Goal: Task Accomplishment & Management: Use online tool/utility

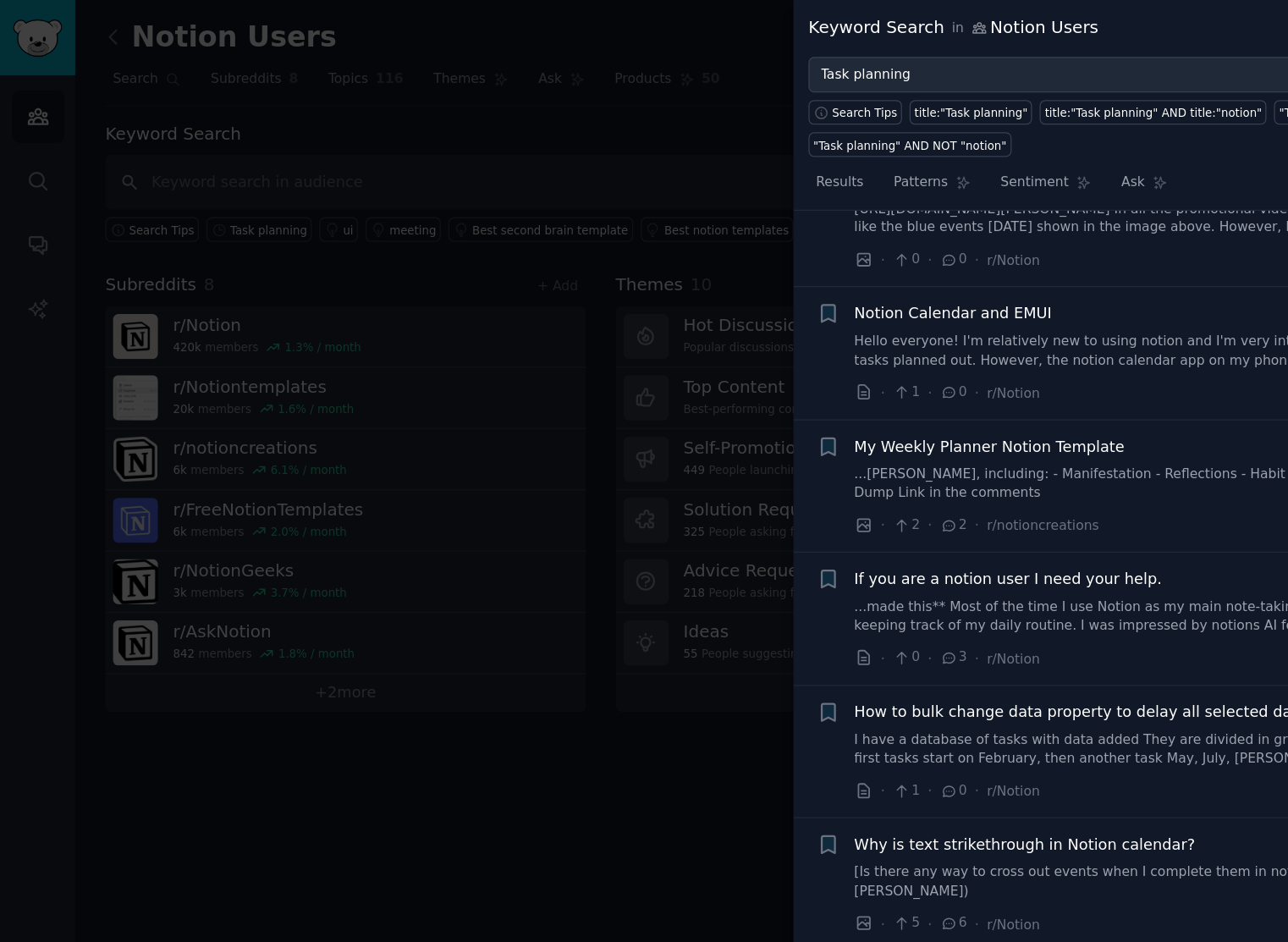
scroll to position [1873, 0]
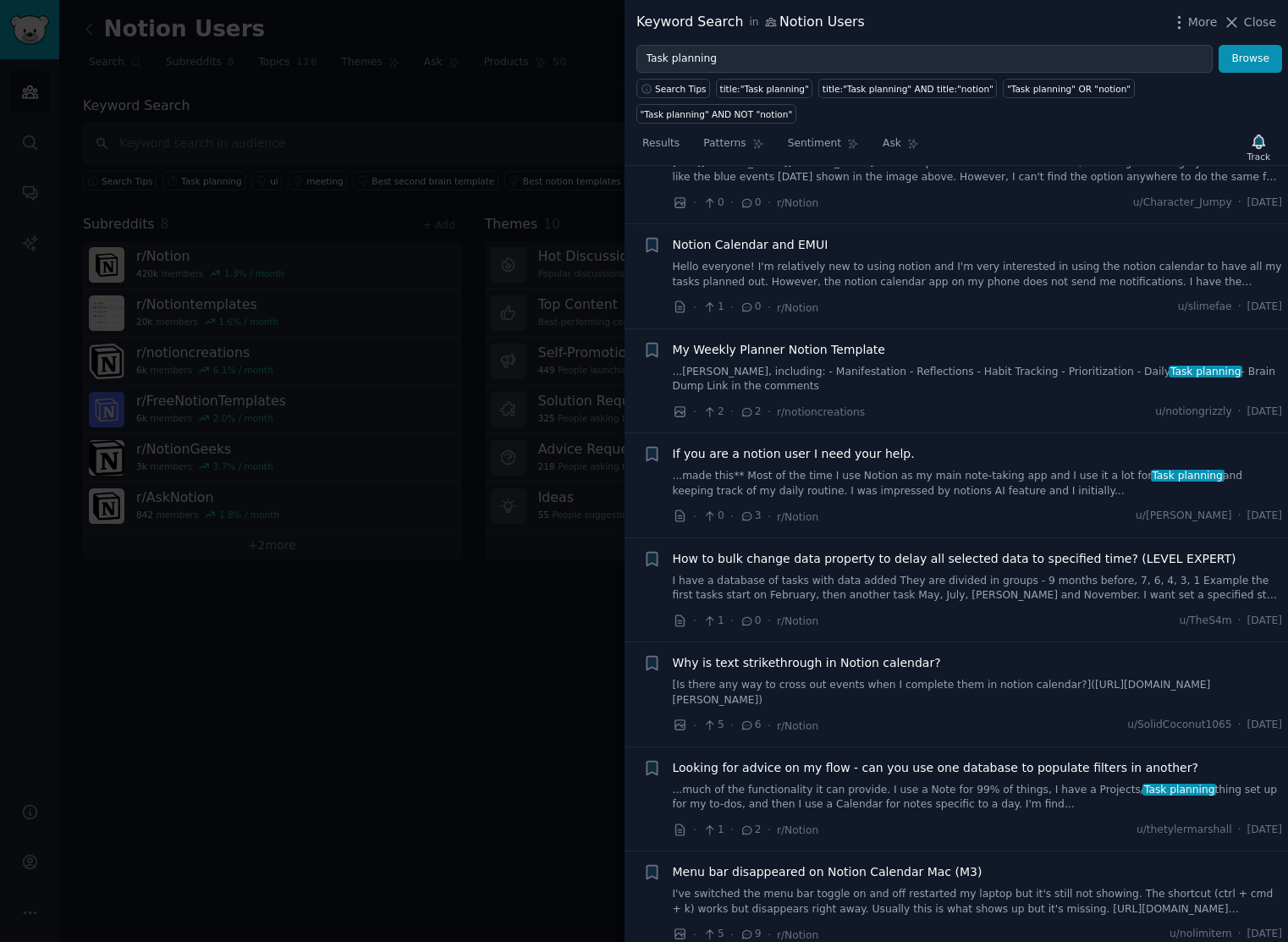
click at [971, 368] on link "...lanning, including: - Manifestation - Reflections - Habit Tracking - Priorit…" at bounding box center [978, 379] width 610 height 30
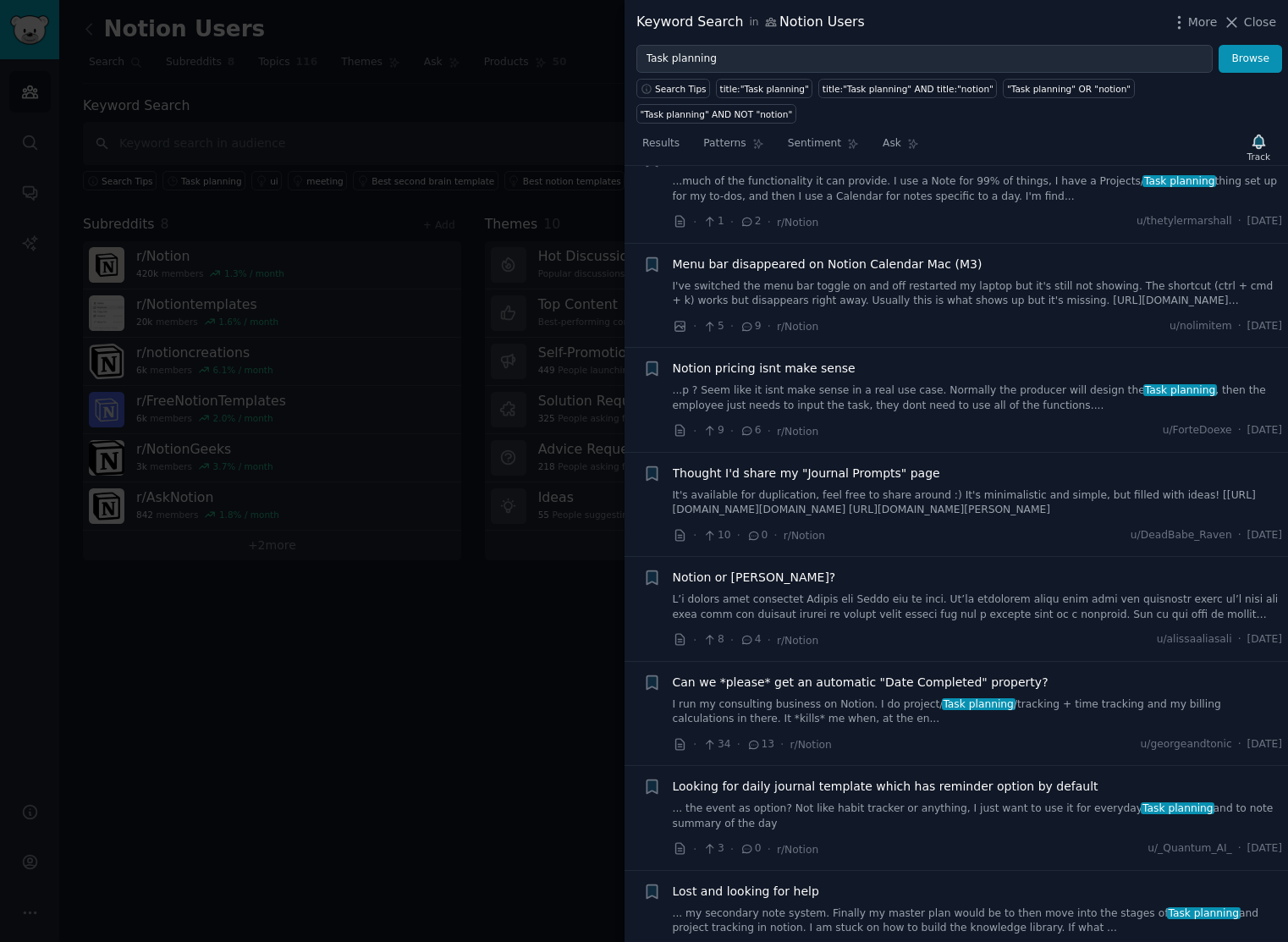
scroll to position [1899, 0]
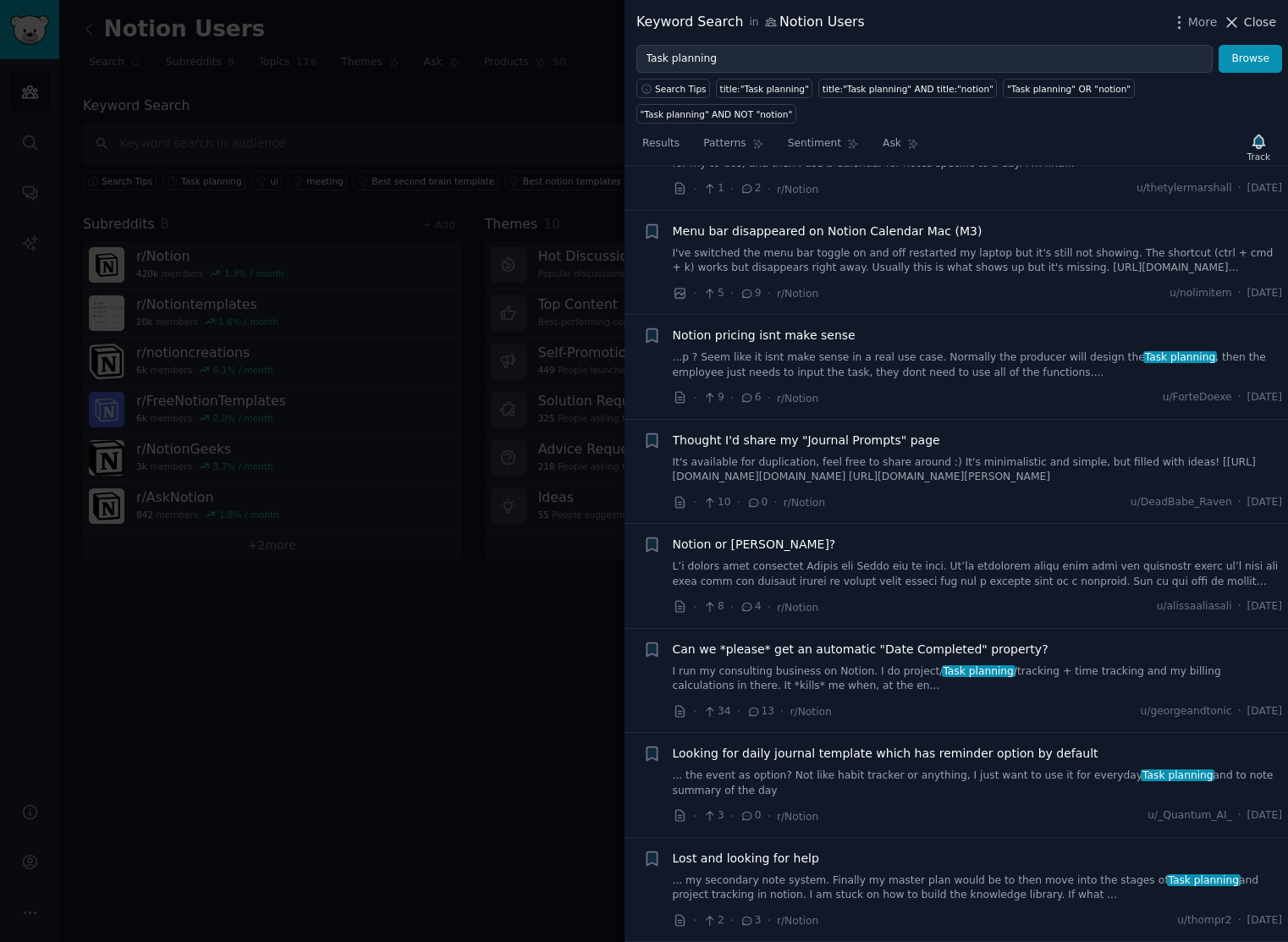
click at [1255, 20] on span "Close" at bounding box center [1259, 23] width 33 height 18
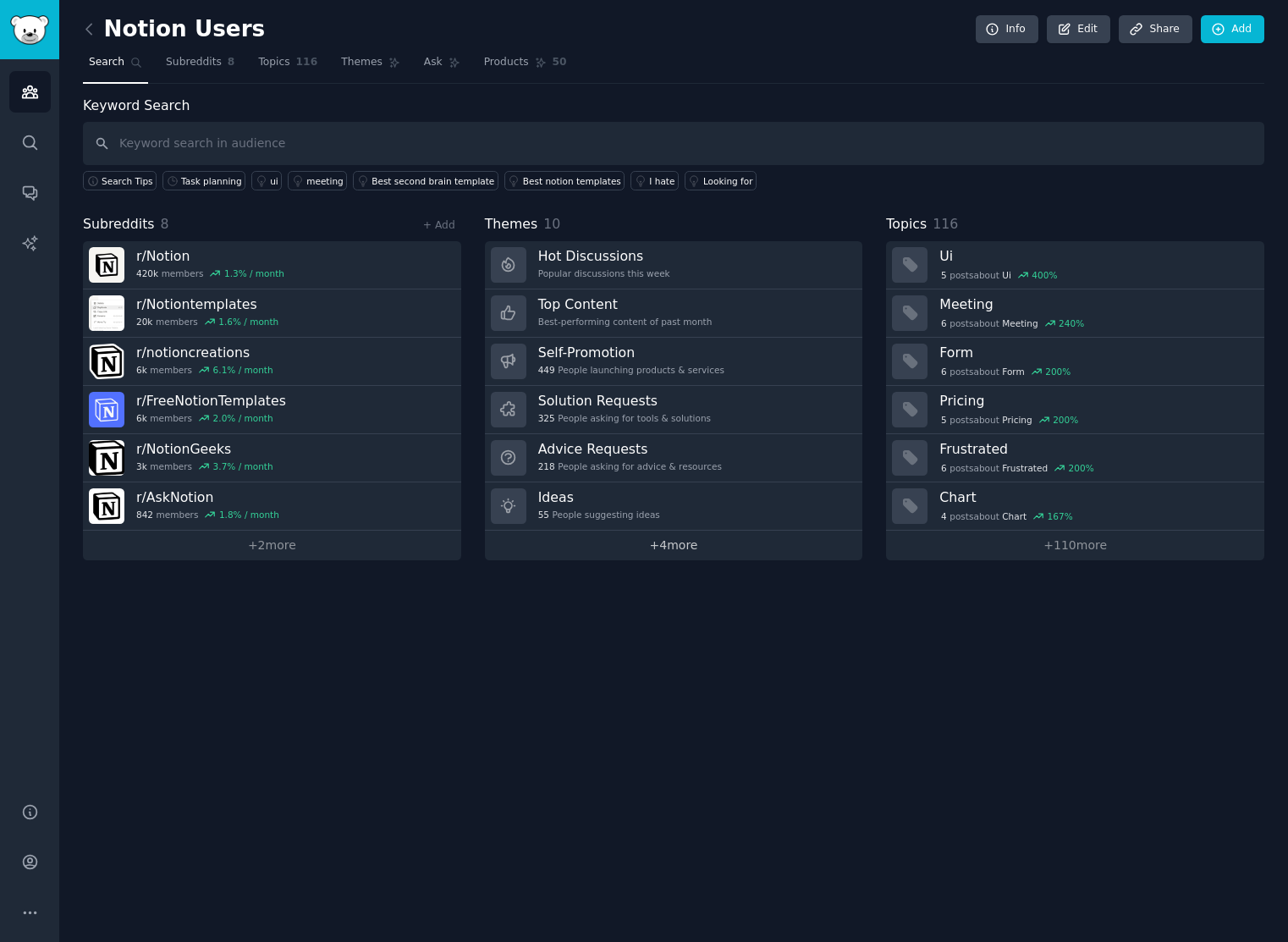
click at [654, 550] on link "+ 4 more" at bounding box center [674, 545] width 378 height 30
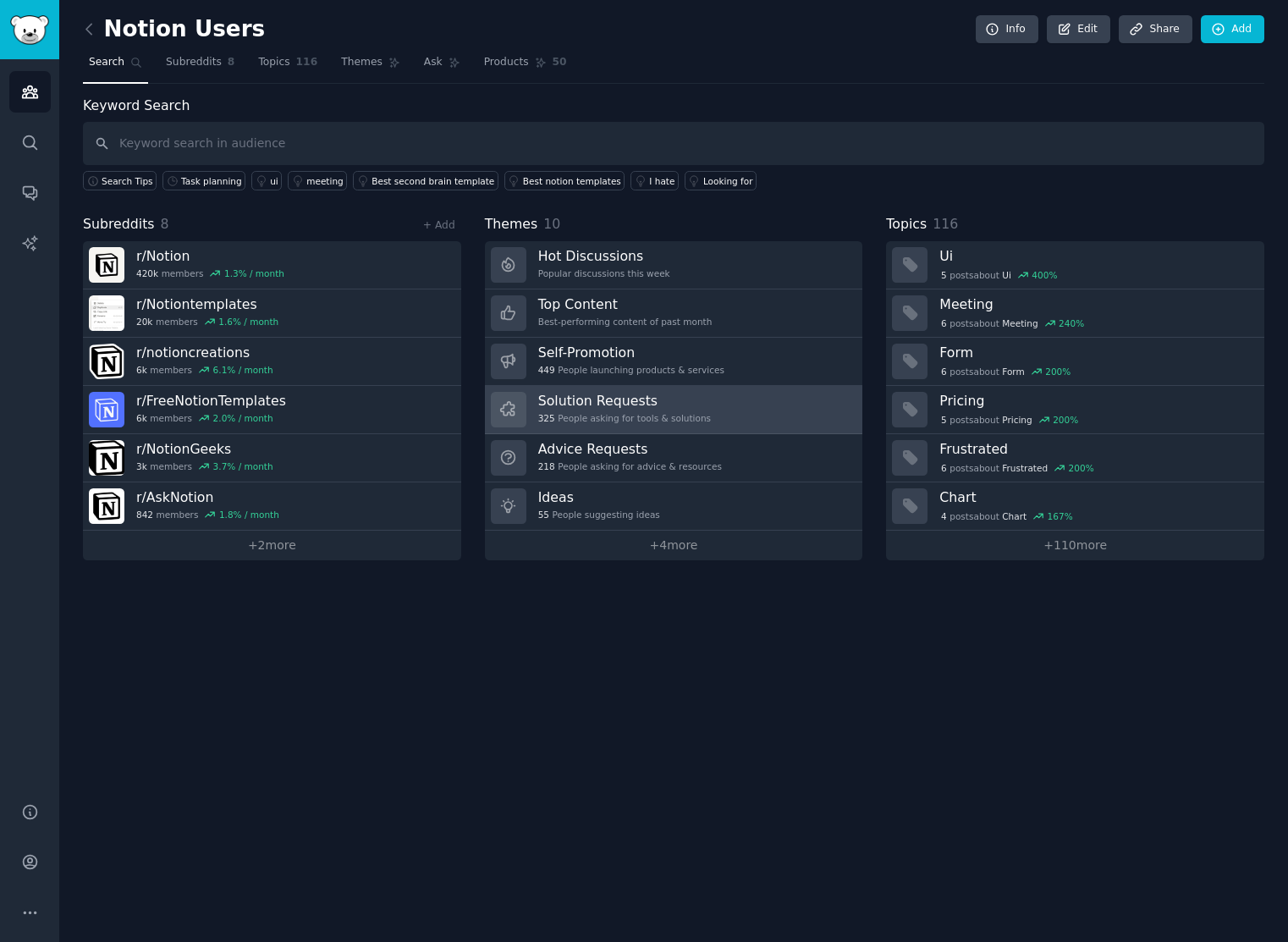
click at [622, 397] on h3 "Solution Requests" at bounding box center [624, 401] width 172 height 18
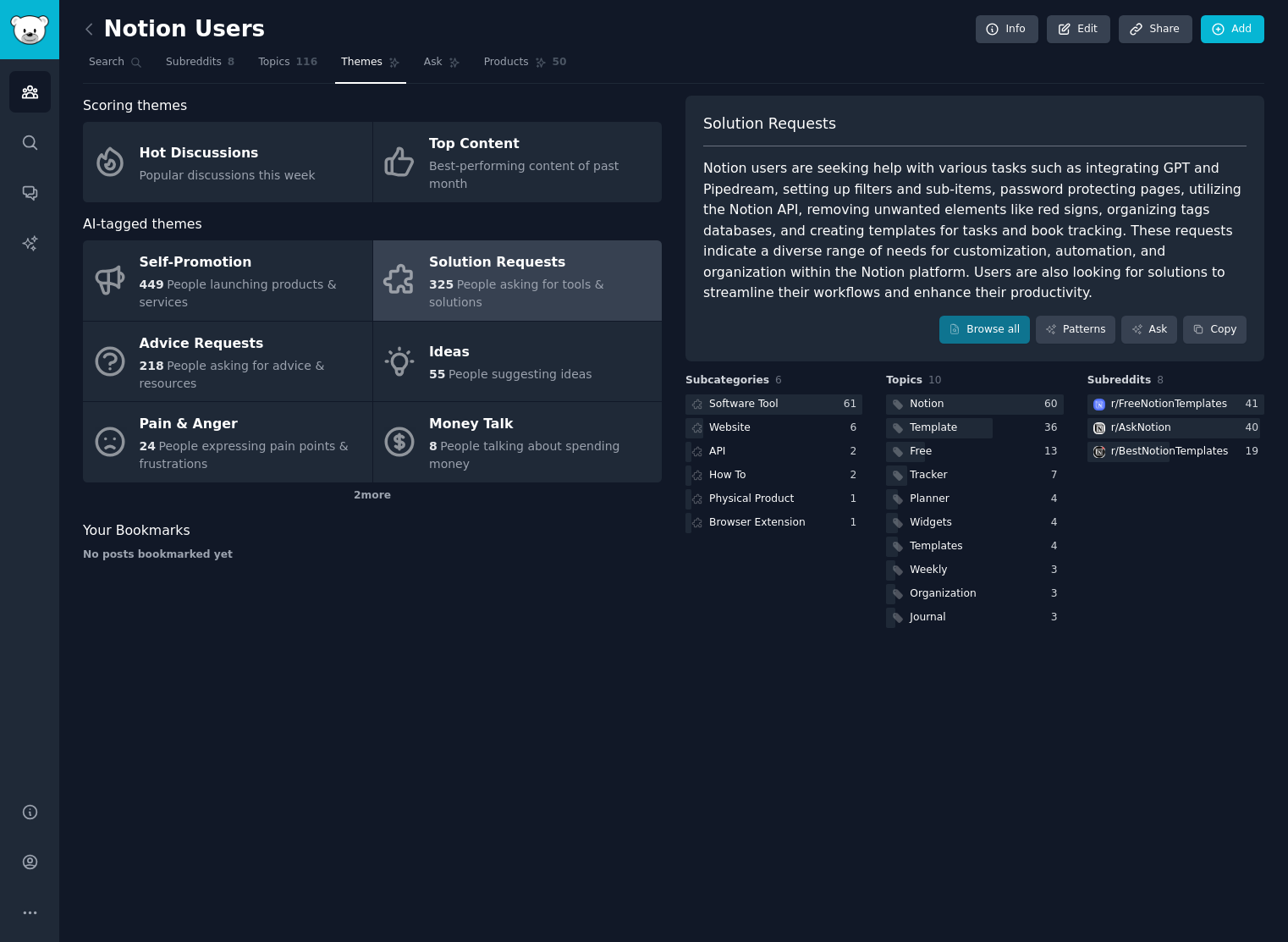
click at [527, 259] on div "Solution Requests" at bounding box center [541, 262] width 225 height 27
click at [926, 586] on div "Organization" at bounding box center [942, 593] width 66 height 15
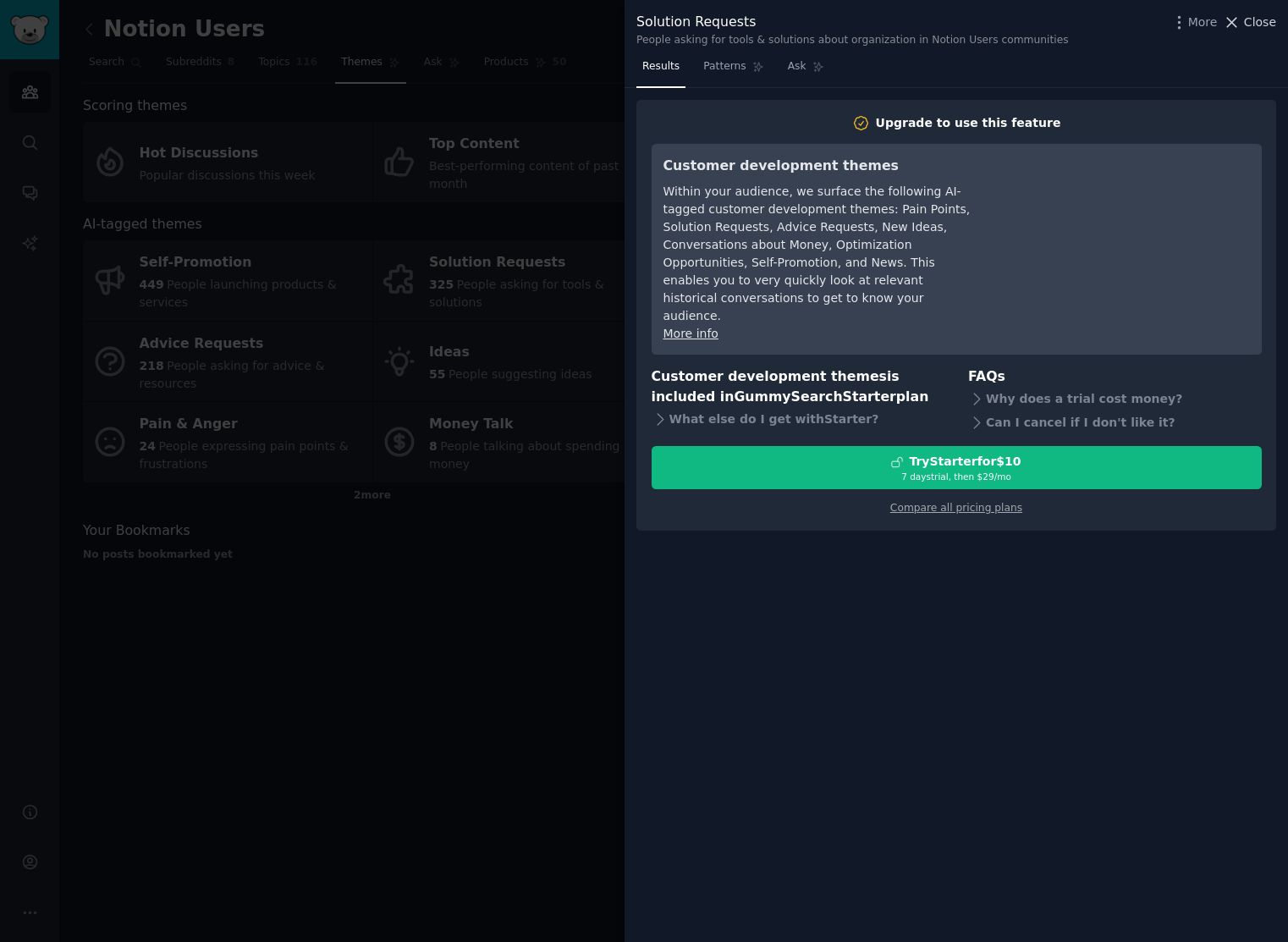
click at [1246, 23] on span "Close" at bounding box center [1259, 23] width 33 height 18
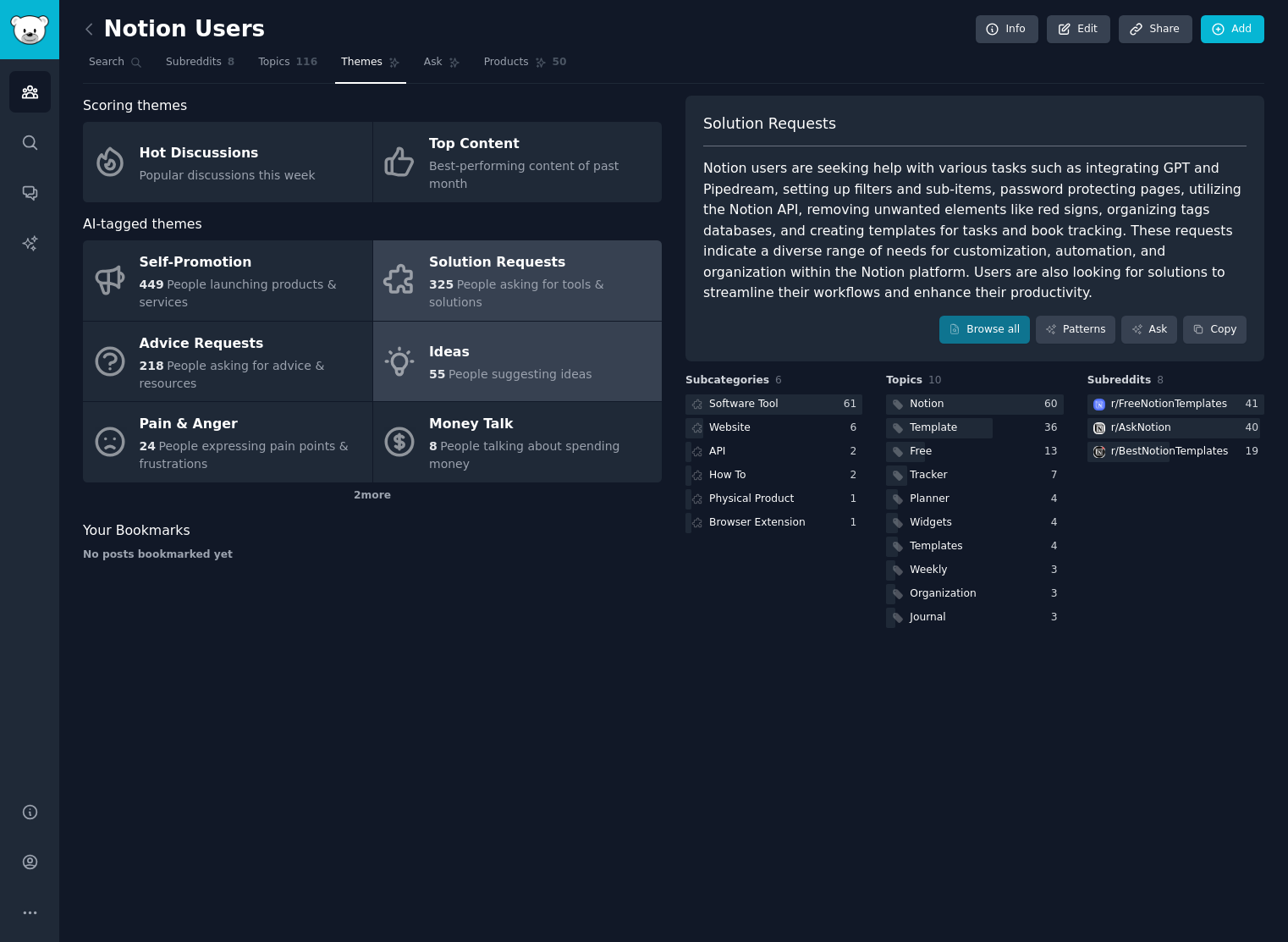
click at [506, 368] on span "People suggesting ideas" at bounding box center [520, 374] width 144 height 14
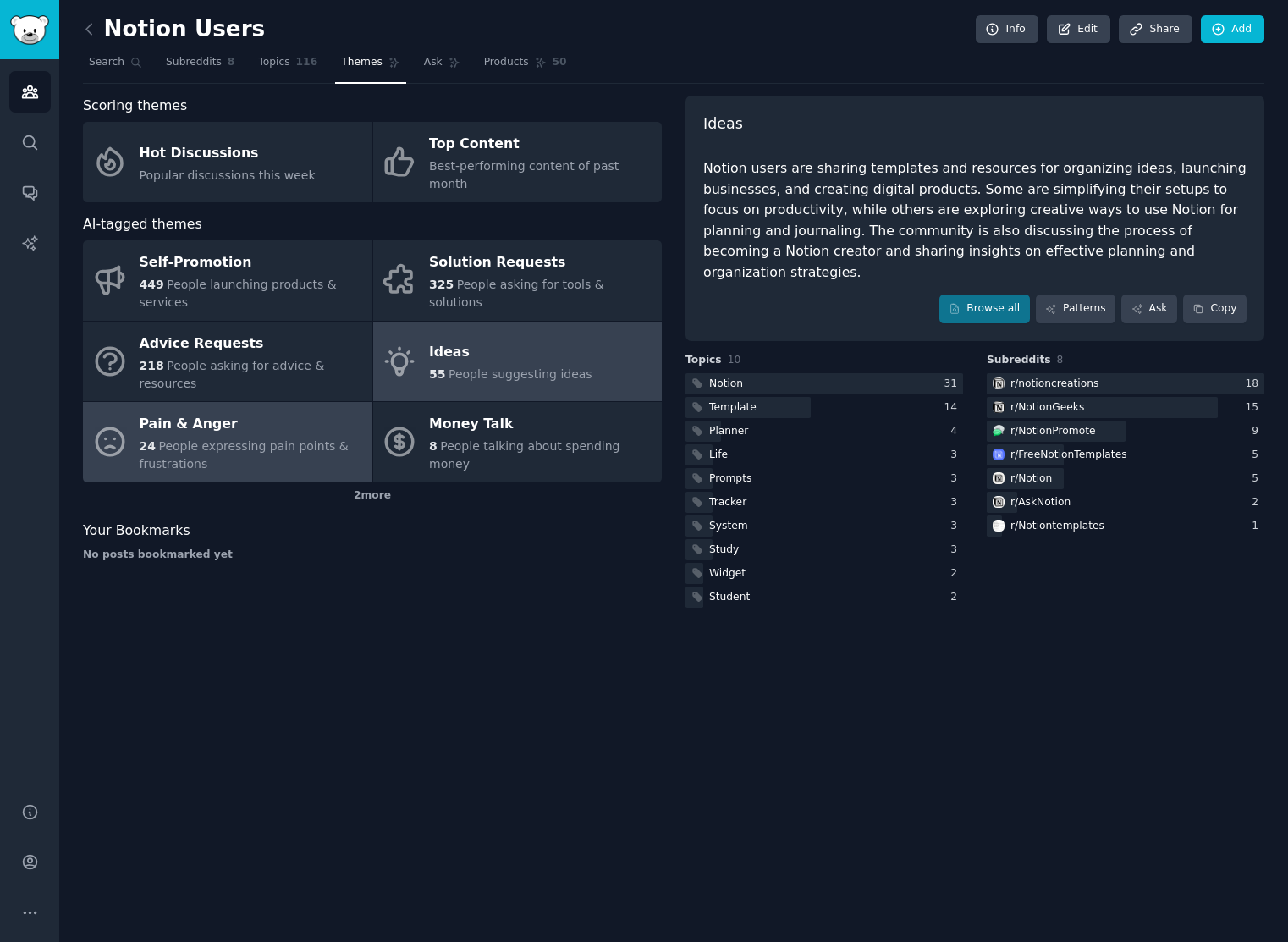
click at [312, 439] on span "People expressing pain points & frustrations" at bounding box center [244, 455] width 209 height 32
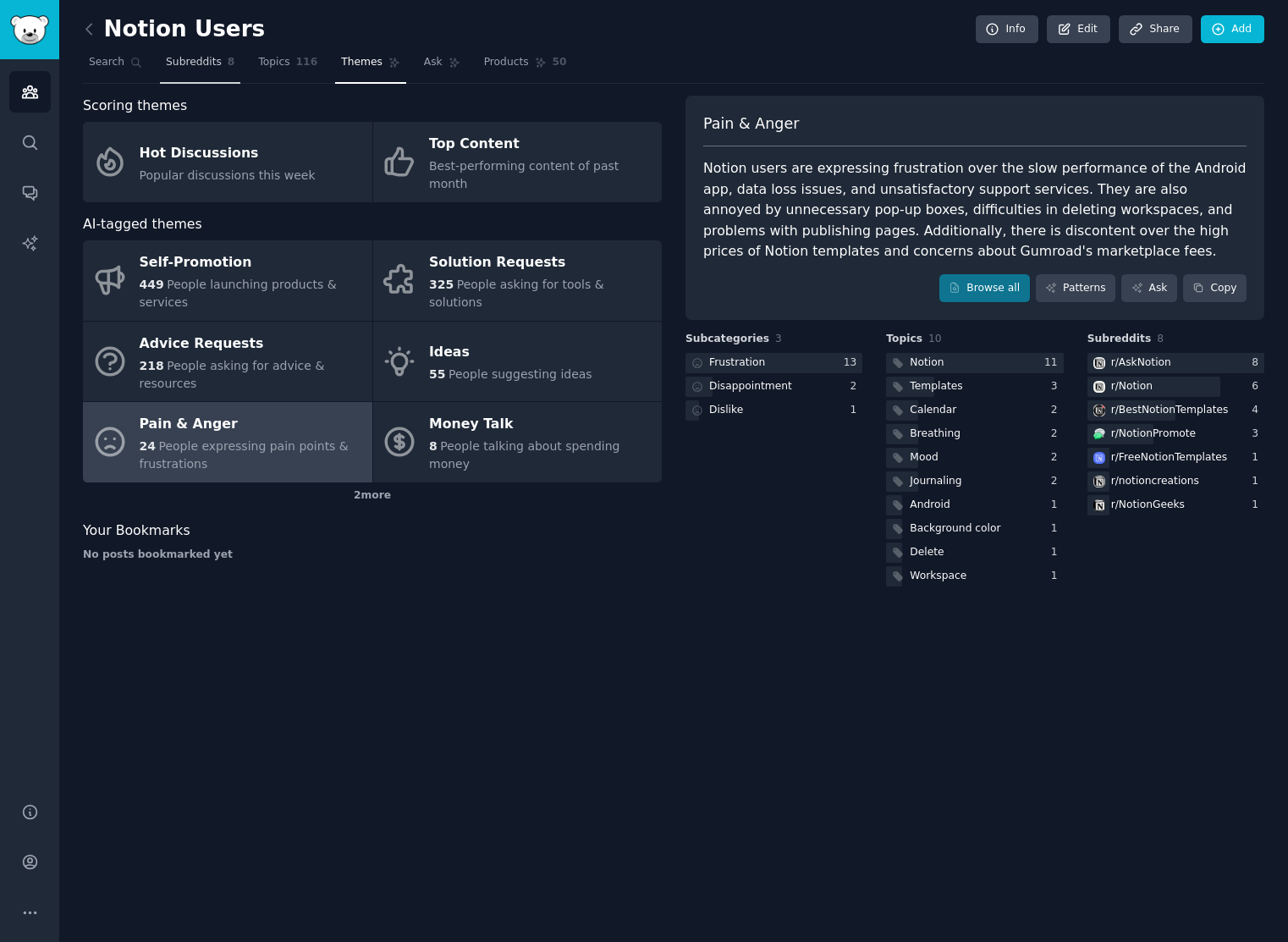
click at [185, 69] on span "Subreddits" at bounding box center [193, 62] width 56 height 15
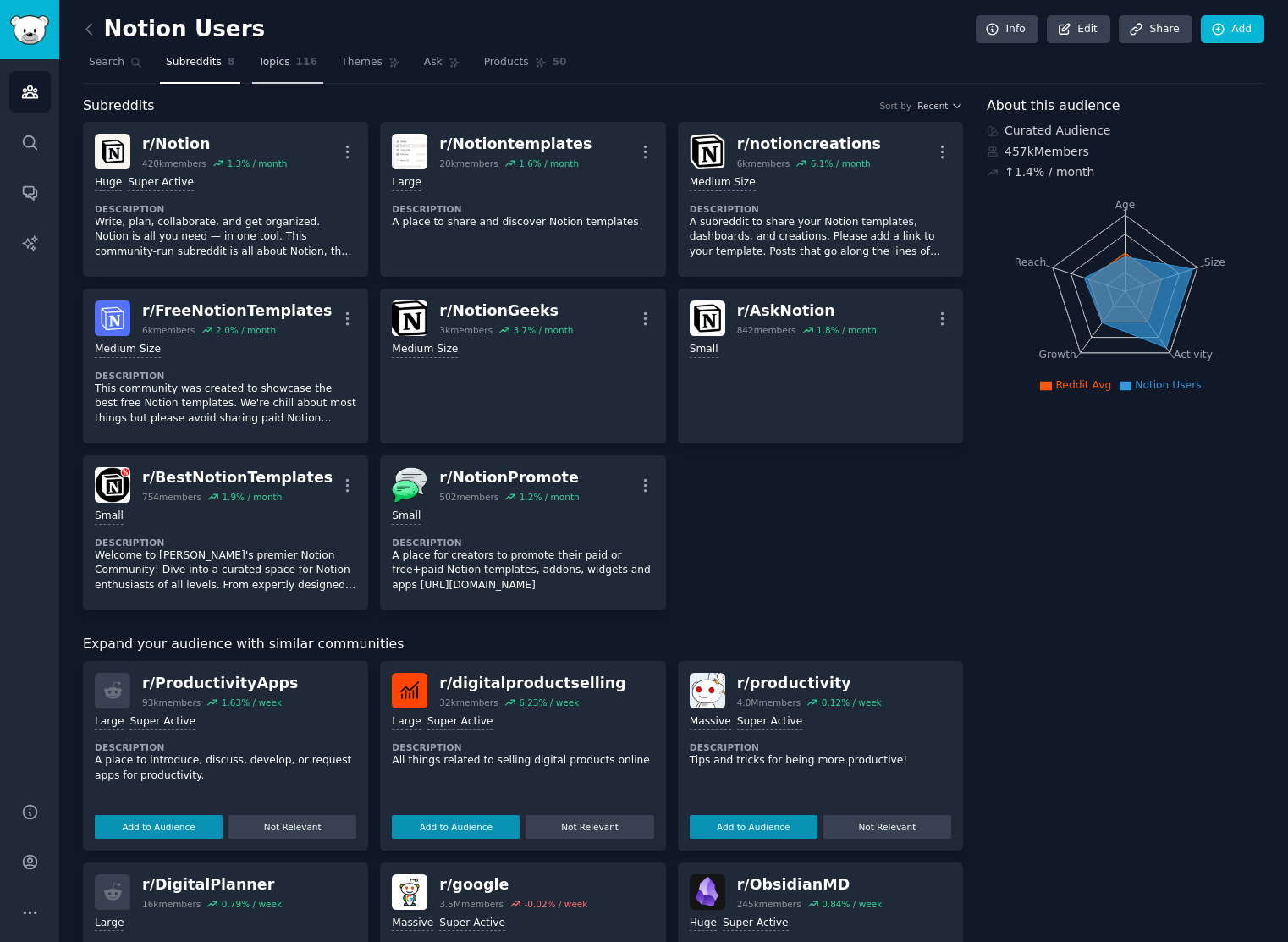
click at [282, 71] on link "Topics 116" at bounding box center [288, 66] width 71 height 34
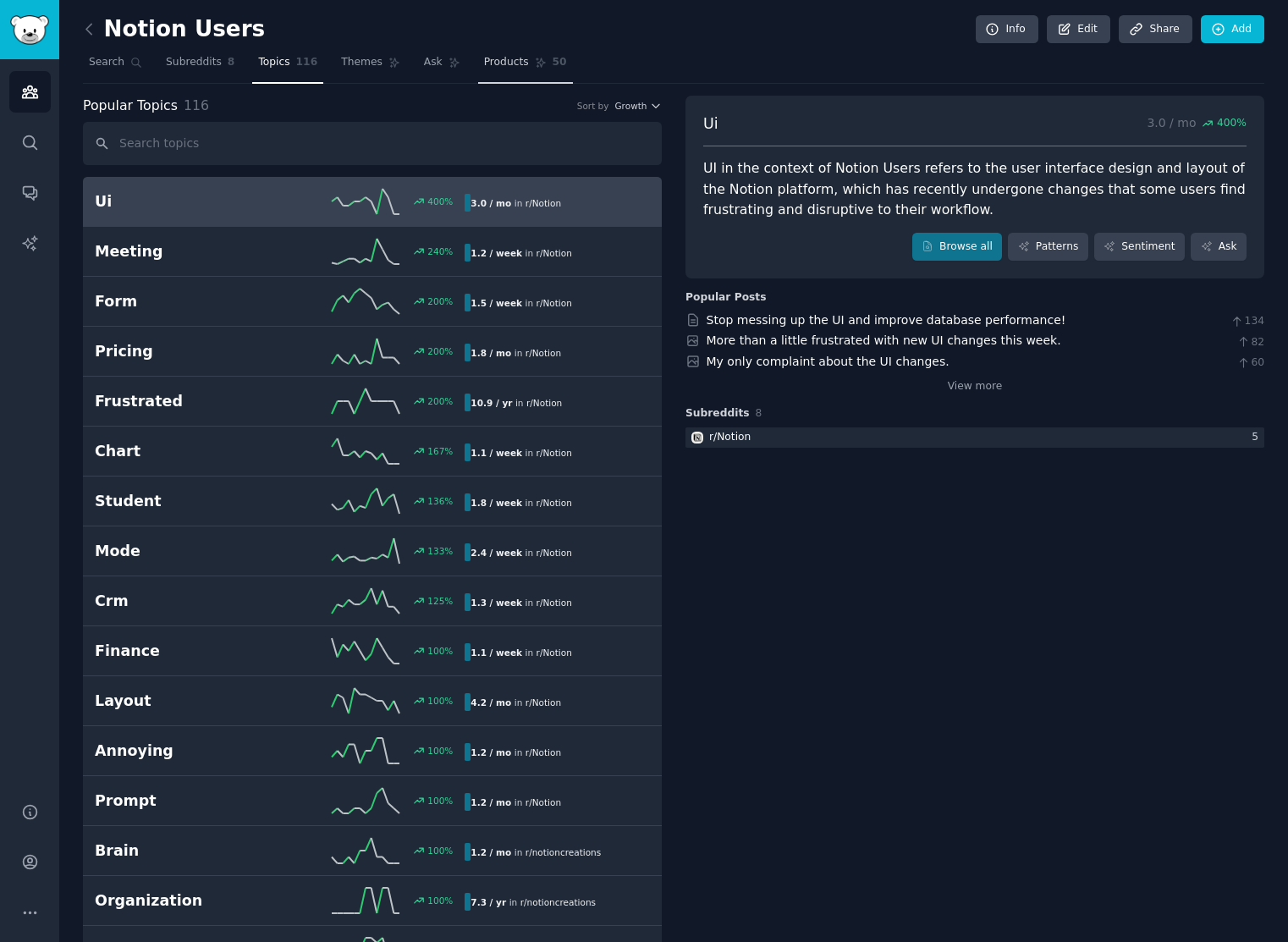
click at [489, 65] on span "Products" at bounding box center [507, 62] width 45 height 15
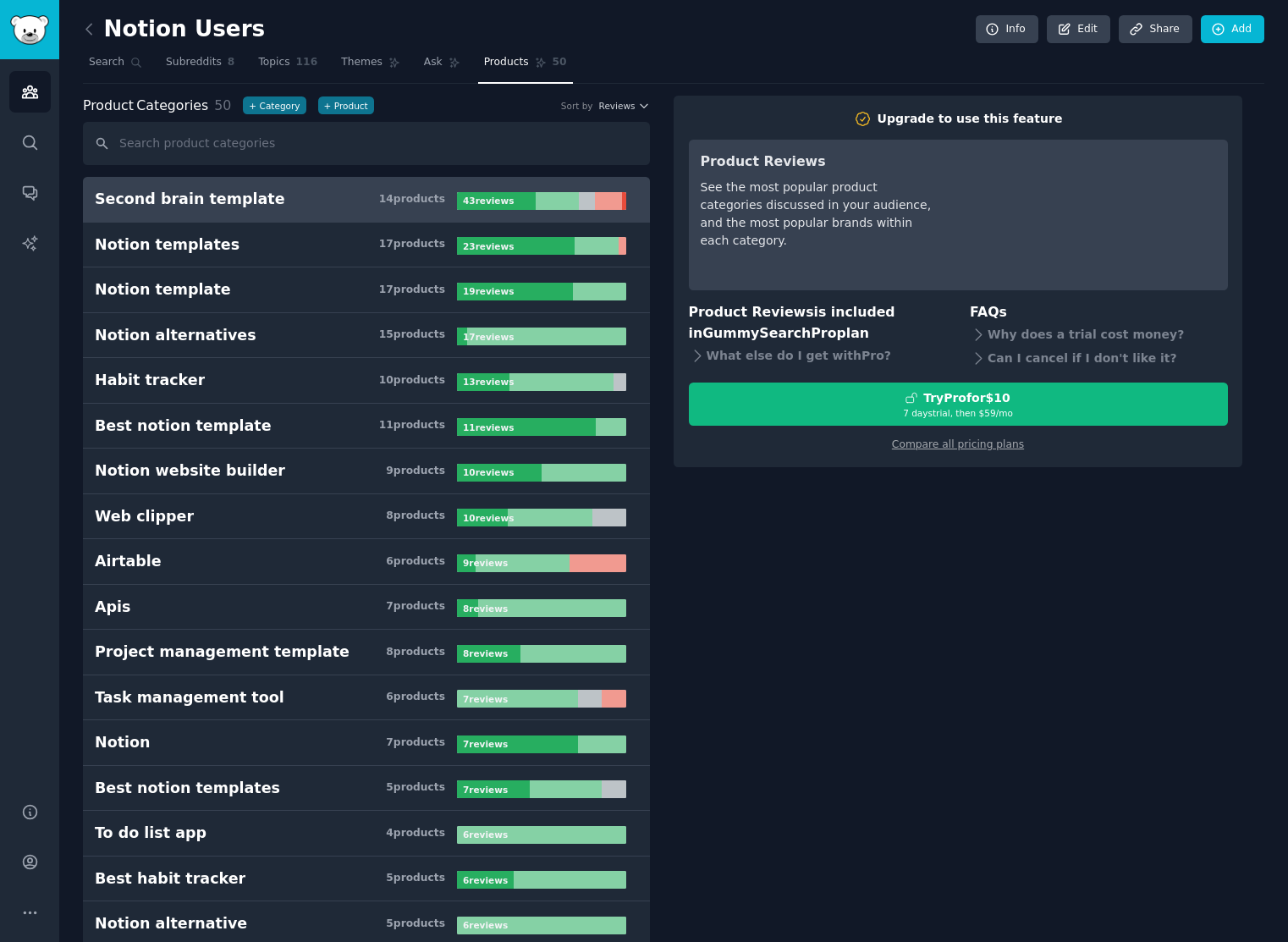
click at [353, 207] on h3 "Second brain template 14 product s" at bounding box center [275, 198] width 362 height 21
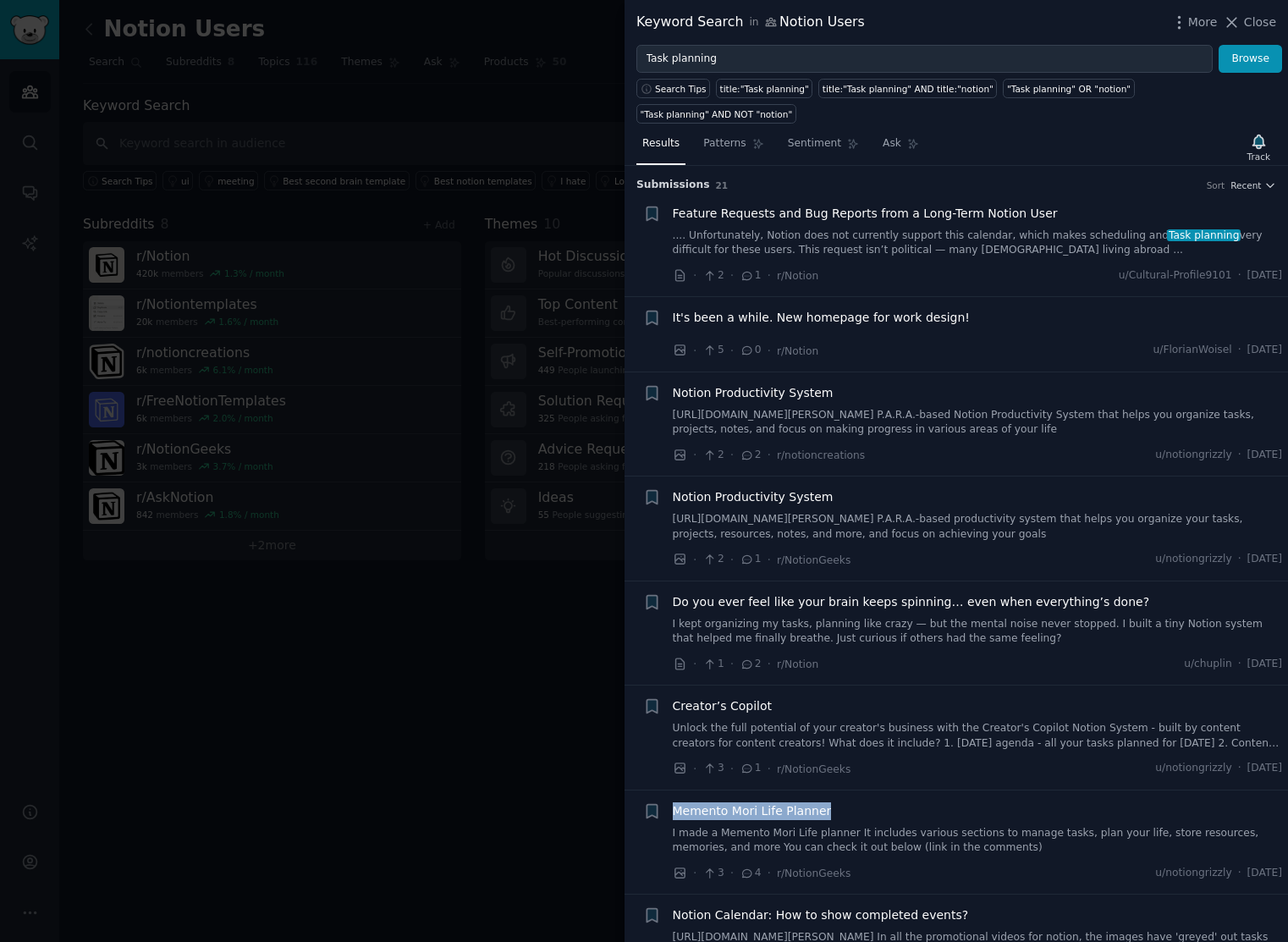
scroll to position [212, 0]
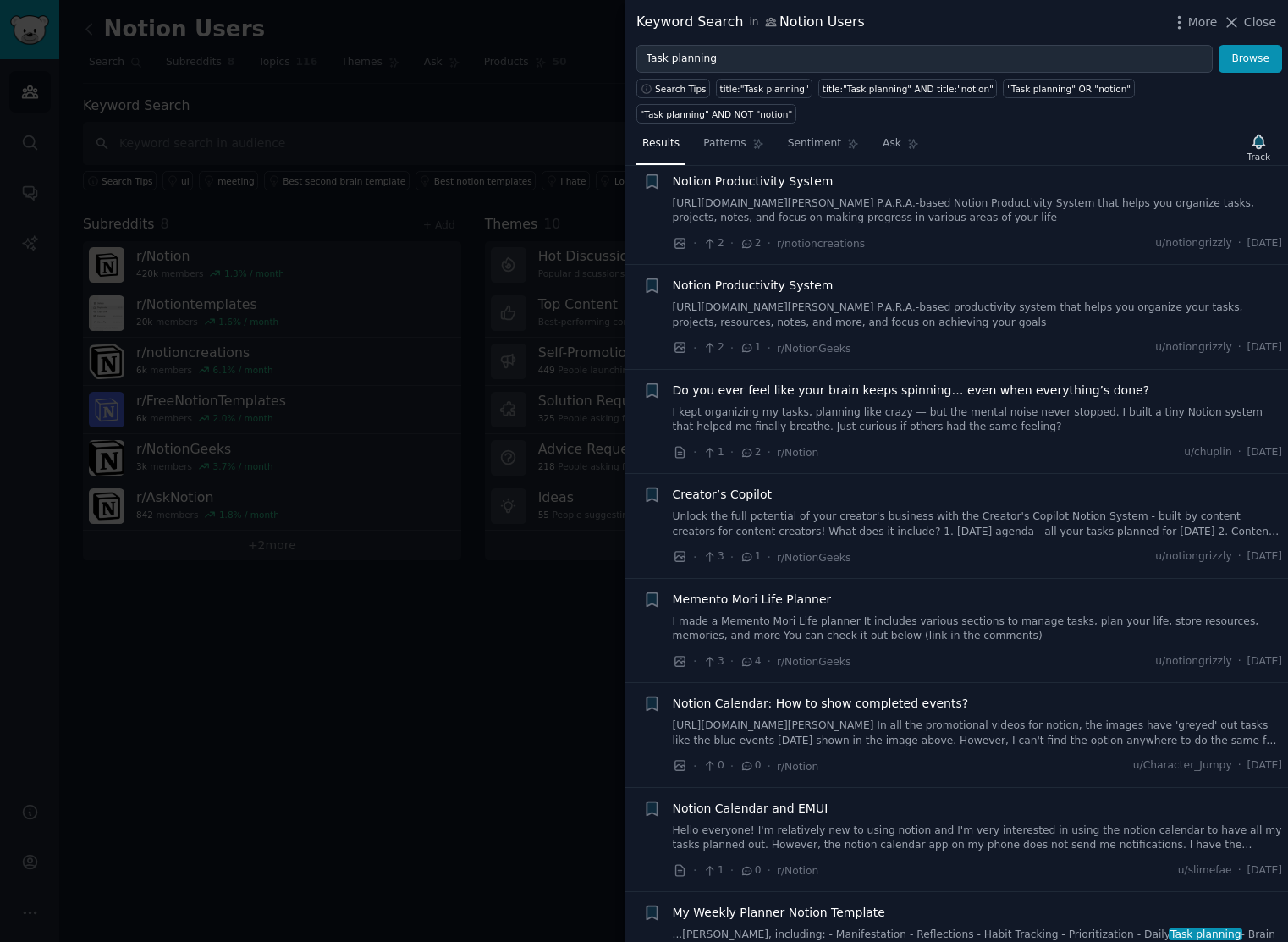
click at [507, 190] on div at bounding box center [644, 471] width 1288 height 942
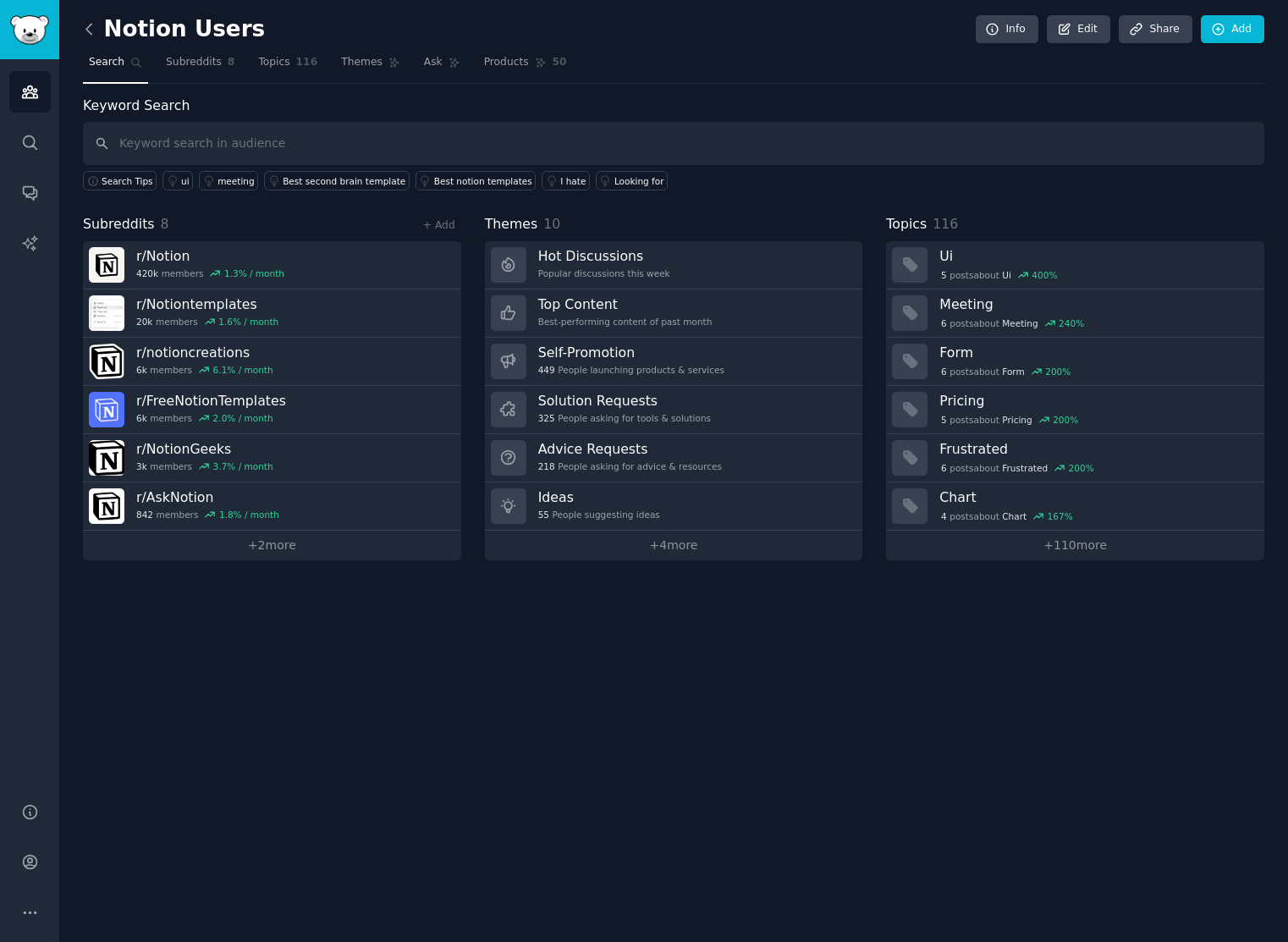
click at [86, 33] on icon at bounding box center [90, 30] width 18 height 18
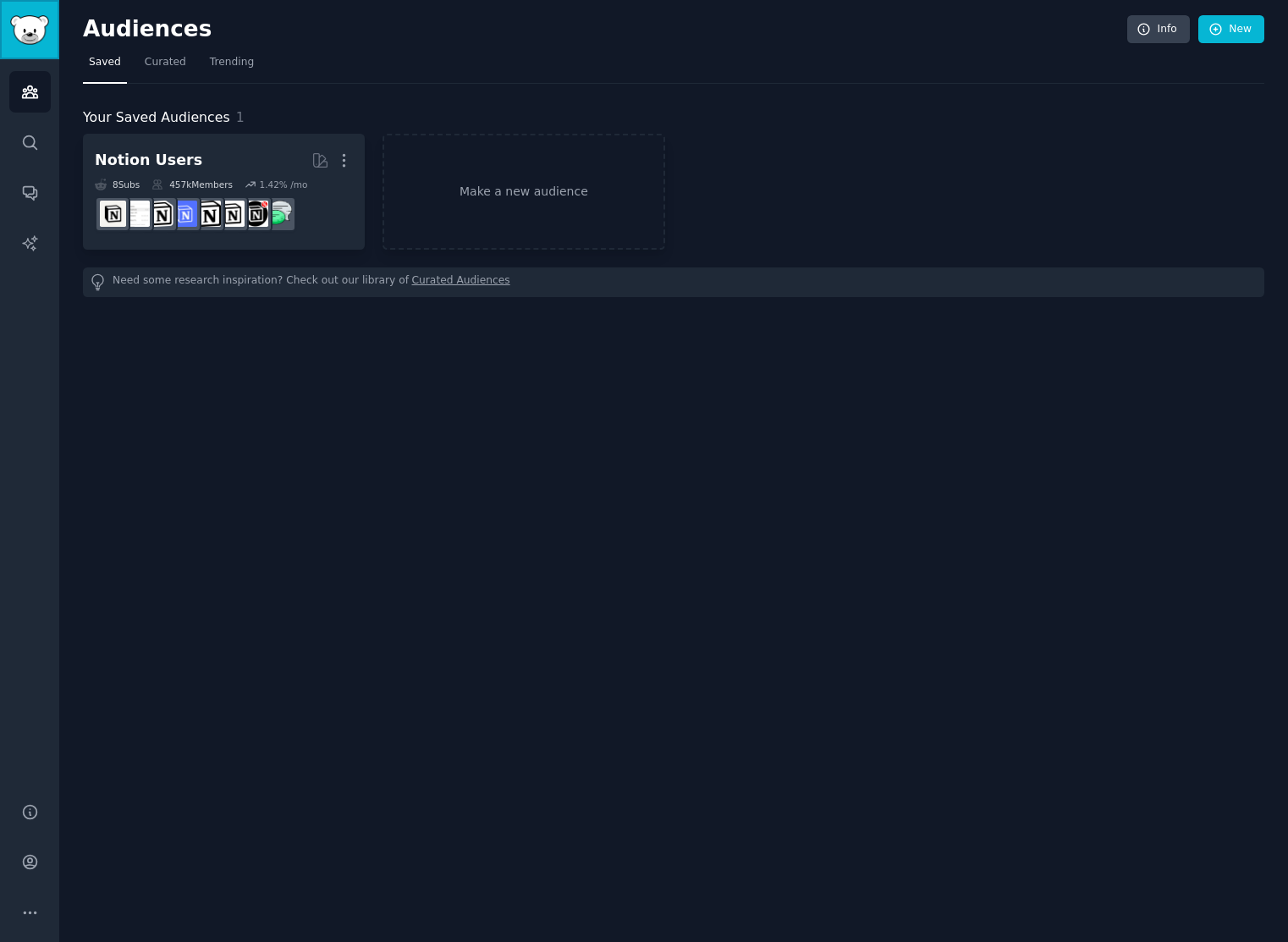
click at [40, 15] on img "Sidebar" at bounding box center [29, 30] width 38 height 30
click at [30, 138] on icon "Sidebar" at bounding box center [30, 143] width 18 height 18
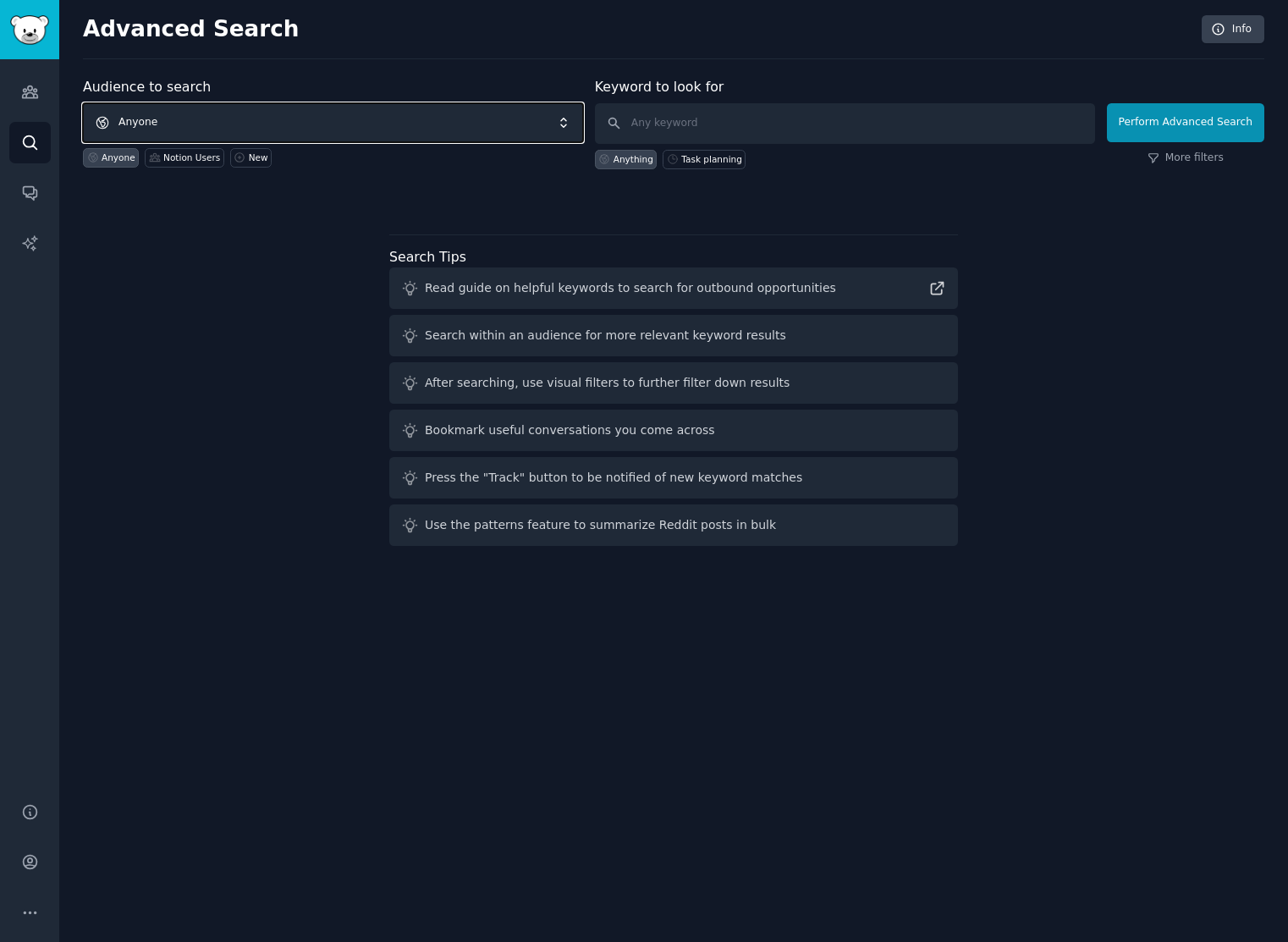
click at [152, 124] on span "Anyone" at bounding box center [332, 122] width 500 height 38
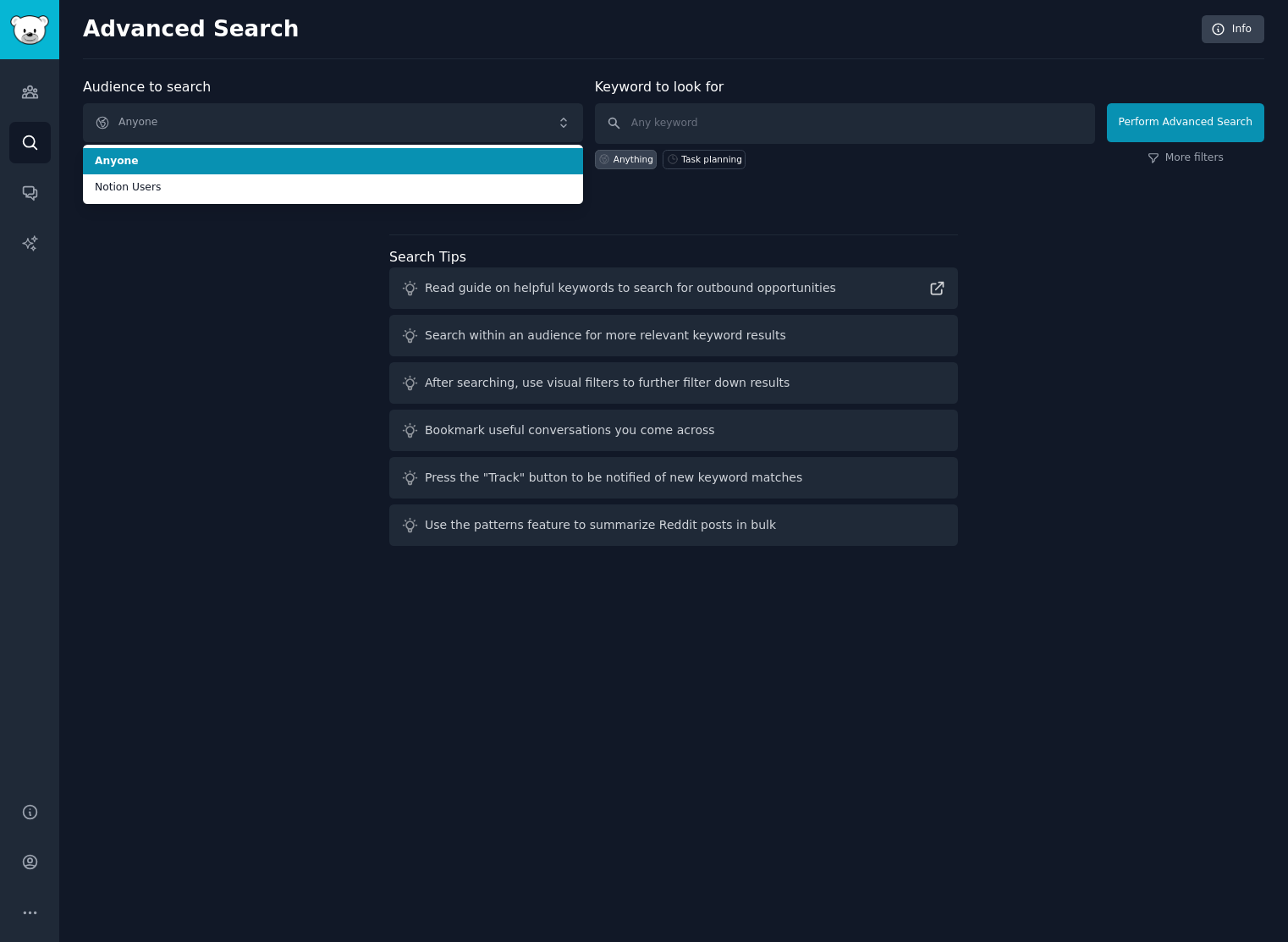
click at [291, 93] on div "Audience to search Anyone Anyone Notion Users Anyone Notion Users New" at bounding box center [332, 123] width 500 height 93
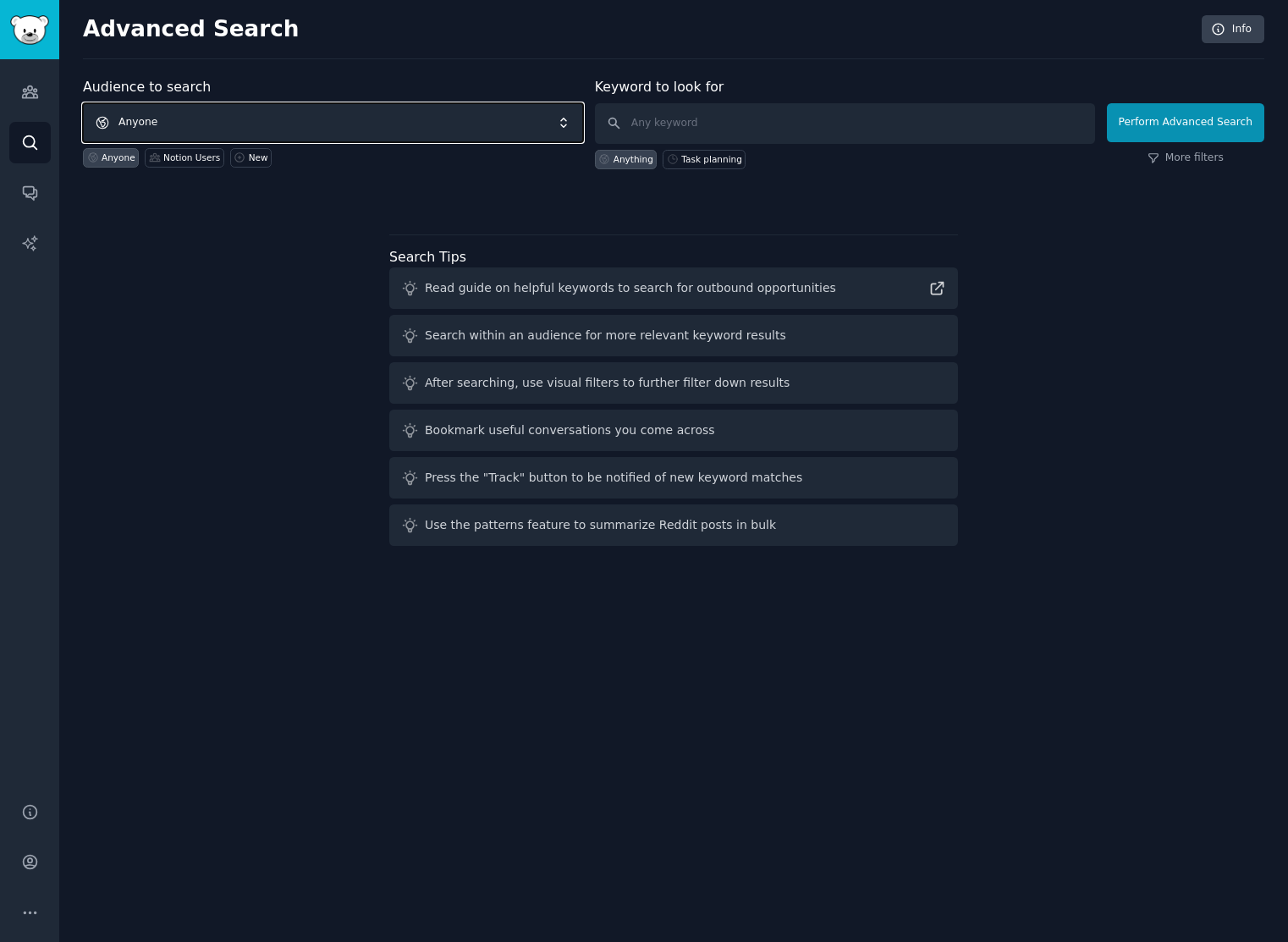
click at [220, 123] on span "Anyone" at bounding box center [332, 122] width 500 height 38
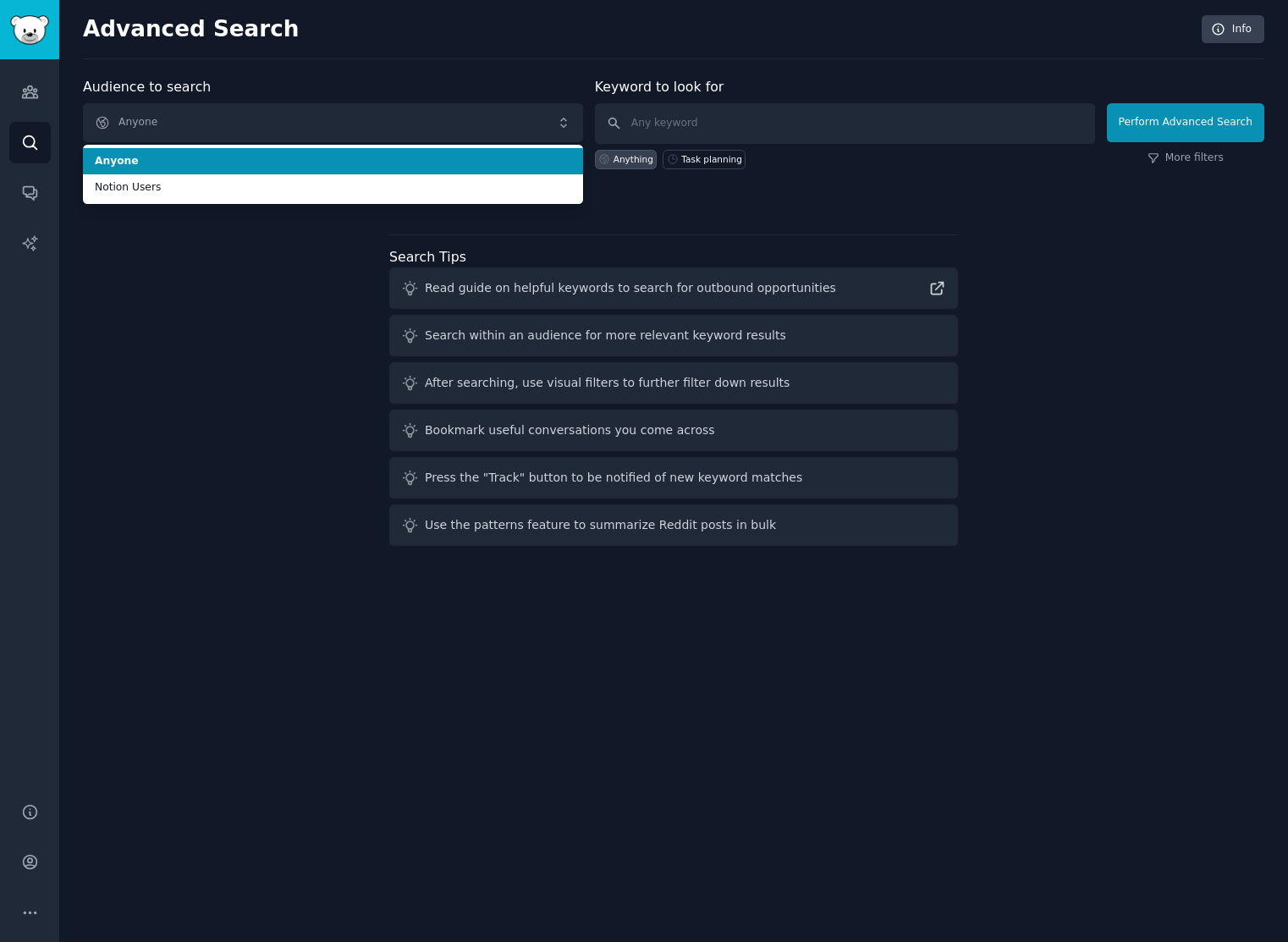
click at [331, 84] on div "Audience to search Anyone Anyone Notion Users Anyone Notion Users New" at bounding box center [332, 123] width 500 height 93
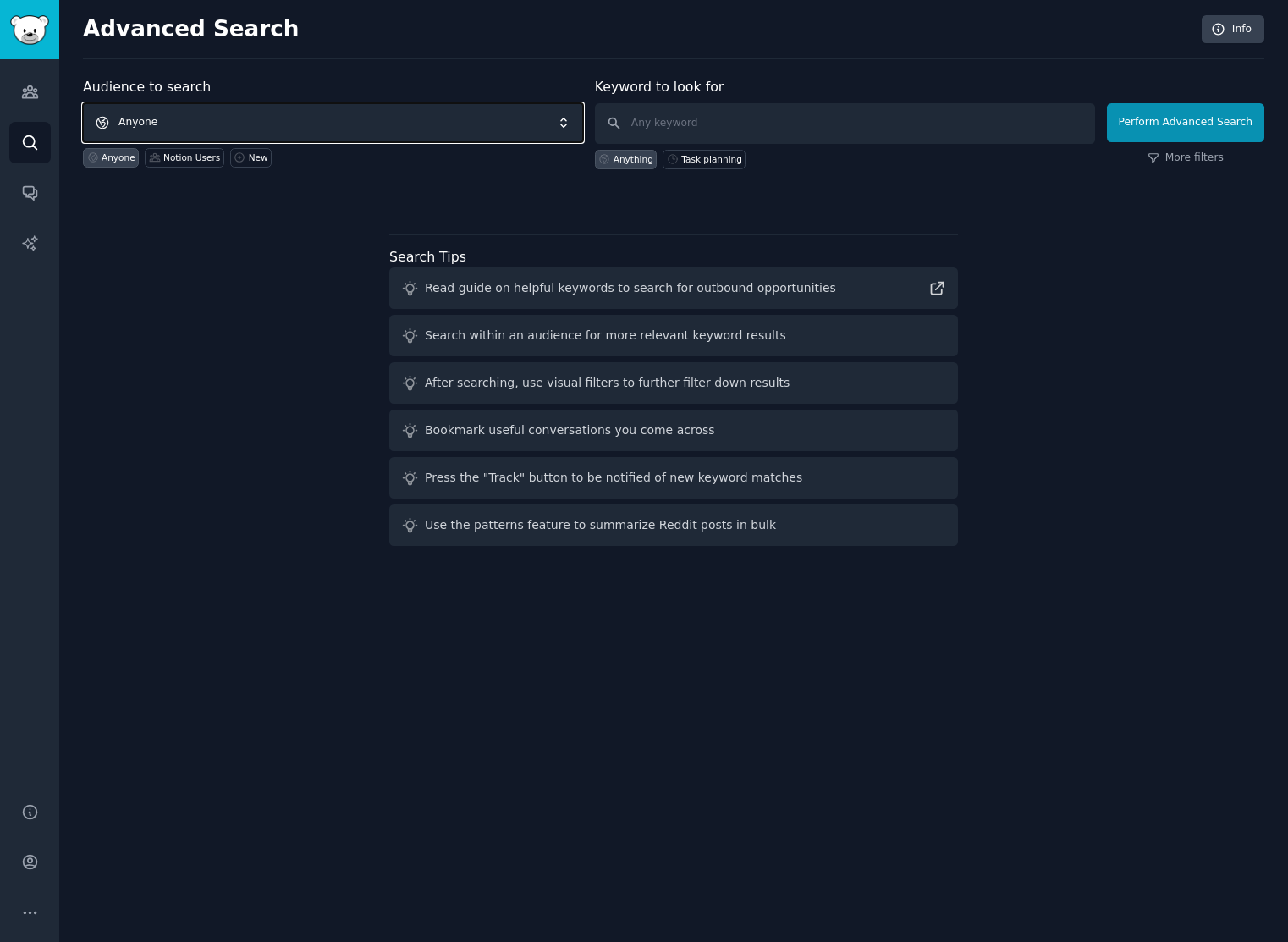
click at [567, 120] on span "Anyone" at bounding box center [332, 122] width 500 height 38
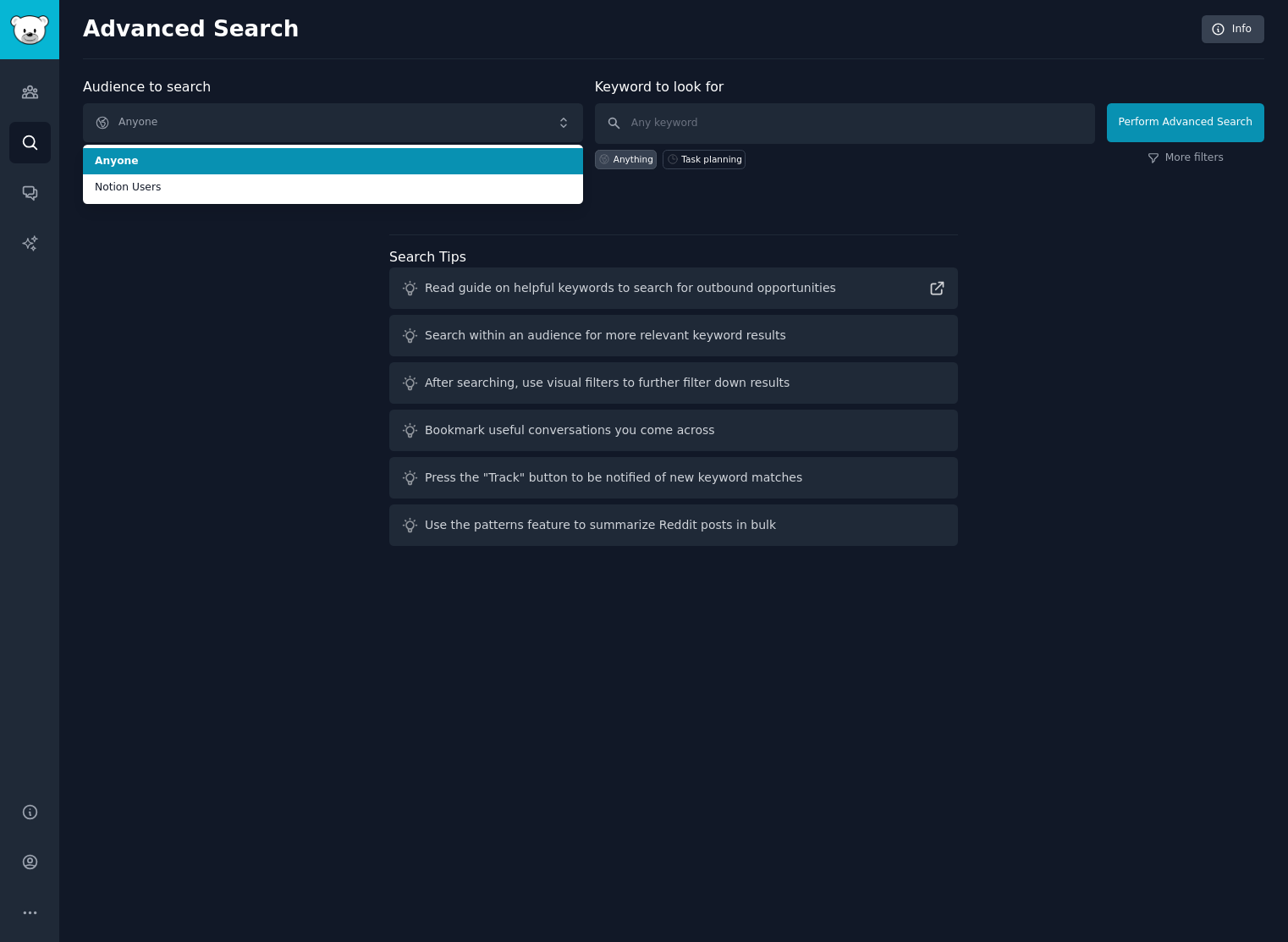
click at [524, 78] on div "Audience to search Anyone Anyone Notion Users Anyone Notion Users New" at bounding box center [332, 123] width 500 height 93
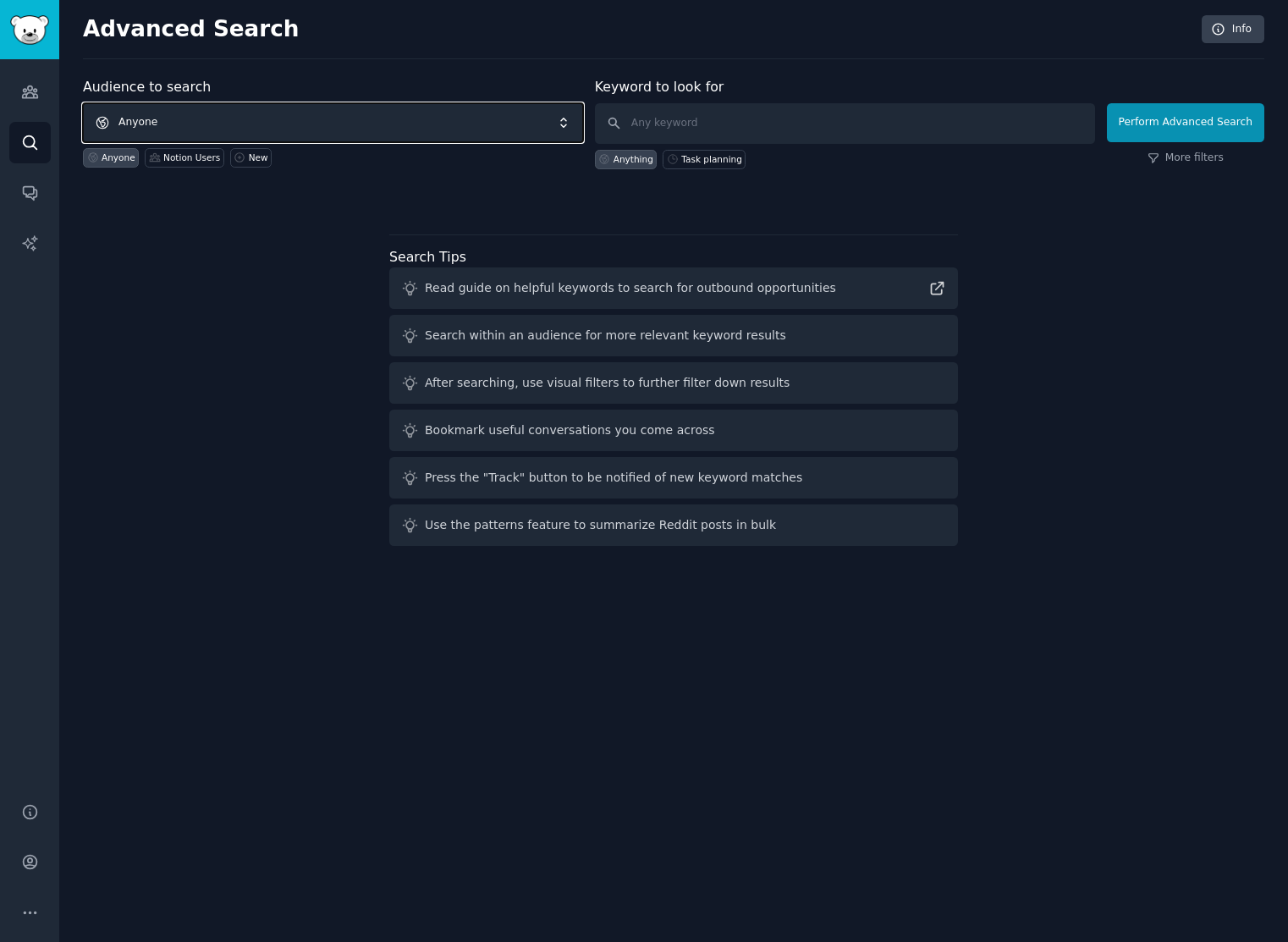
click at [412, 122] on span "Anyone" at bounding box center [332, 122] width 500 height 38
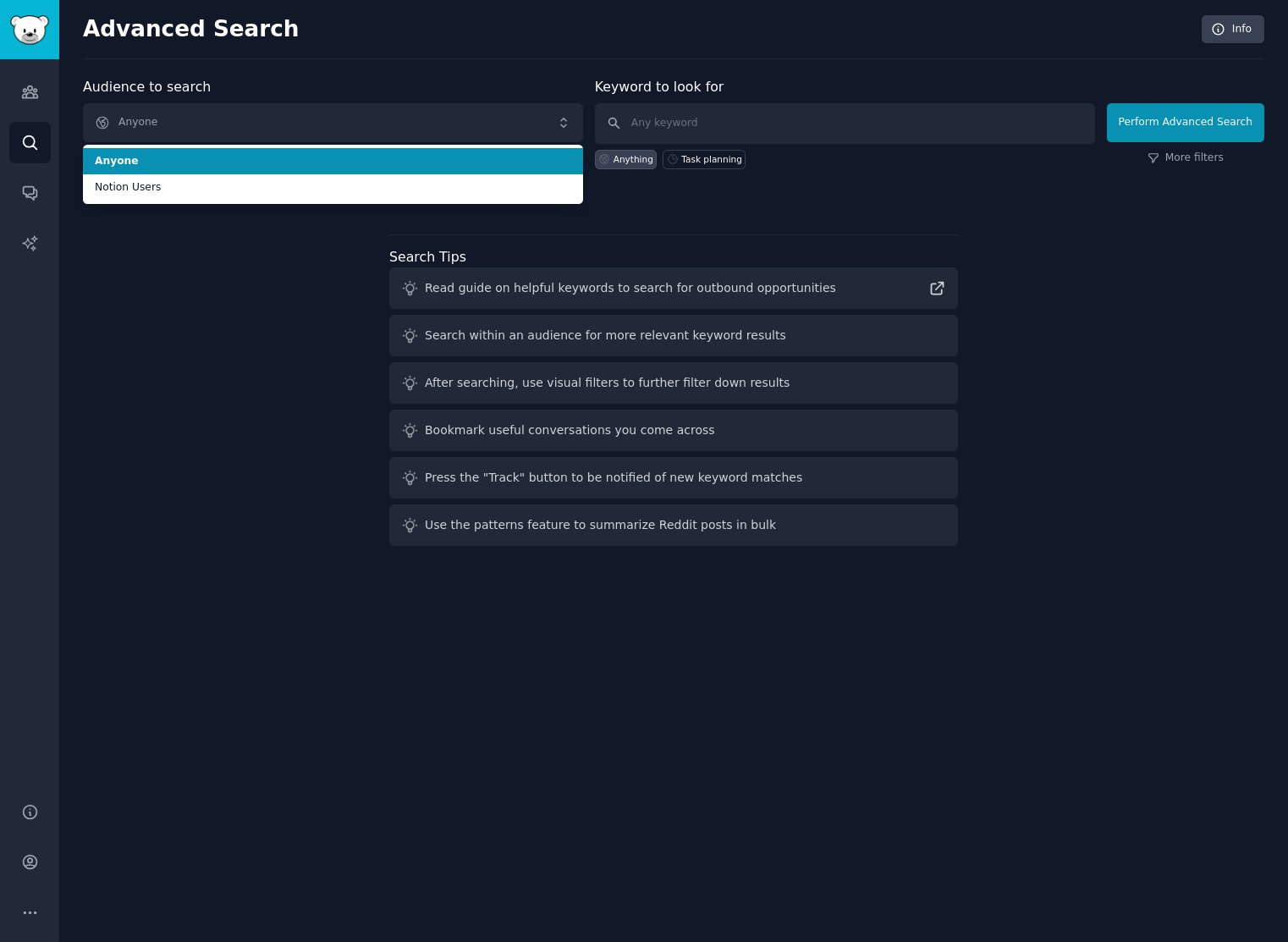
click at [412, 89] on div "Audience to search Anyone Anyone Notion Users Anyone Notion Users New" at bounding box center [332, 123] width 500 height 93
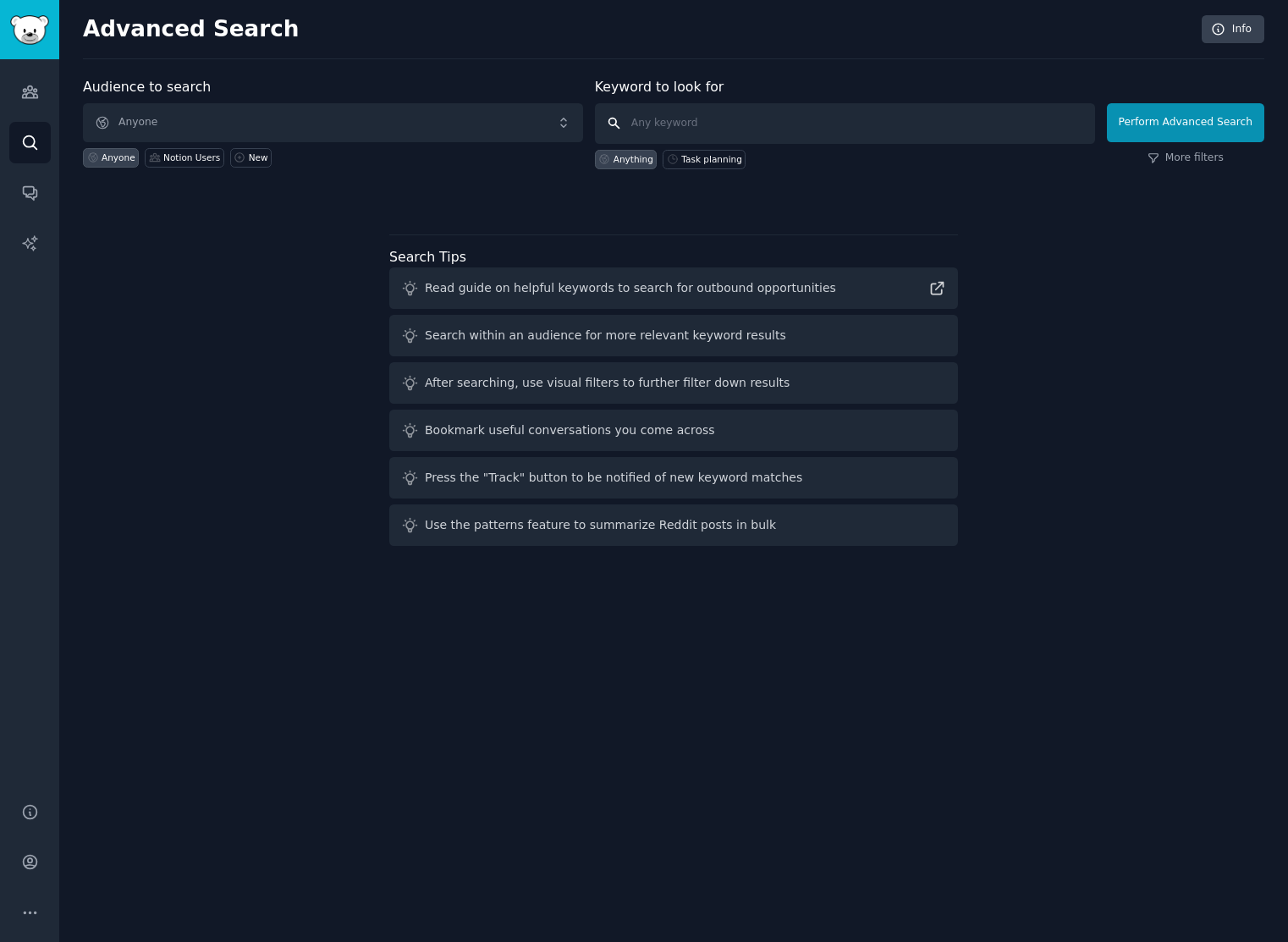
click at [672, 128] on input "text" at bounding box center [845, 123] width 500 height 40
type input "lack of purpose"
click button "Perform Advanced Search" at bounding box center [1186, 122] width 158 height 38
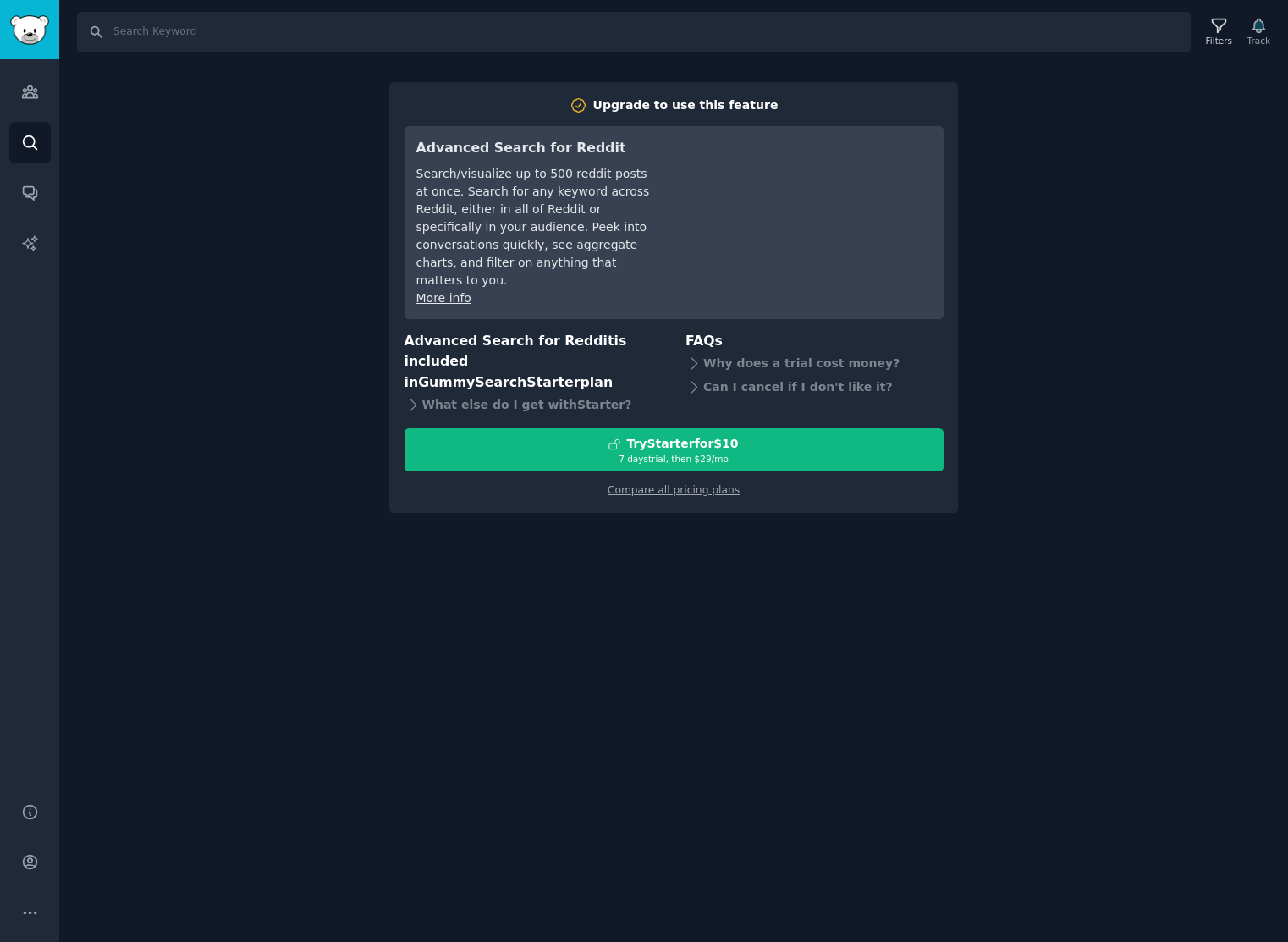
click at [1149, 159] on div "Search Filters Track Upgrade to use this feature Advanced Search for Reddit Sea…" at bounding box center [673, 471] width 1229 height 942
click at [225, 238] on div "Search Filters Track Upgrade to use this feature Advanced Search for Reddit Sea…" at bounding box center [673, 471] width 1229 height 942
click at [35, 142] on icon "Sidebar" at bounding box center [30, 143] width 18 height 18
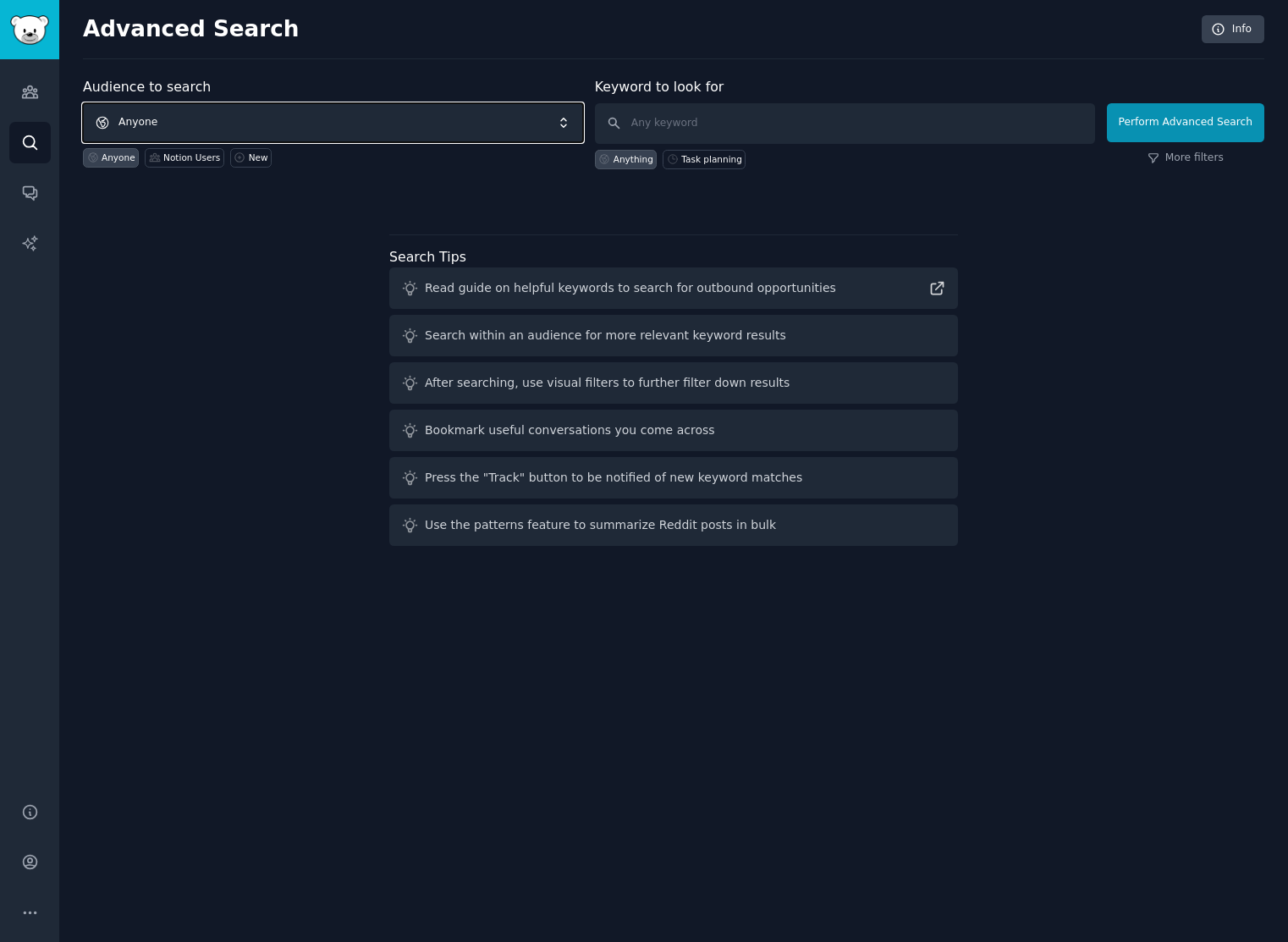
click at [182, 125] on span "Anyone" at bounding box center [332, 122] width 500 height 38
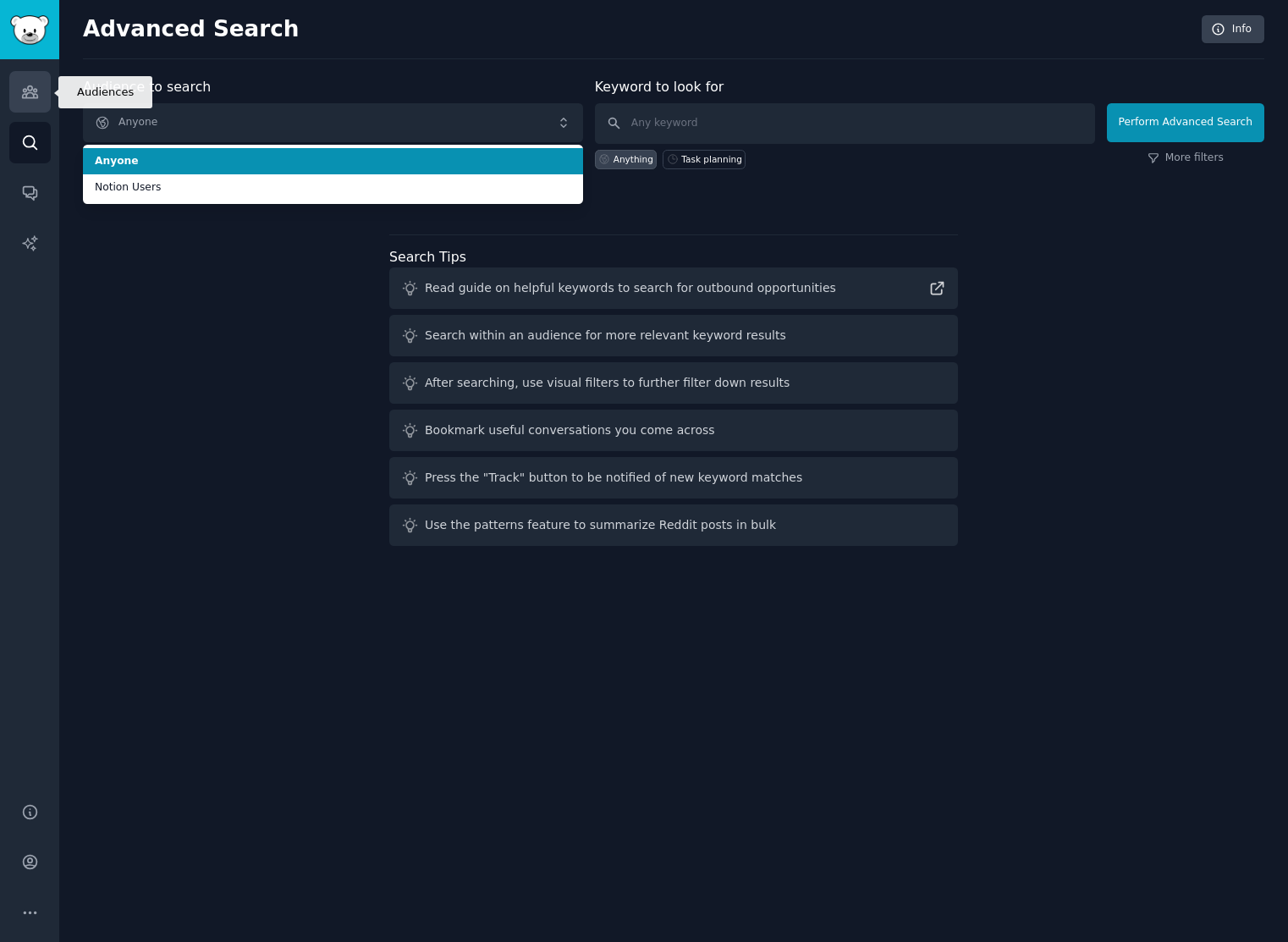
click at [42, 91] on link "Audiences" at bounding box center [30, 92] width 41 height 41
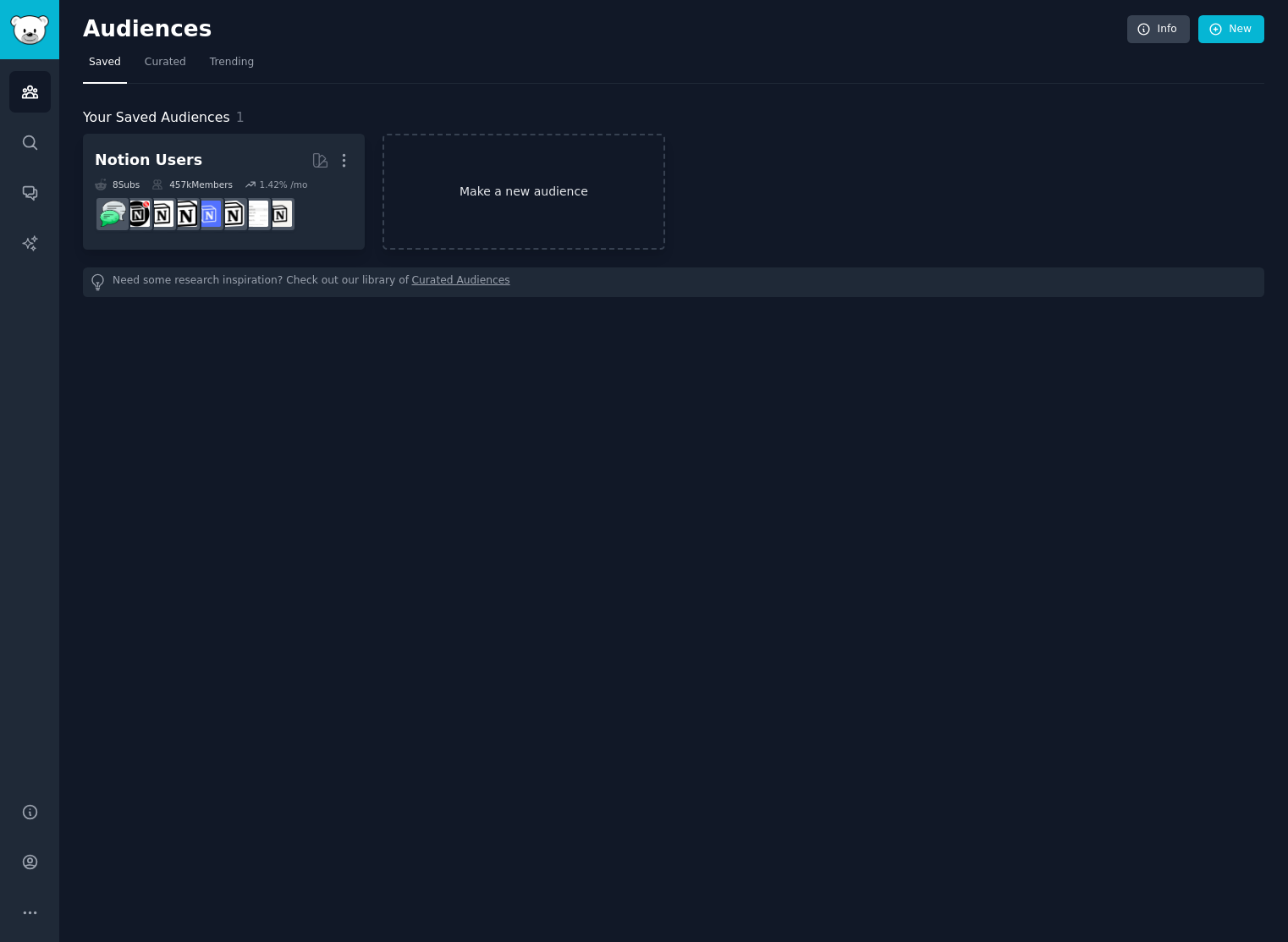
click at [483, 193] on link "Make a new audience" at bounding box center [523, 192] width 282 height 116
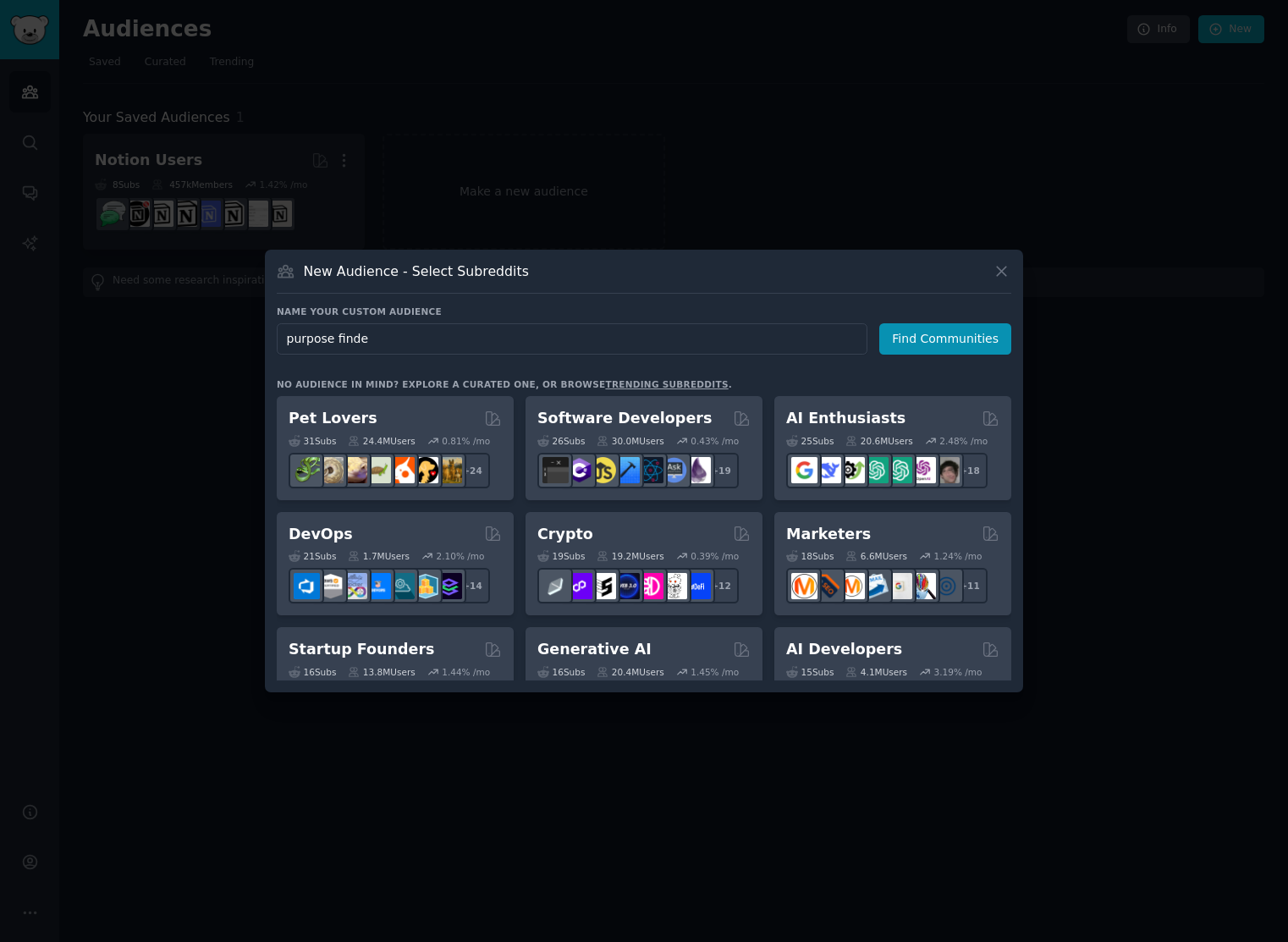
type input "purpose find"
click button "Find Communities" at bounding box center [945, 339] width 132 height 32
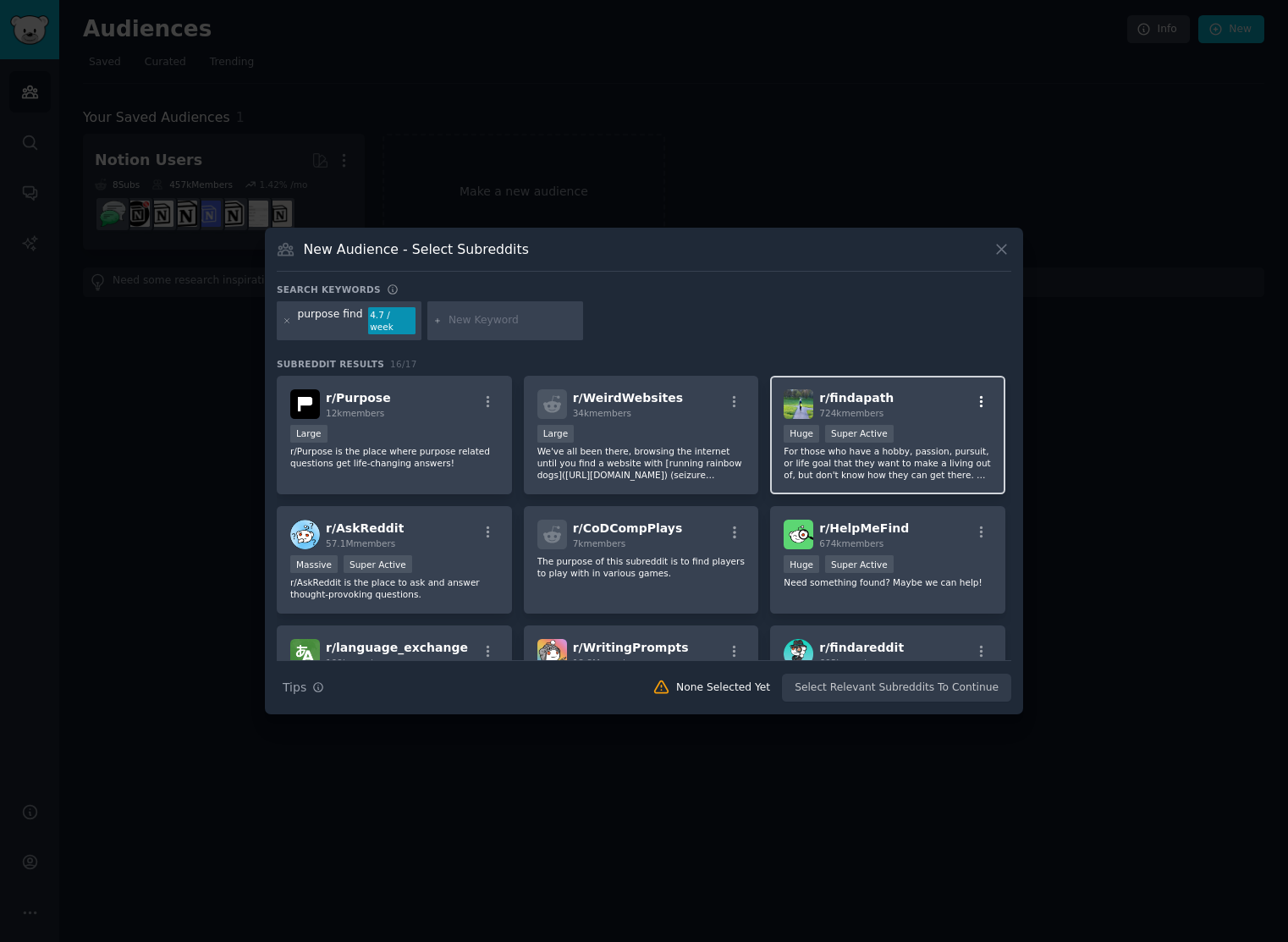
click at [975, 398] on icon "button" at bounding box center [981, 401] width 15 height 15
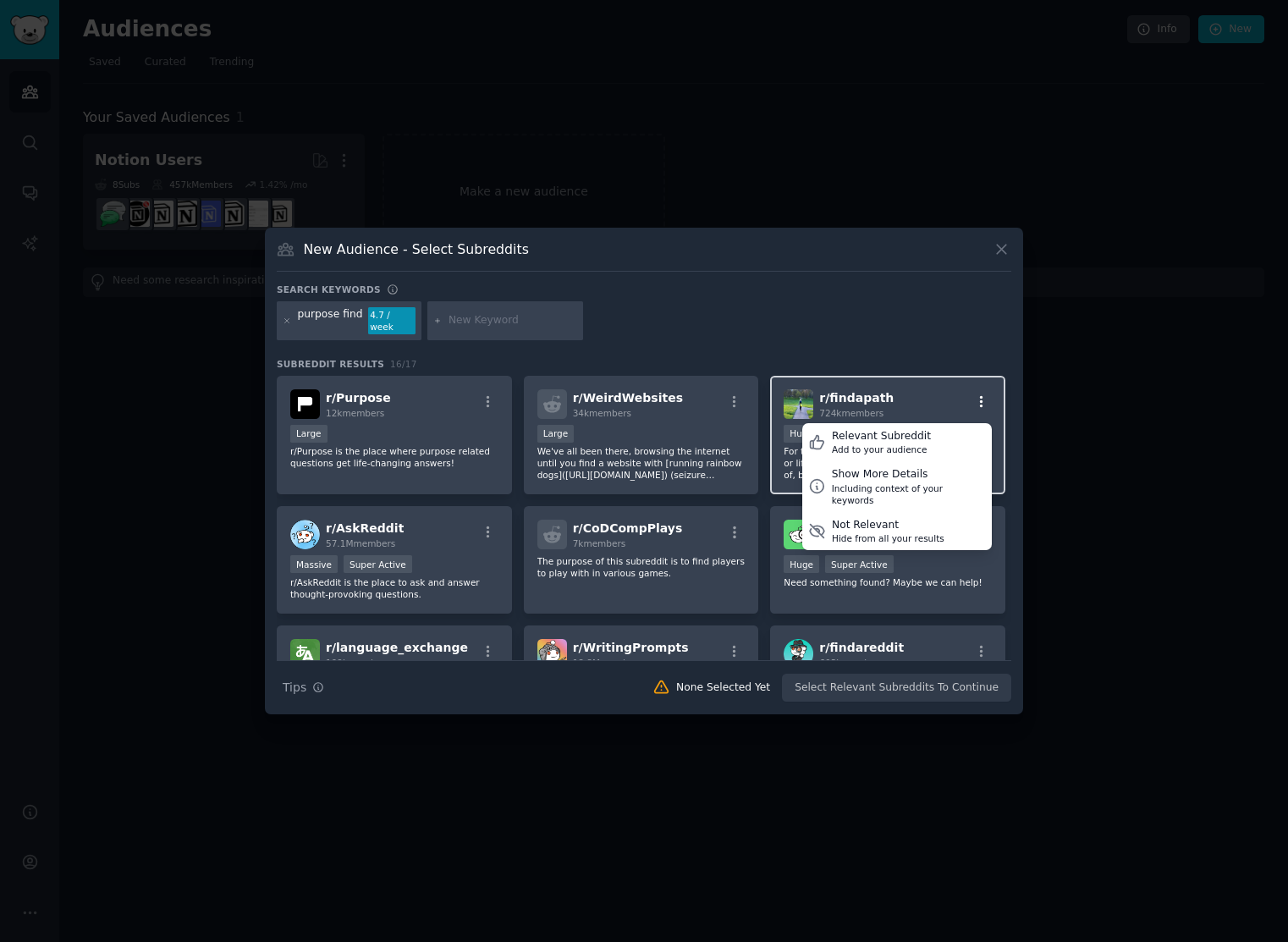
click at [979, 395] on icon "button" at bounding box center [981, 401] width 15 height 15
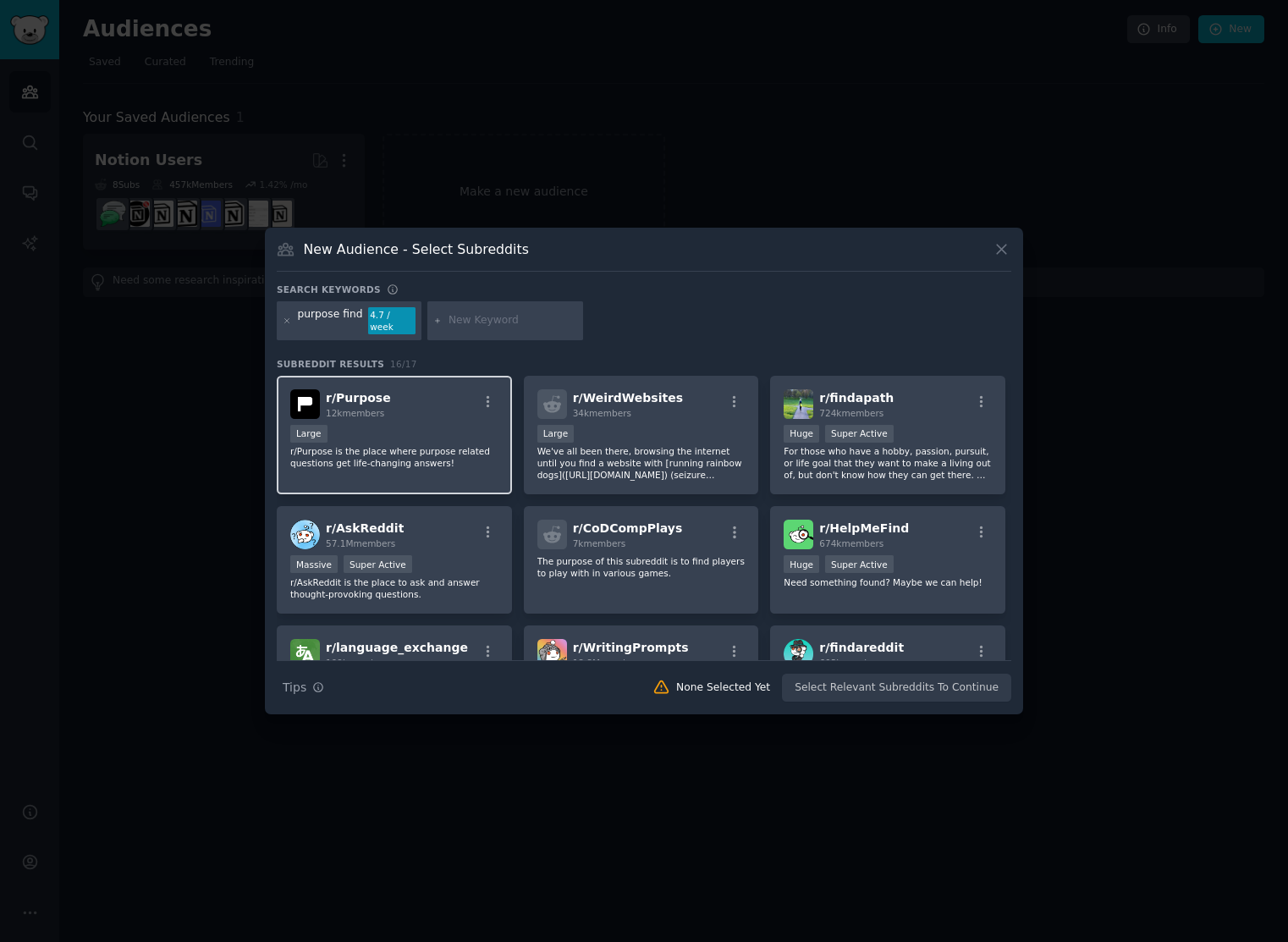
click at [432, 401] on div "r/ Purpose 12k members" at bounding box center [394, 404] width 208 height 30
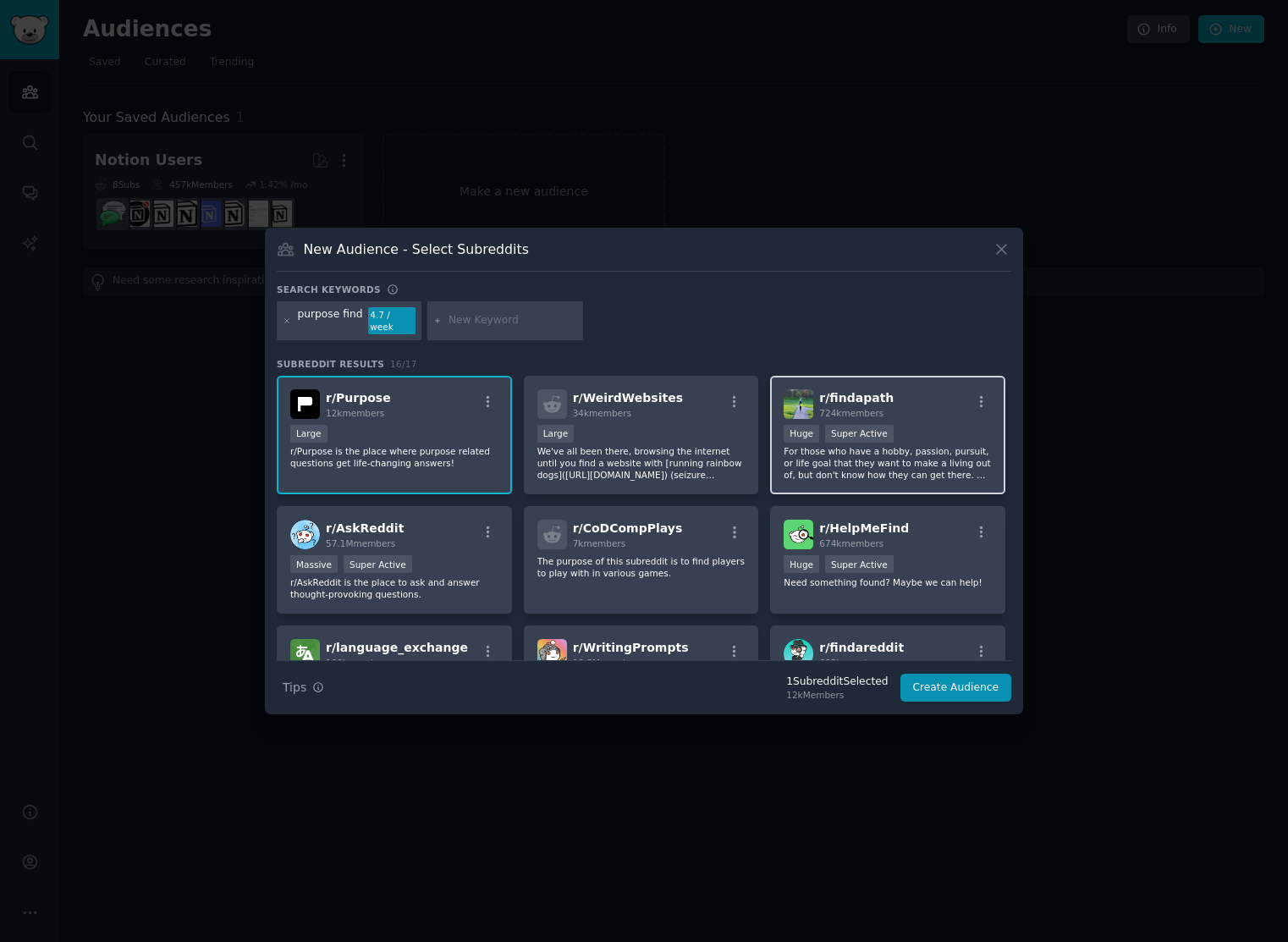
click at [907, 397] on div "r/ findapath 724k members" at bounding box center [887, 404] width 208 height 30
click at [502, 313] on input "text" at bounding box center [512, 320] width 129 height 15
type input "lack of purpose"
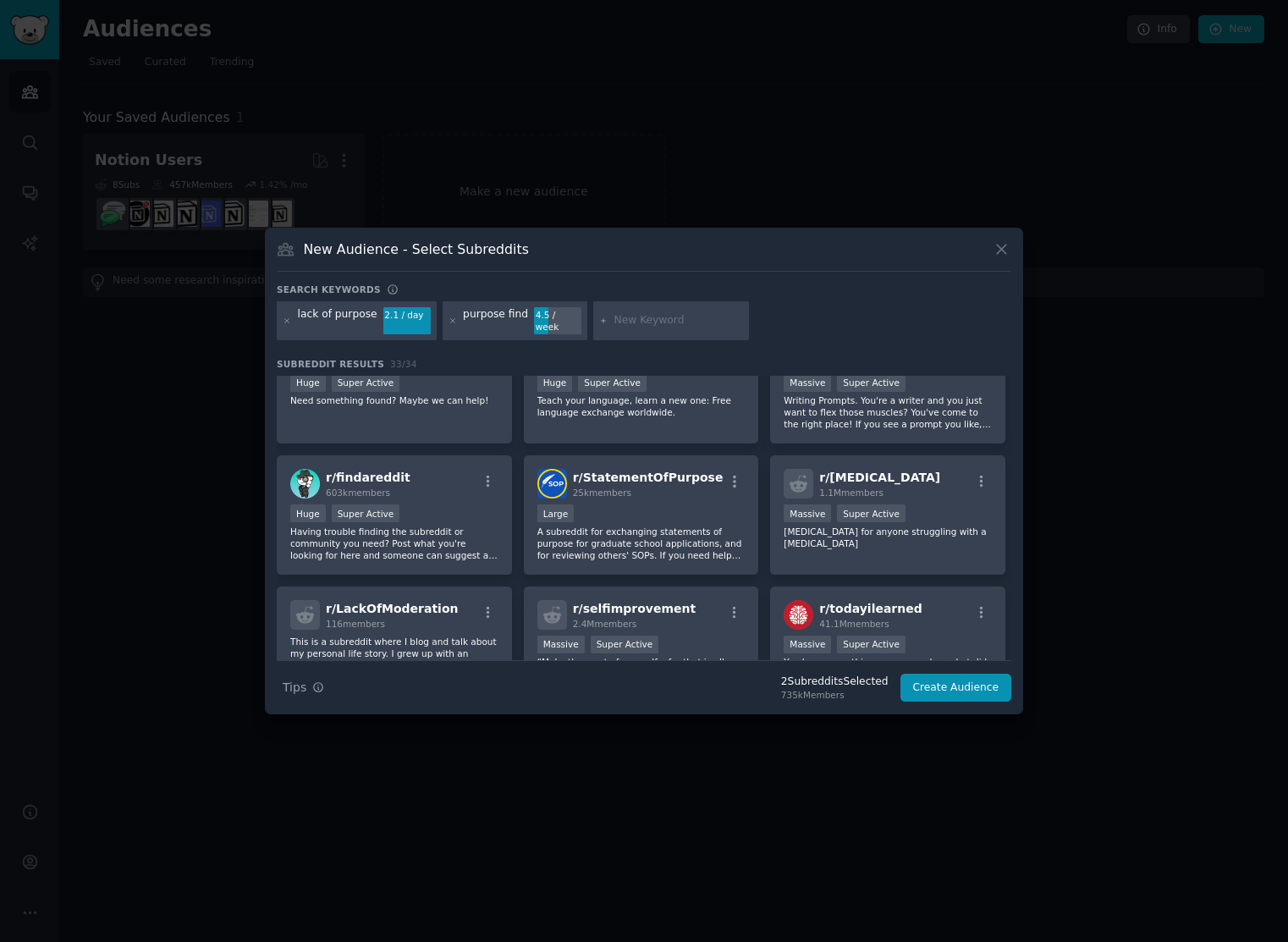
scroll to position [316, 0]
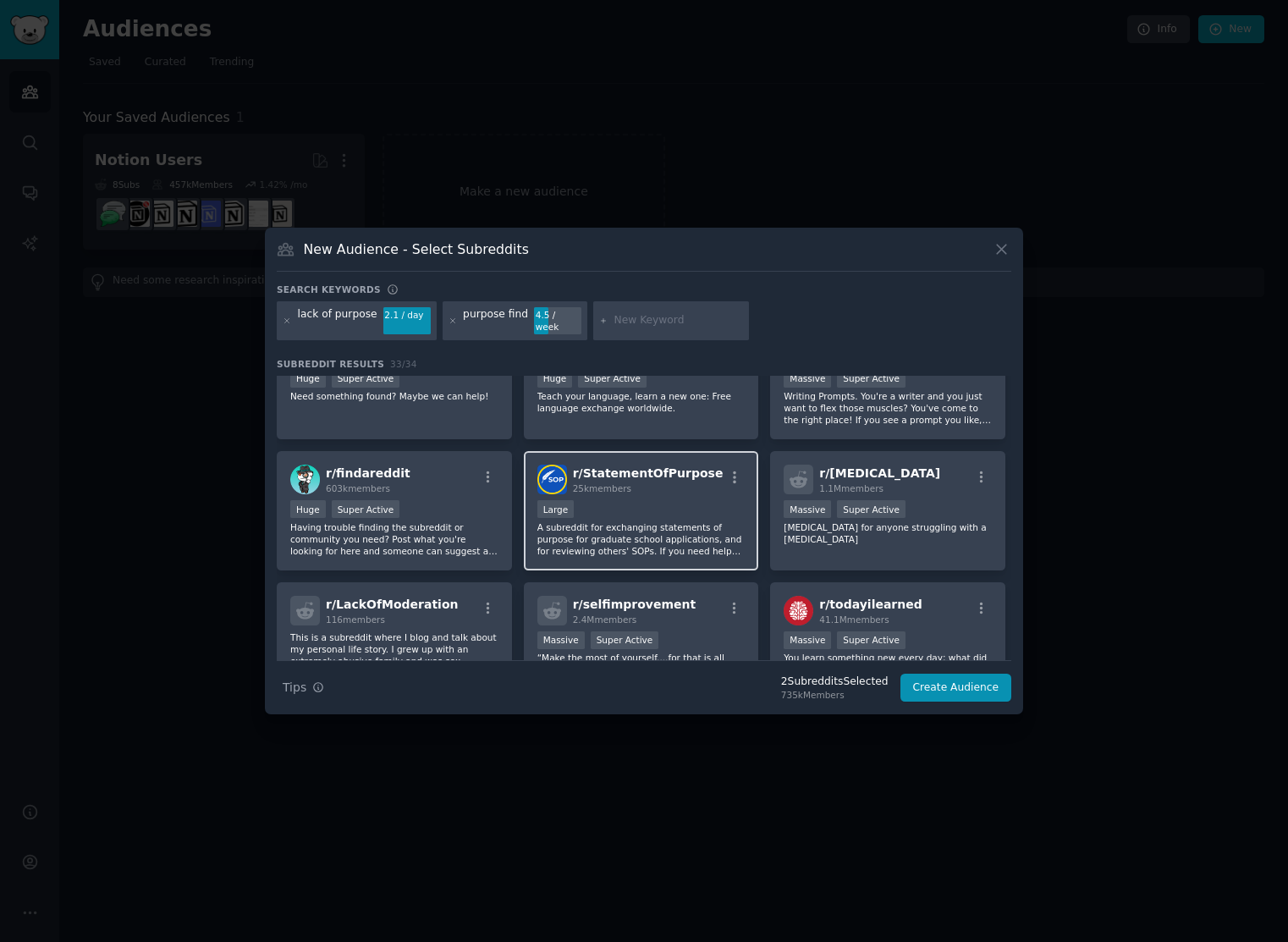
click at [661, 521] on p "A subreddit for exchanging statements of purpose for graduate school applicatio…" at bounding box center [641, 539] width 208 height 35
click at [661, 532] on p "A subreddit for exchanging statements of purpose for graduate school applicatio…" at bounding box center [641, 539] width 208 height 35
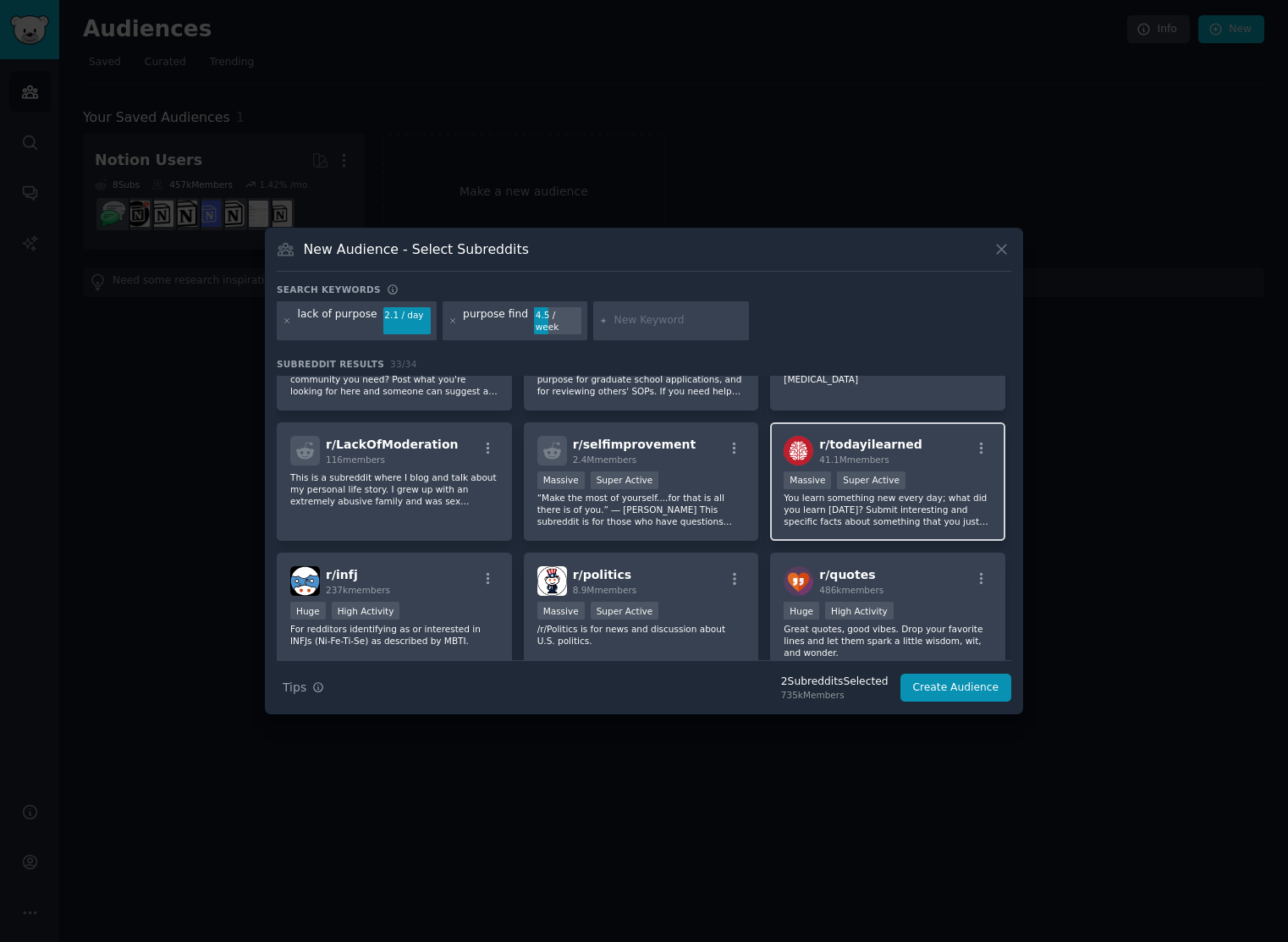
scroll to position [475, 0]
click at [918, 505] on p "You learn something new every day; what did you learn today? Submit interesting…" at bounding box center [887, 511] width 208 height 35
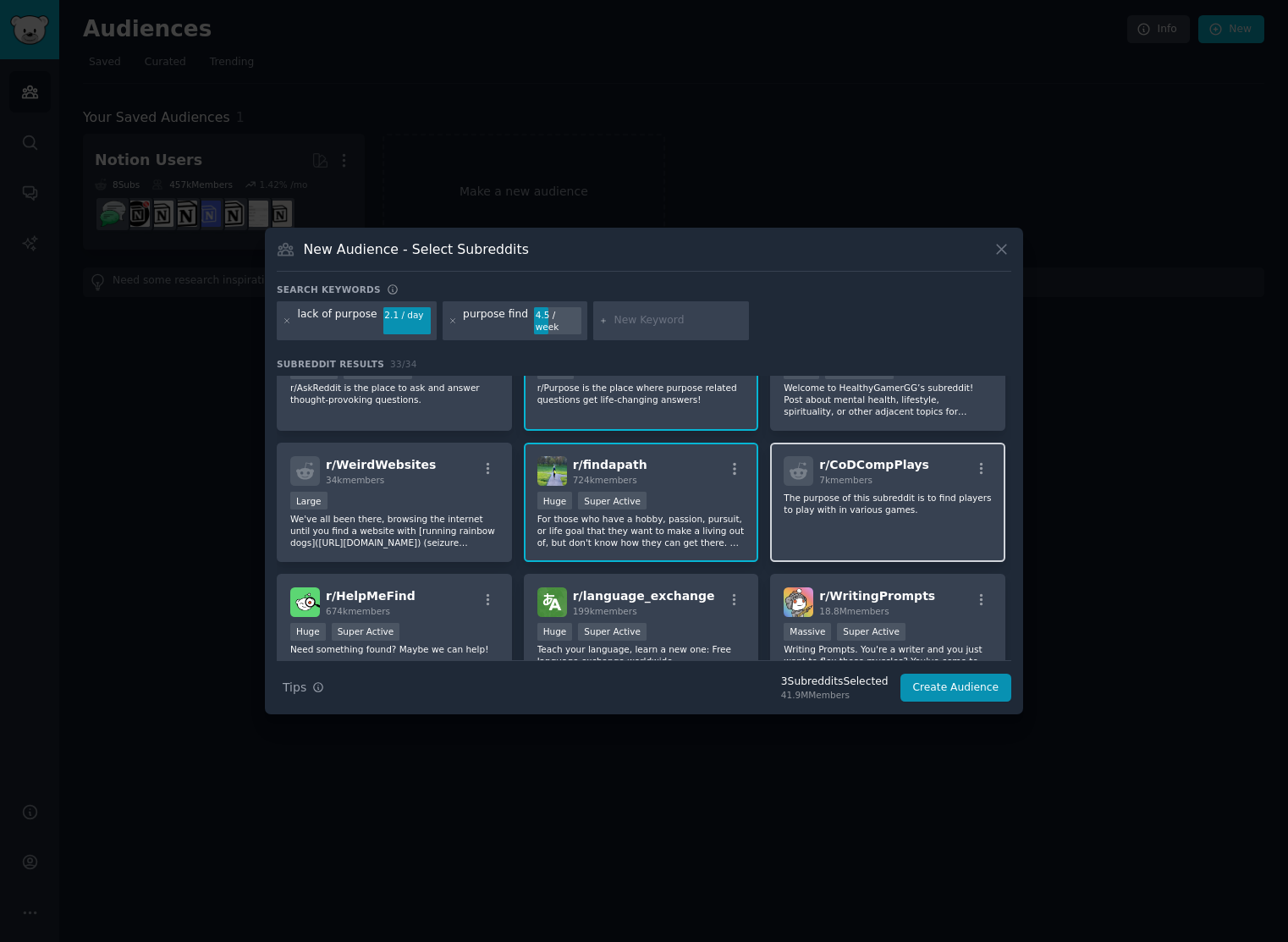
scroll to position [0, 0]
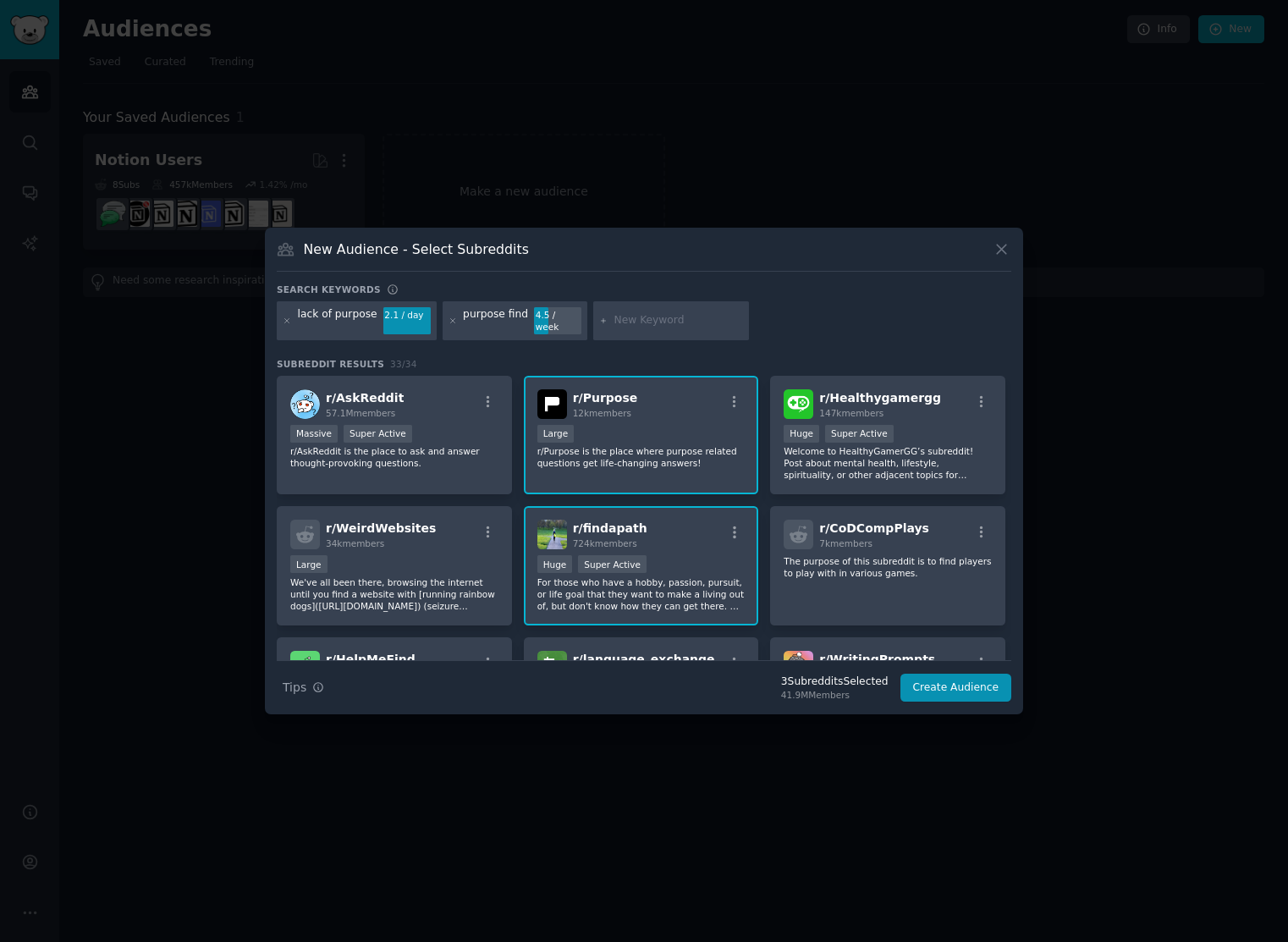
click at [644, 324] on input "text" at bounding box center [678, 320] width 129 height 15
type input "life purpose"
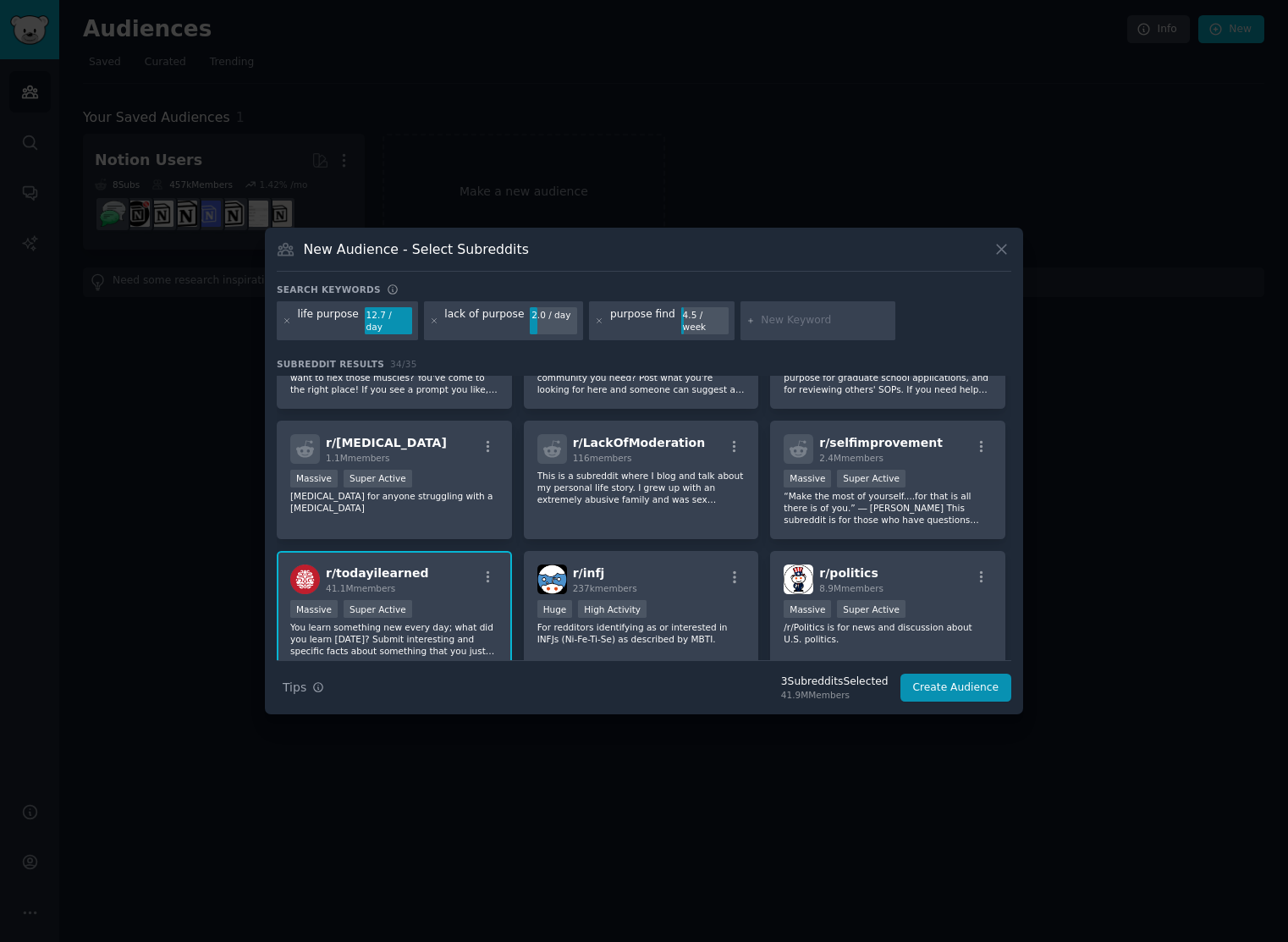
scroll to position [472, 0]
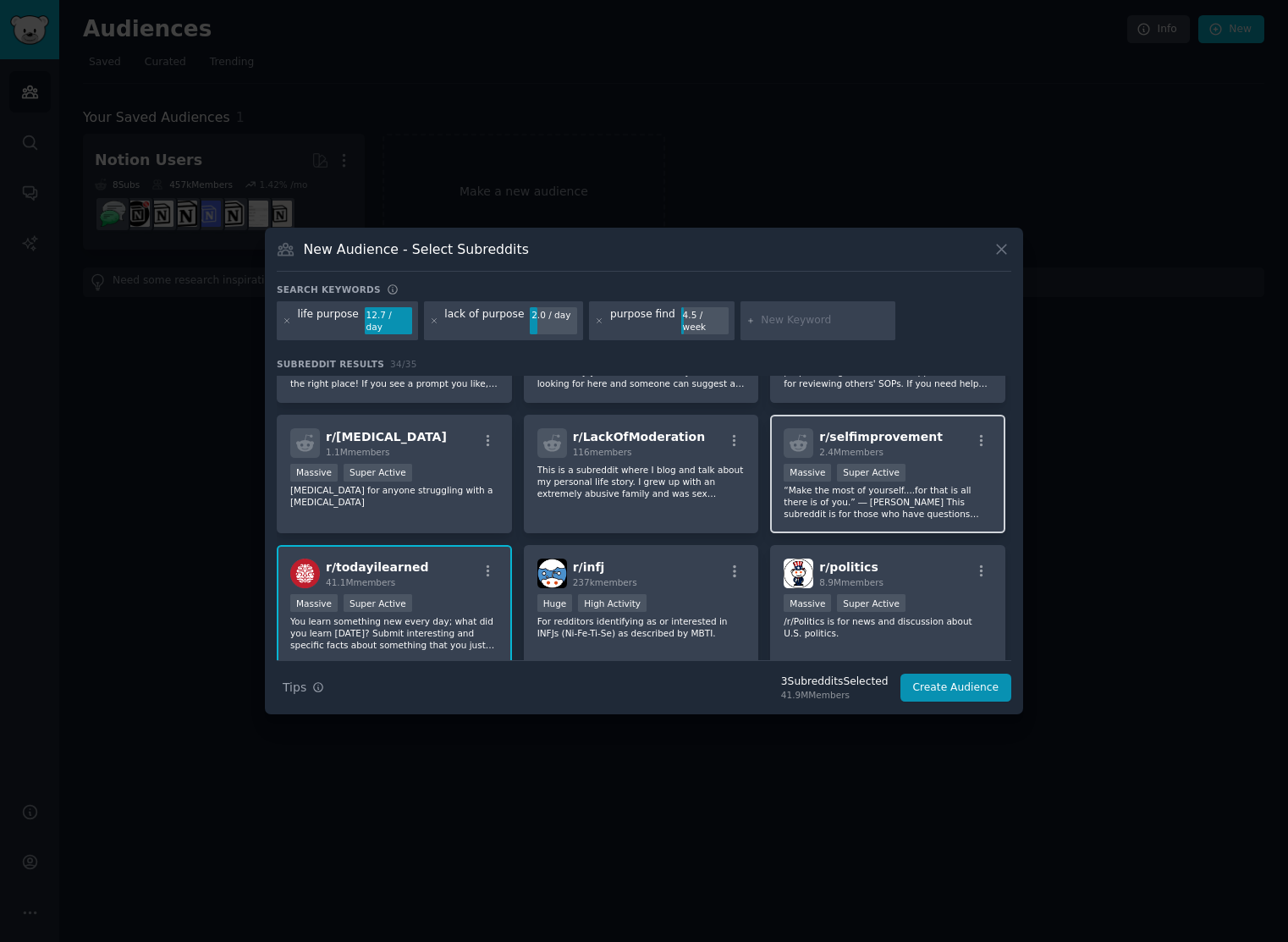
click at [936, 500] on p "“Make the most of yourself....for that is all there is of you.” ― Ralph Waldo E…" at bounding box center [887, 502] width 208 height 35
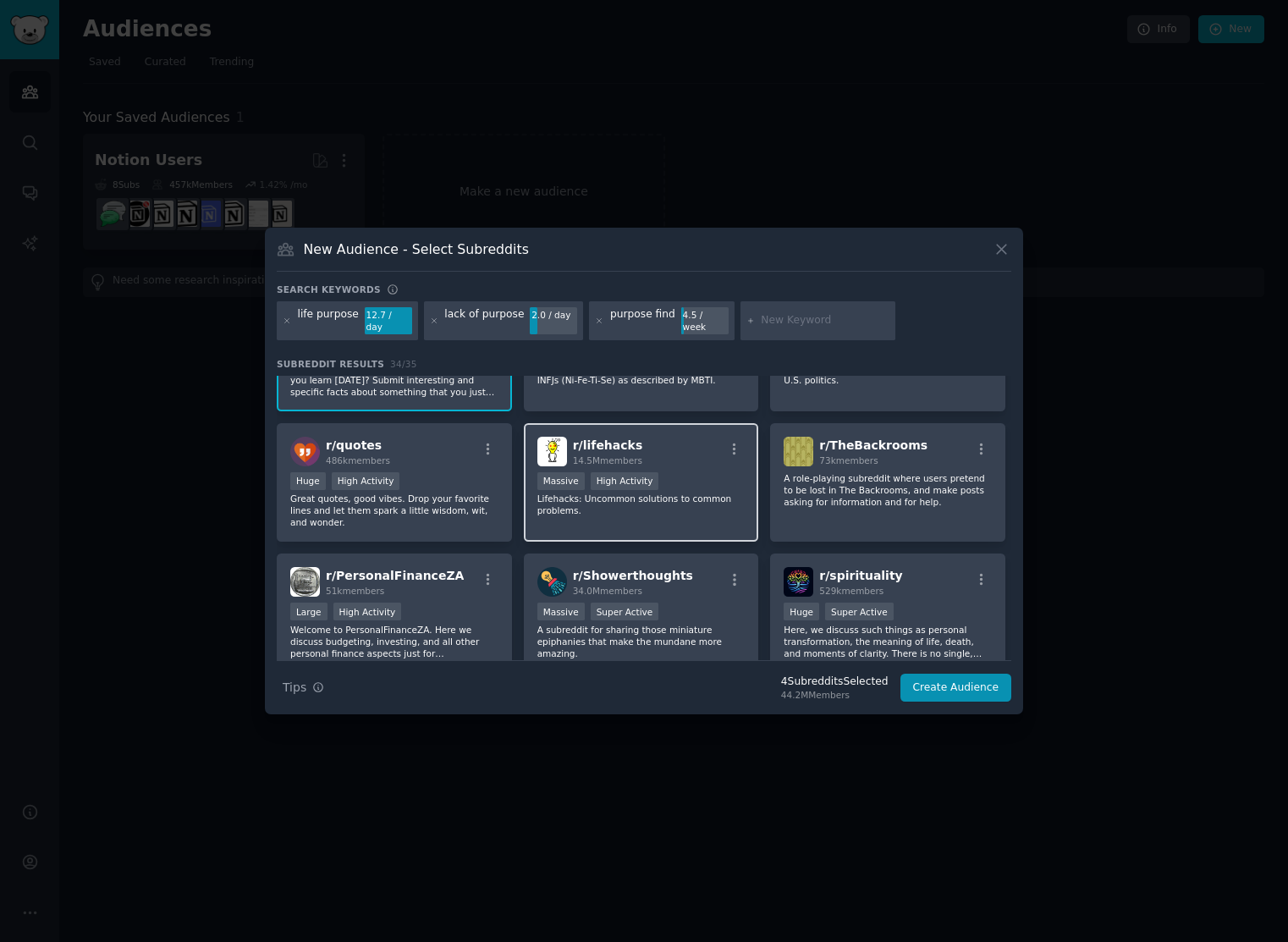
scroll to position [735, 0]
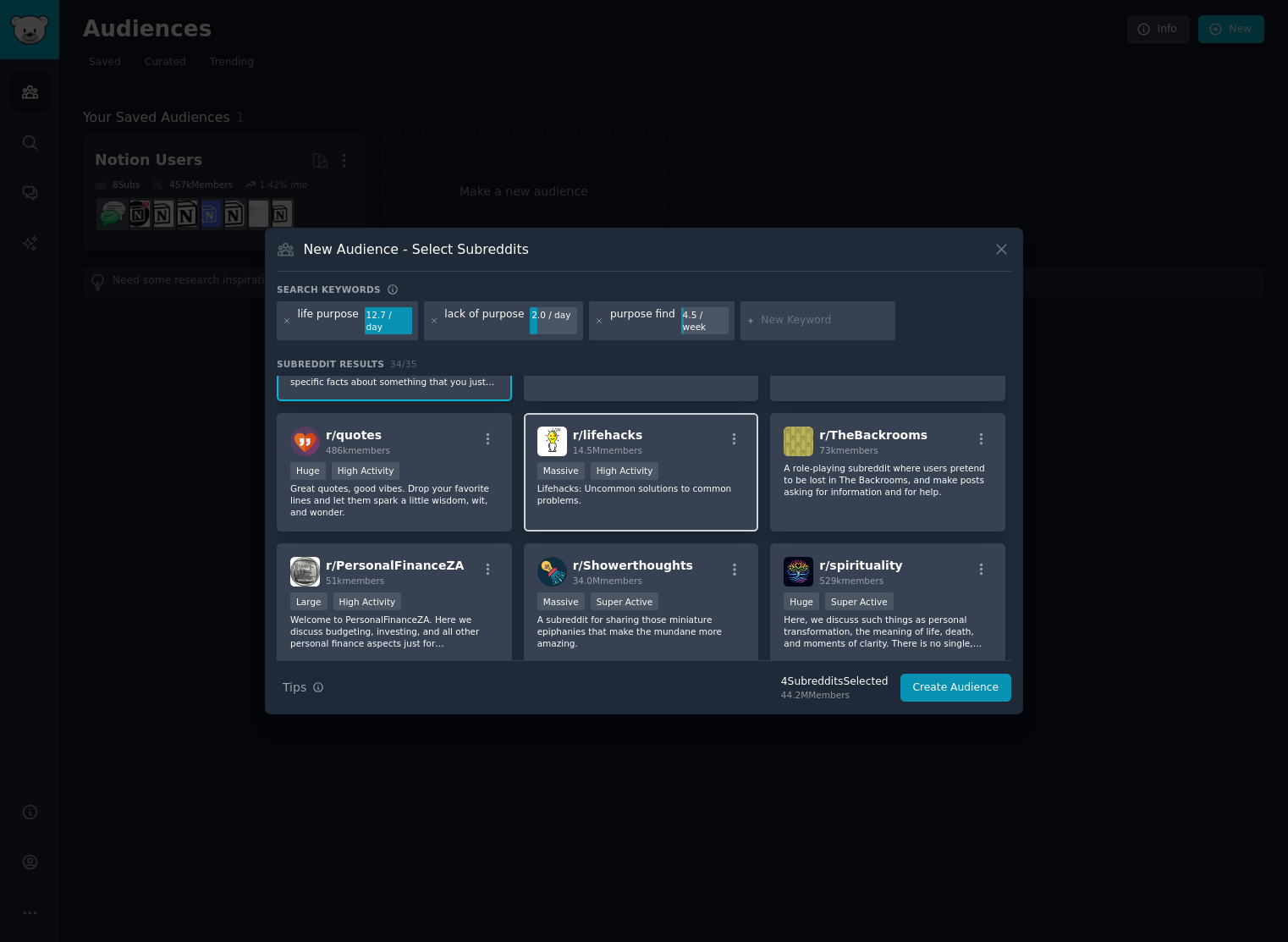
click at [700, 482] on p "Lifehacks: Uncommon solutions to common problems." at bounding box center [641, 494] width 208 height 24
click at [695, 487] on p "Lifehacks: Uncommon solutions to common problems." at bounding box center [641, 494] width 208 height 24
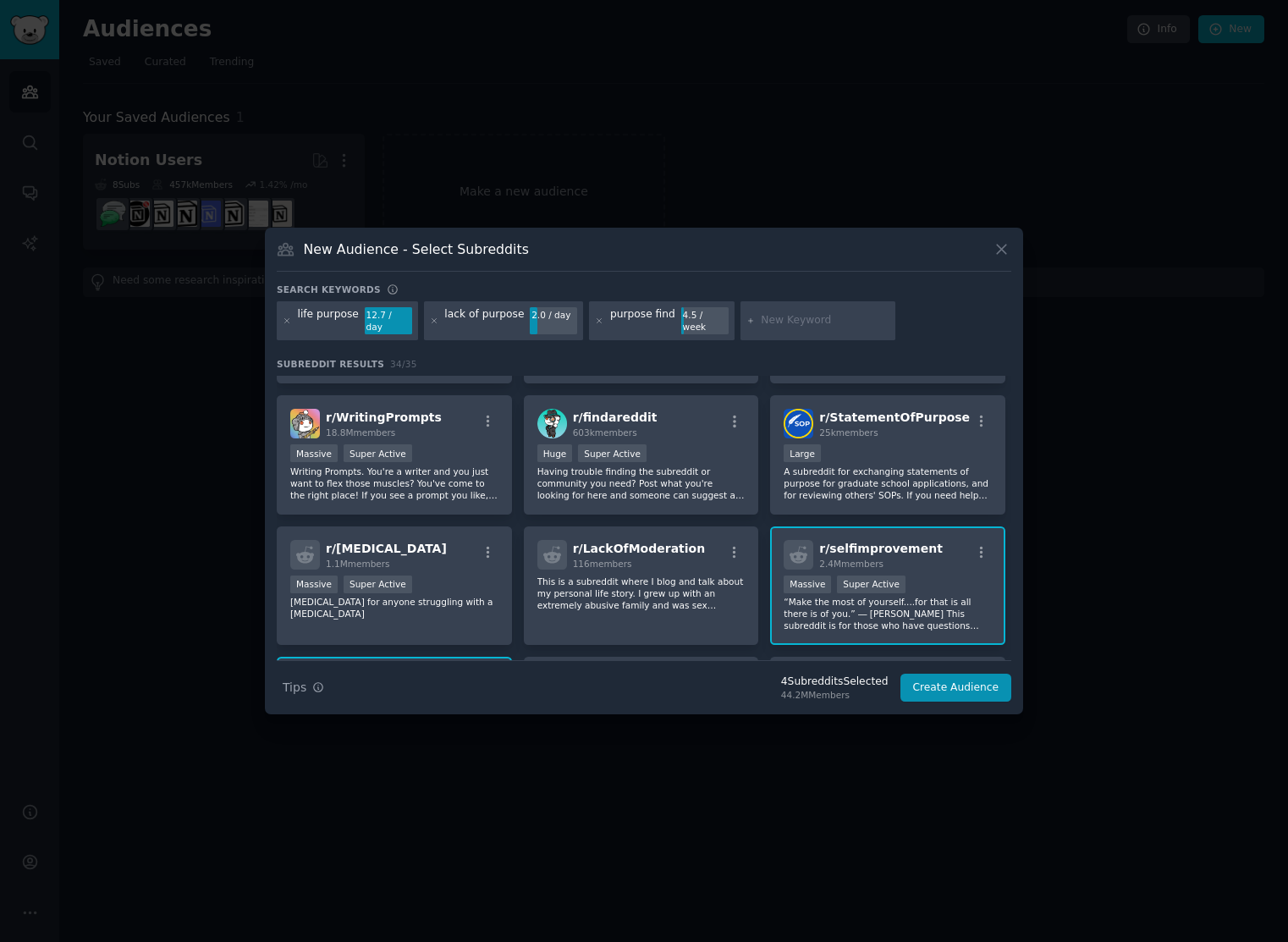
scroll to position [0, 0]
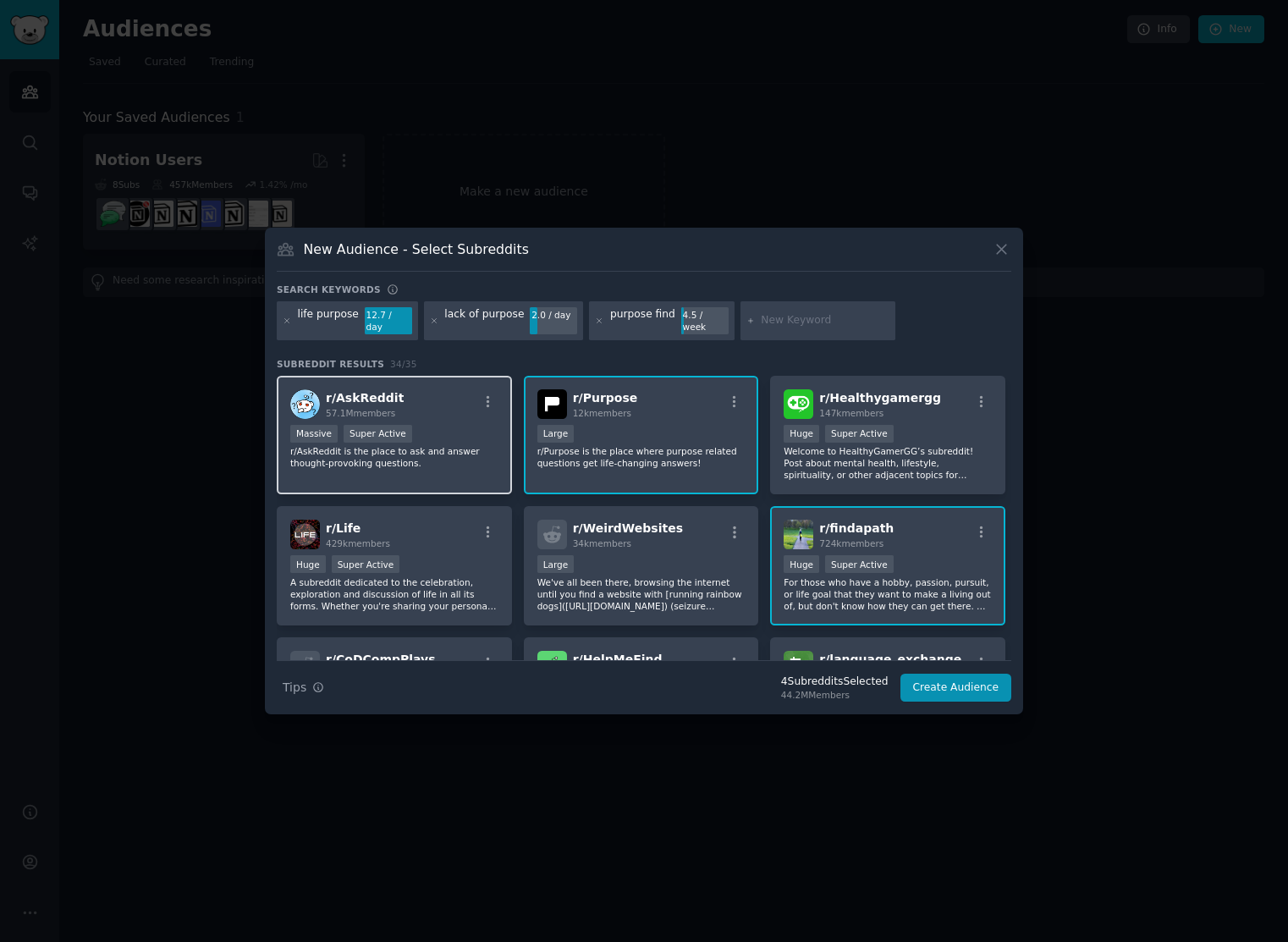
click at [461, 468] on div "r/ AskReddit 57.1M members 1,000,000+ members Massive Super Active r/AskReddit …" at bounding box center [394, 435] width 236 height 119
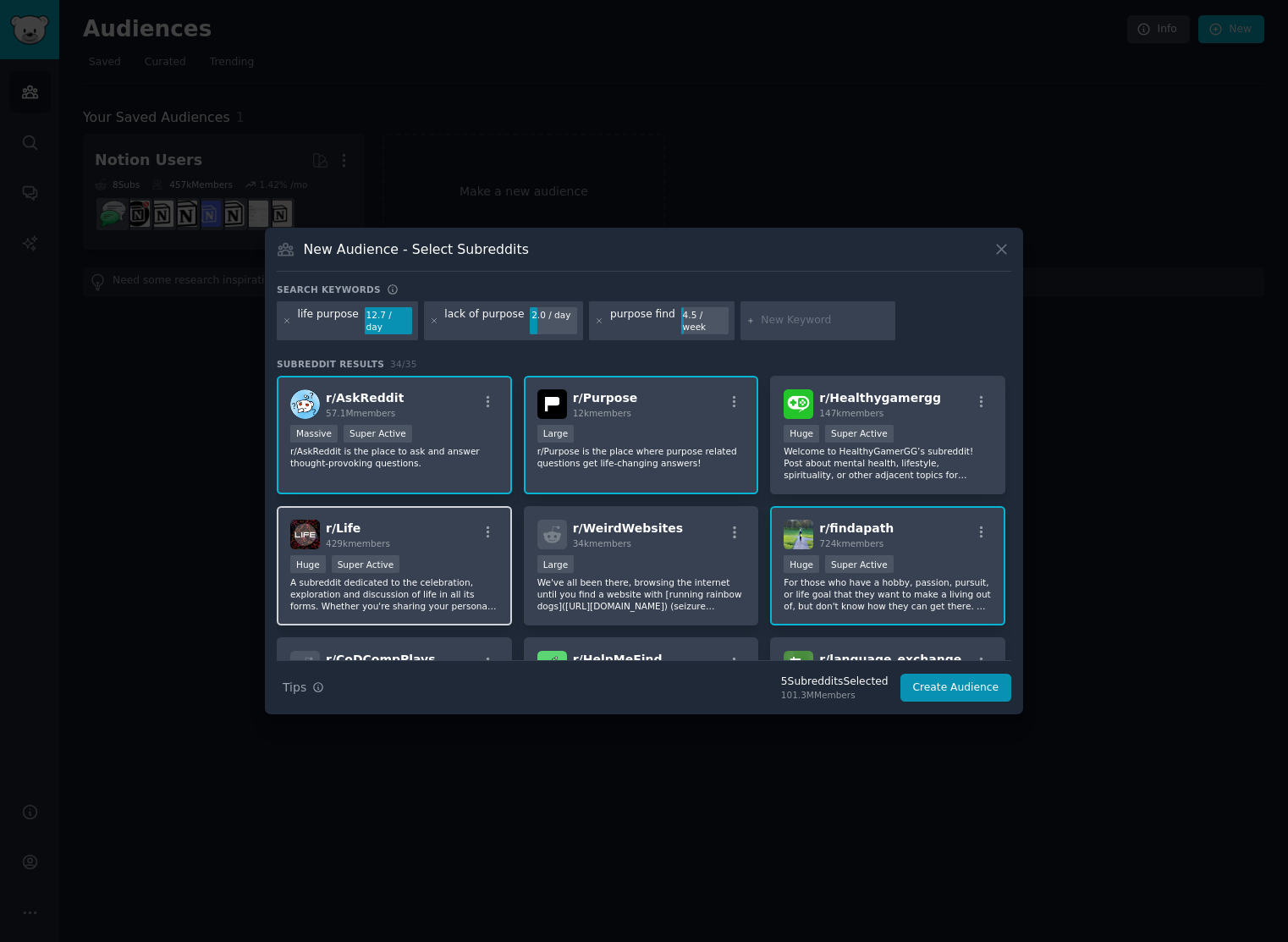
click at [453, 600] on p "A subreddit dedicated to the celebration, exploration and discussion of life in…" at bounding box center [394, 594] width 208 height 35
click at [770, 321] on input "text" at bounding box center [825, 320] width 129 height 15
type input "n"
type input "purpose to action"
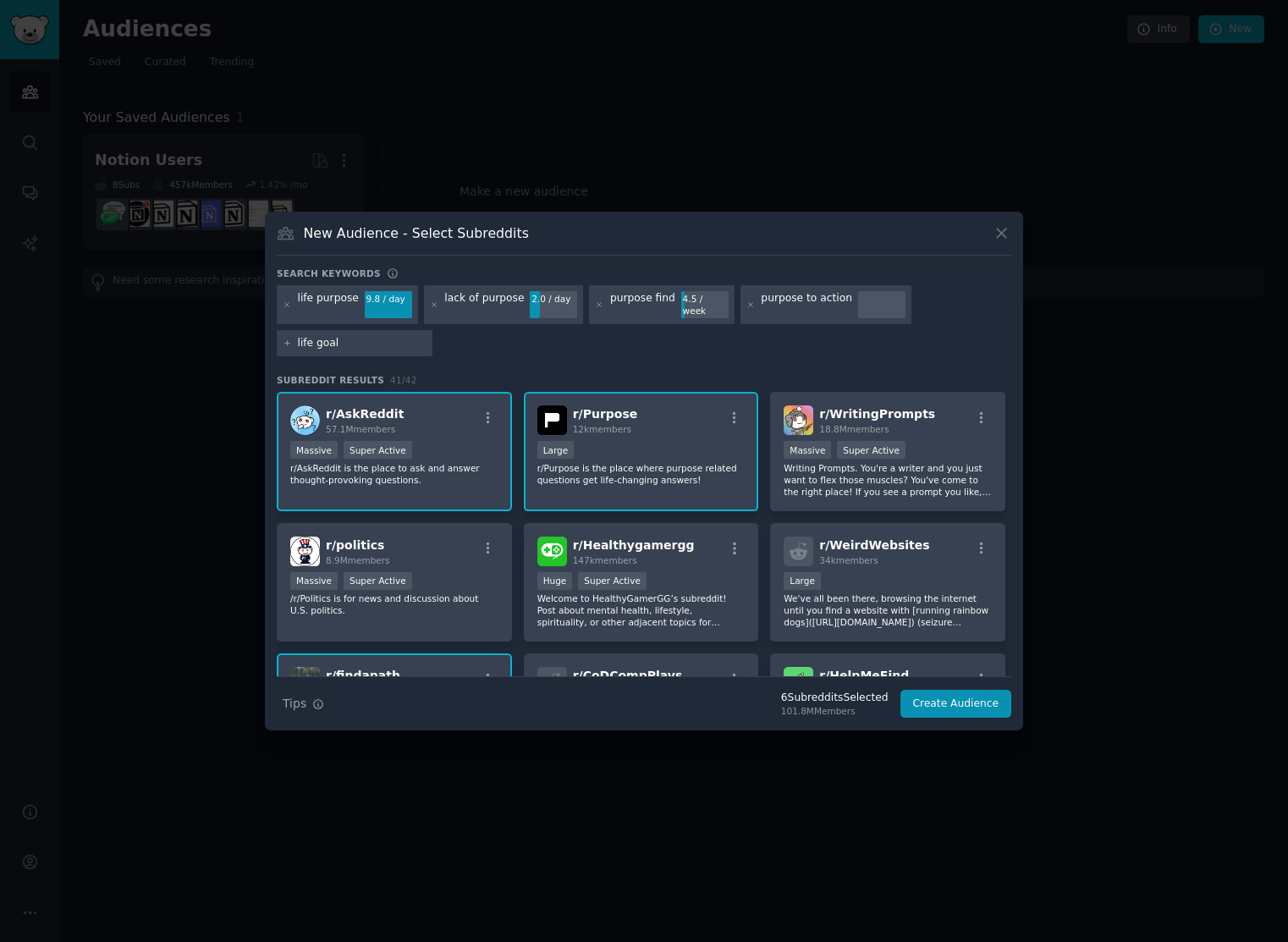
type input "life goals"
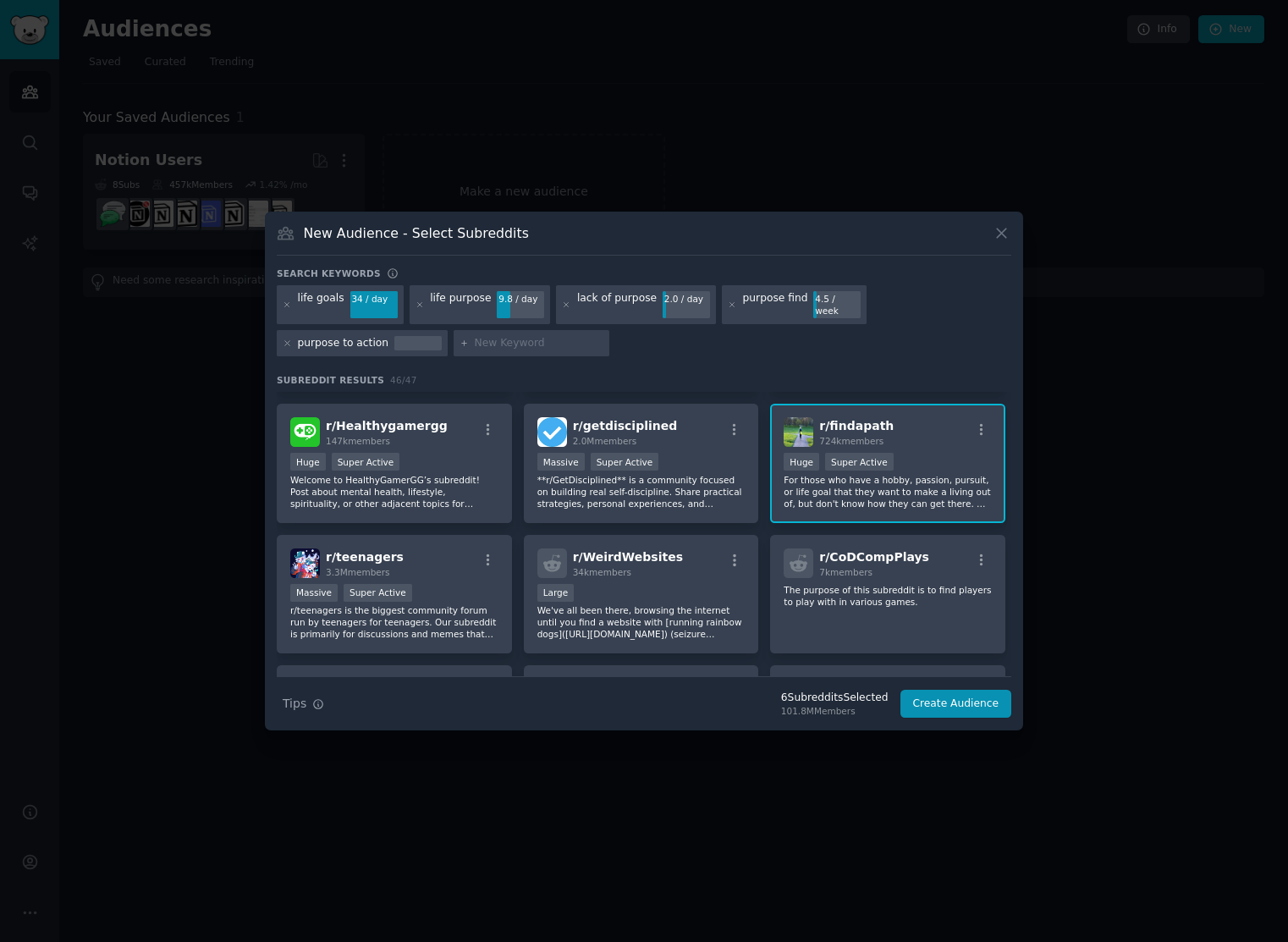
scroll to position [255, 0]
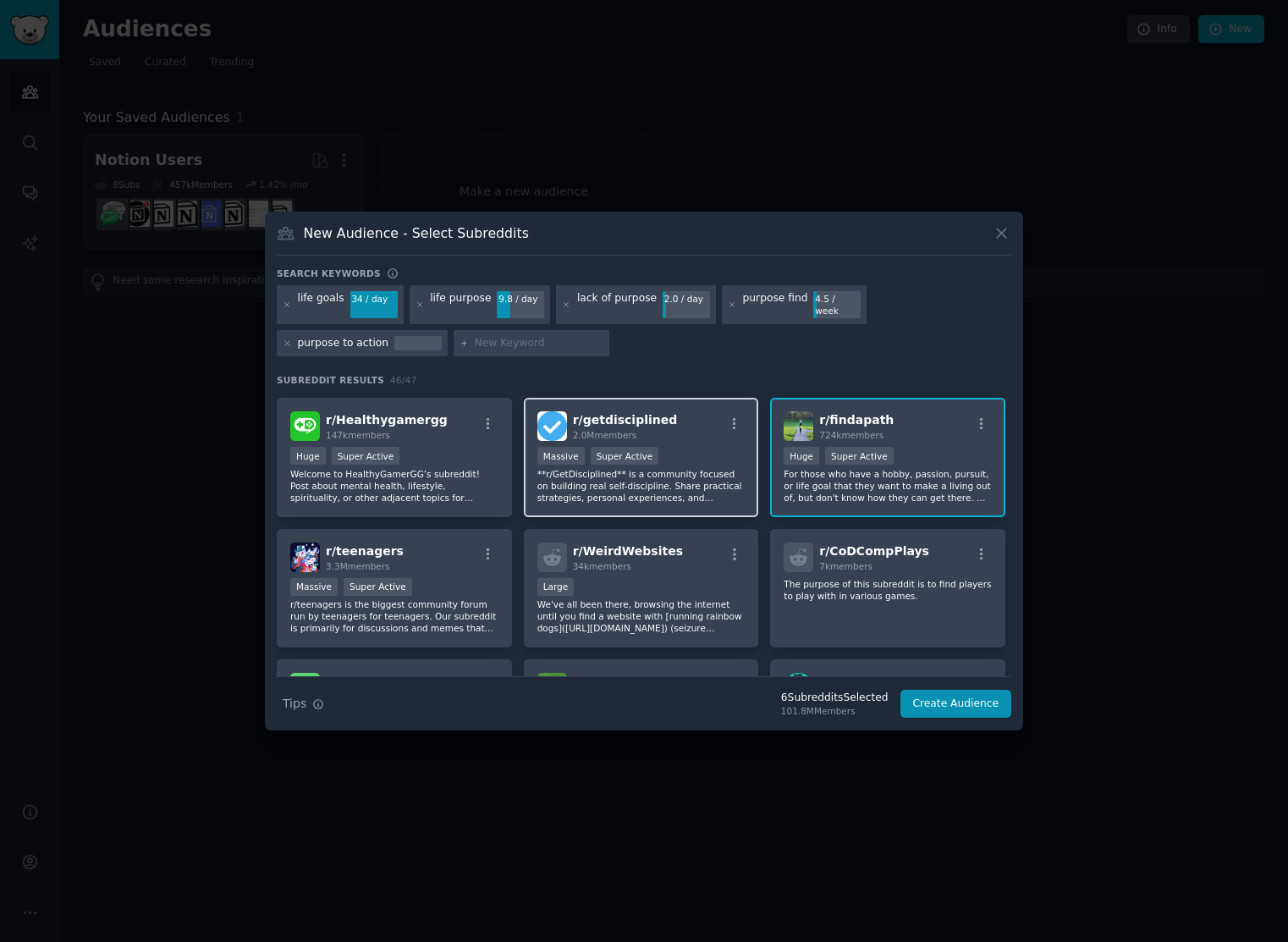
click at [685, 476] on p "**r/GetDisciplined** is a community focused on building real self-discipline. S…" at bounding box center [641, 486] width 208 height 35
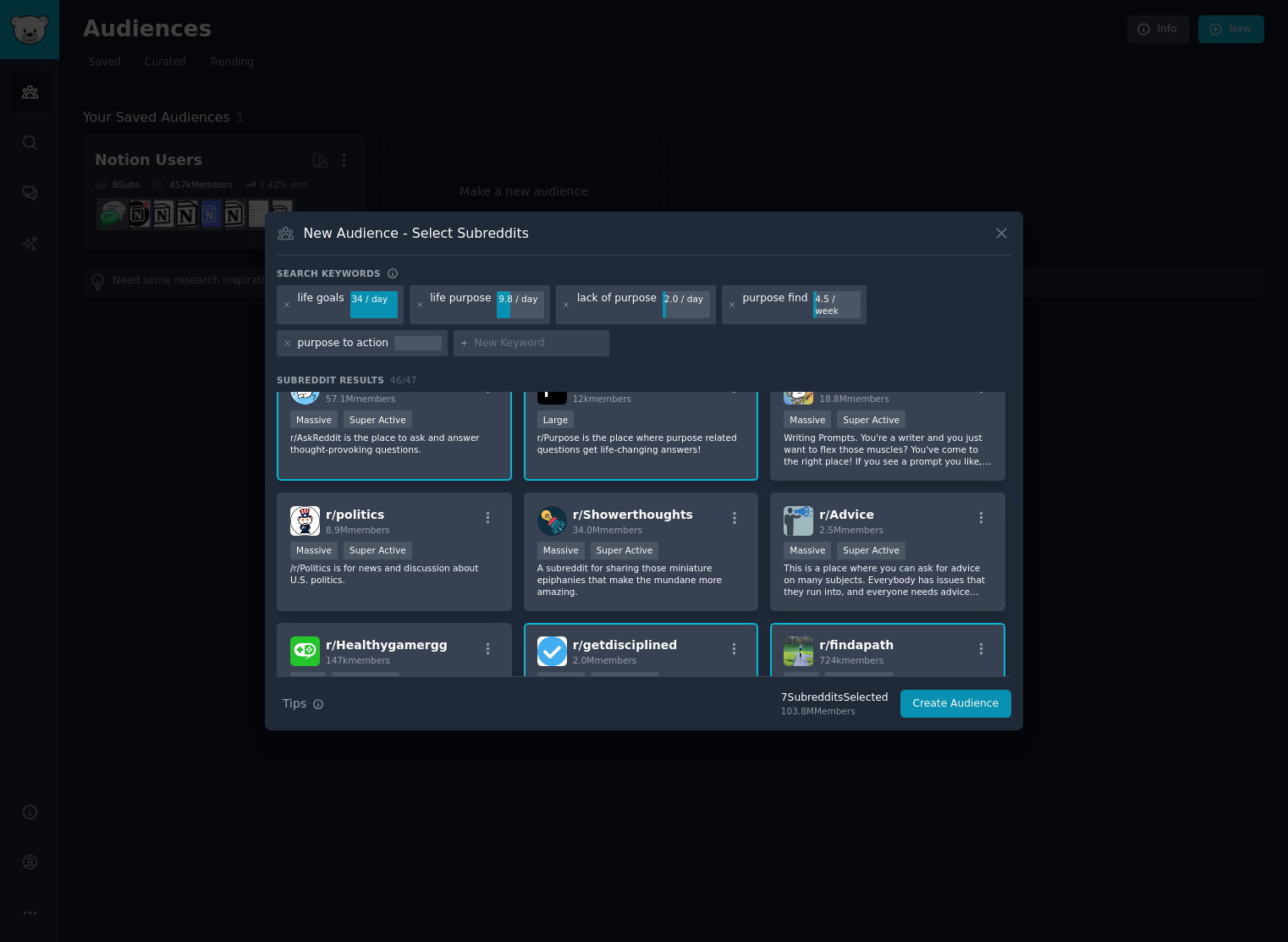
scroll to position [0, 0]
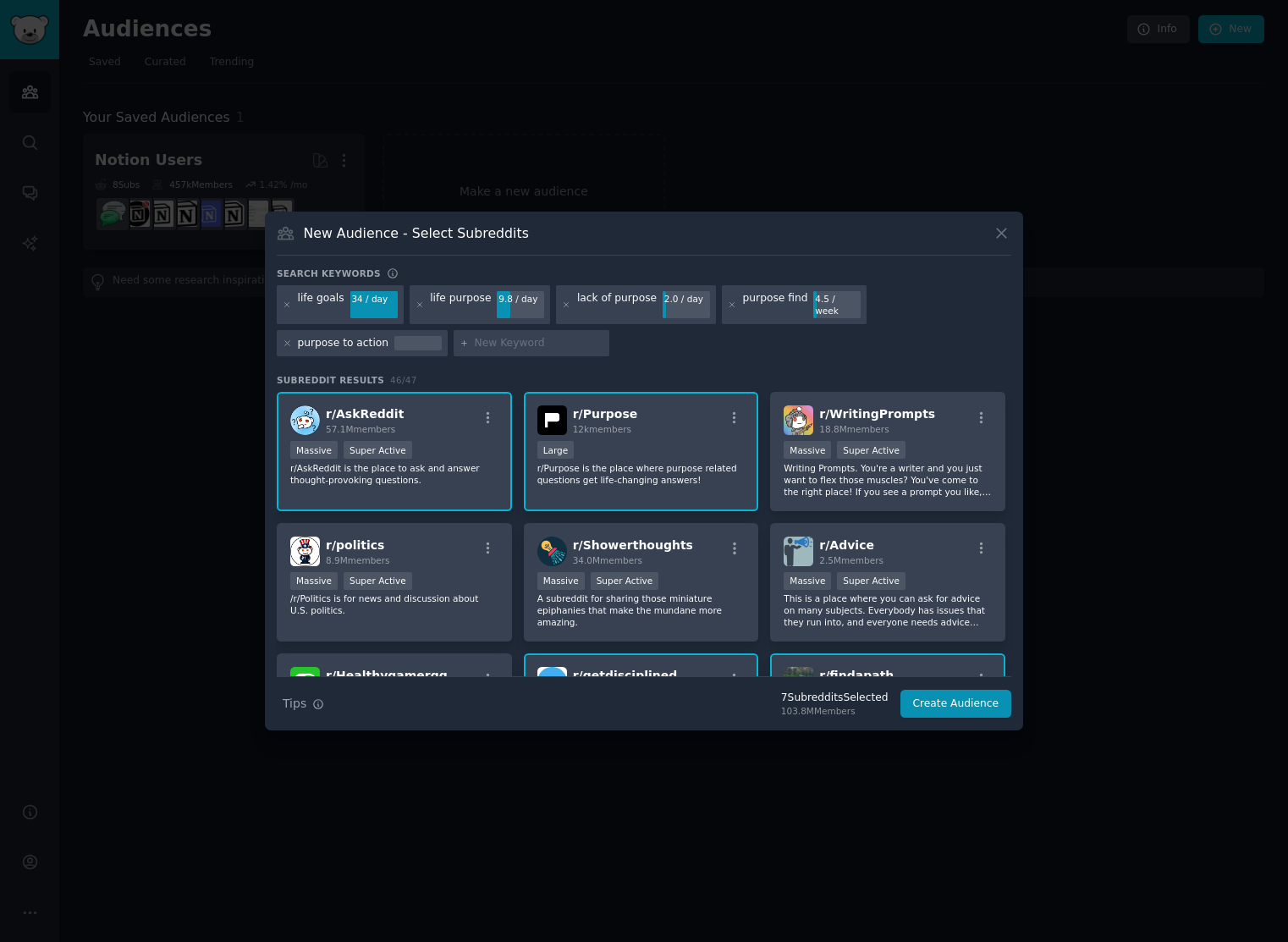
click at [500, 338] on input "text" at bounding box center [539, 343] width 129 height 15
type input "goal setting"
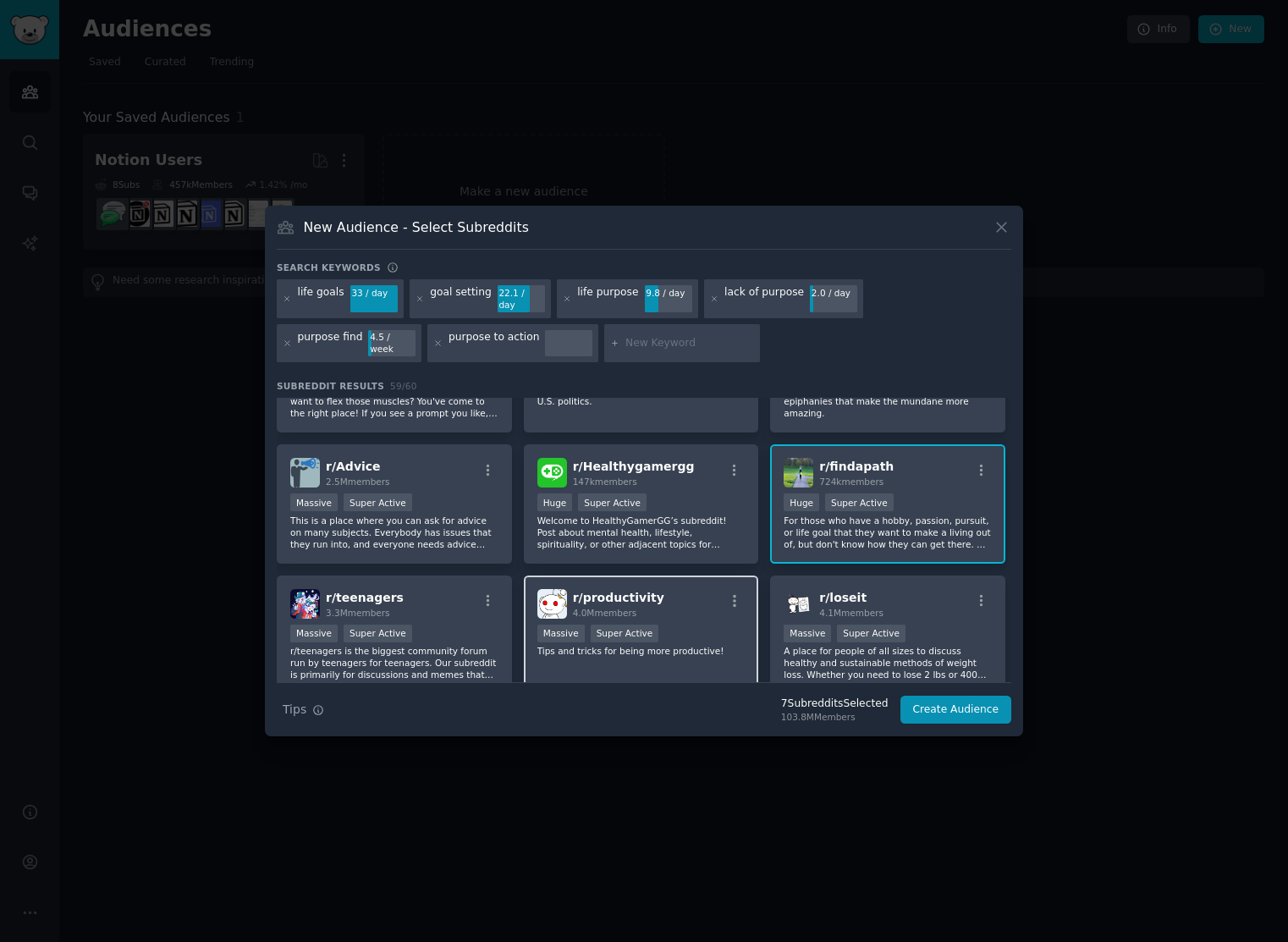
scroll to position [214, 0]
click at [691, 645] on p "Tips and tricks for being more productive!" at bounding box center [641, 651] width 208 height 12
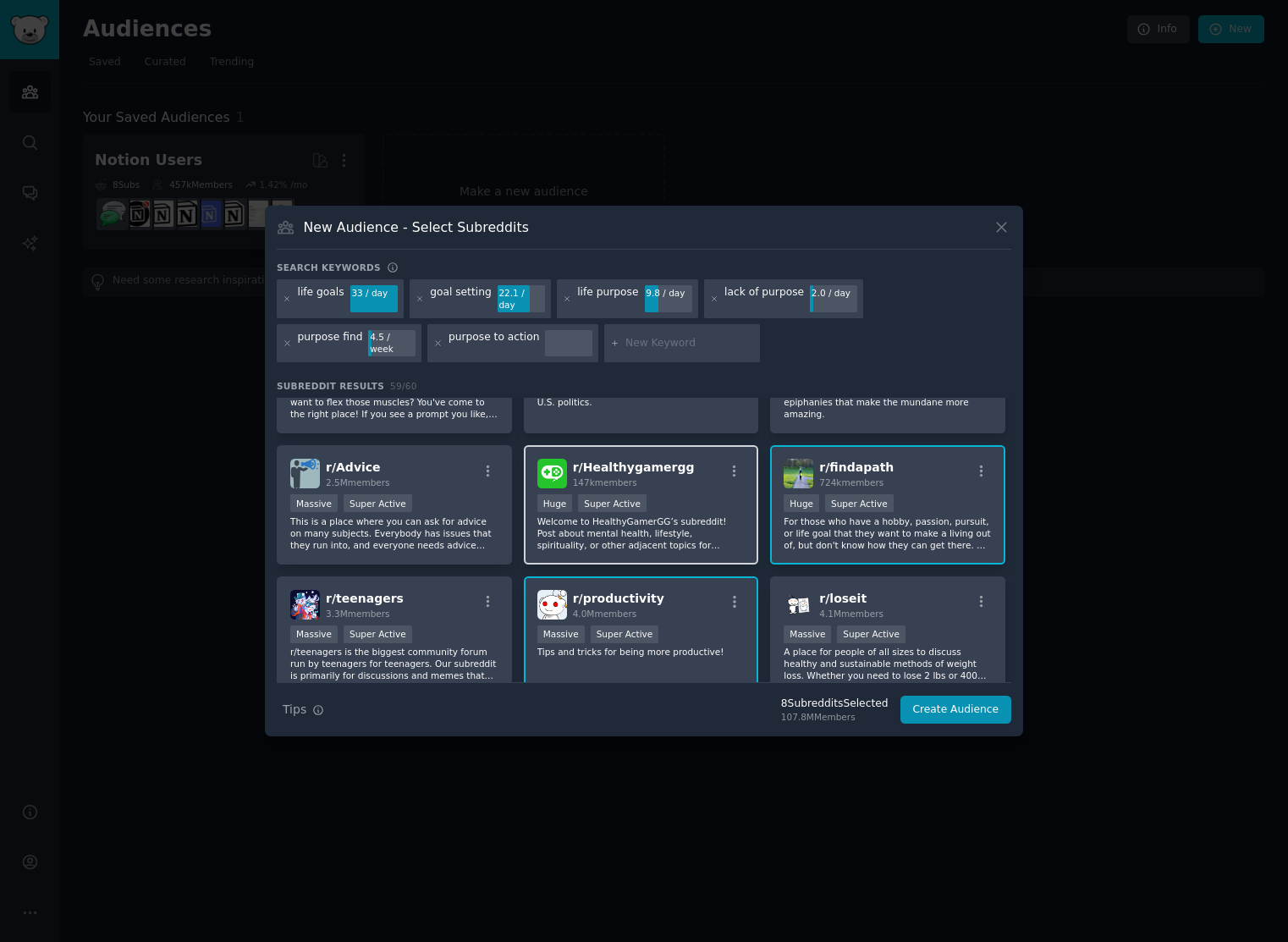
scroll to position [0, 0]
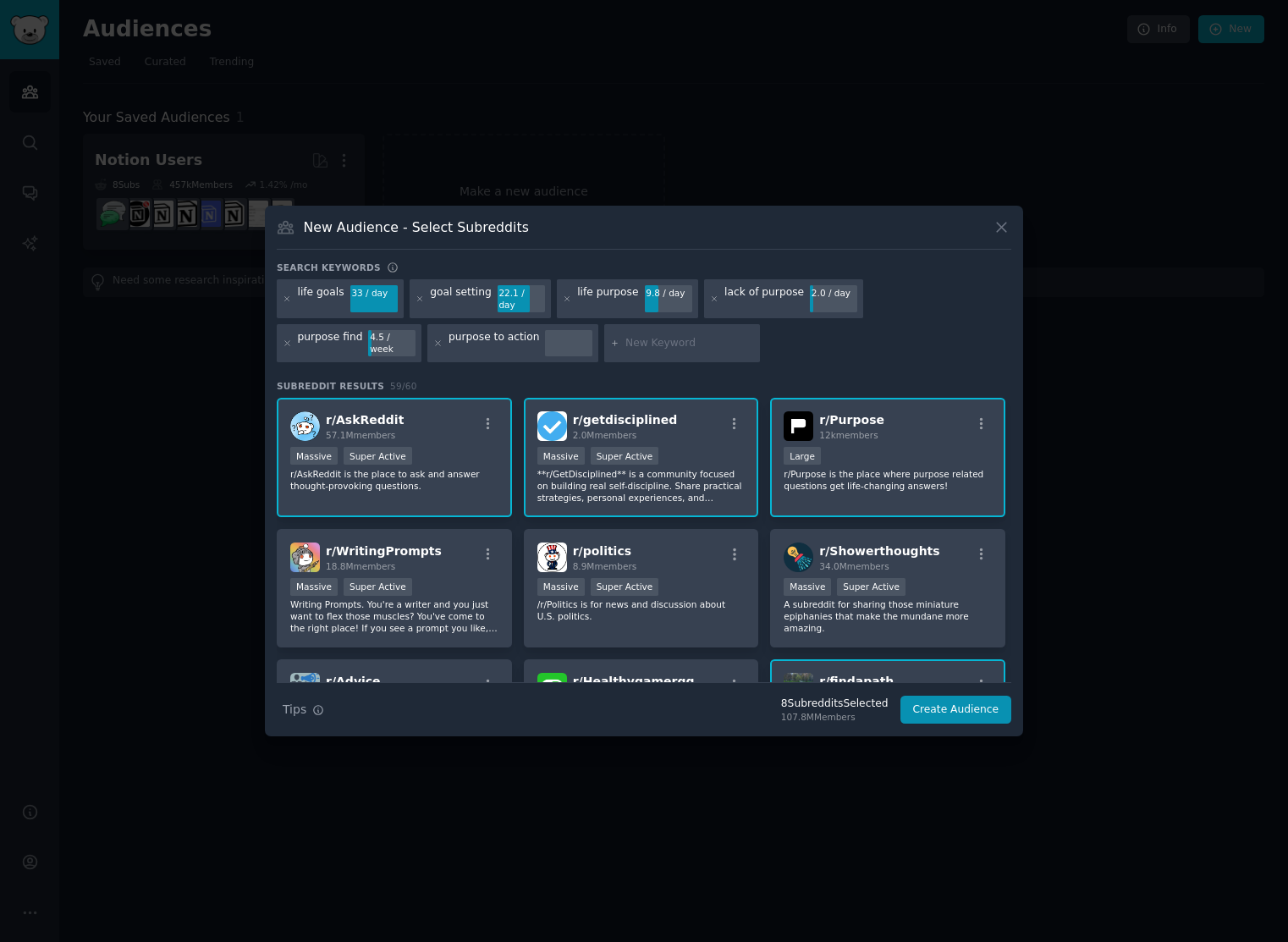
click at [604, 348] on div at bounding box center [682, 343] width 156 height 38
click at [626, 338] on input "text" at bounding box center [690, 343] width 129 height 15
type input "life plan"
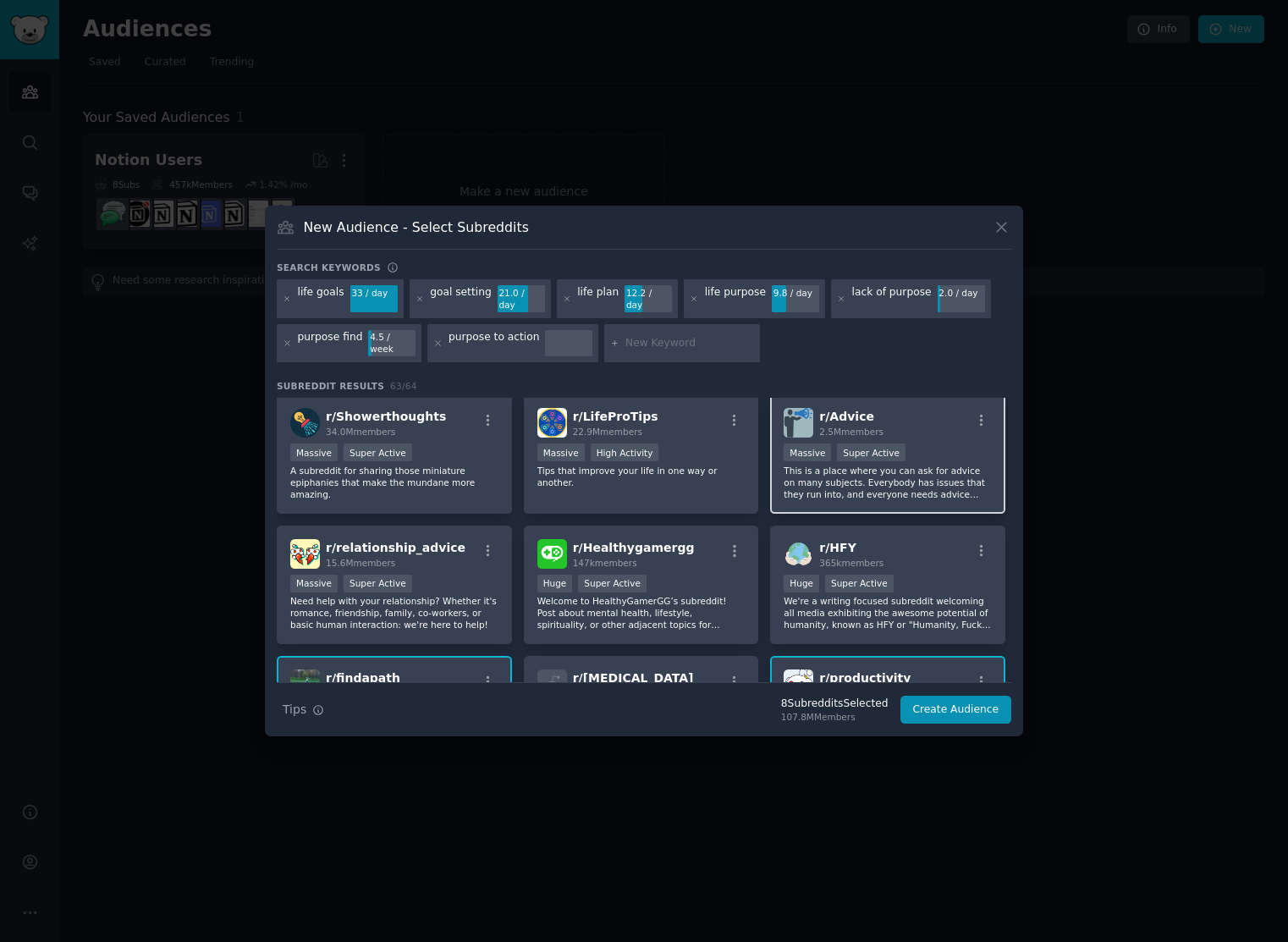
scroll to position [261, 0]
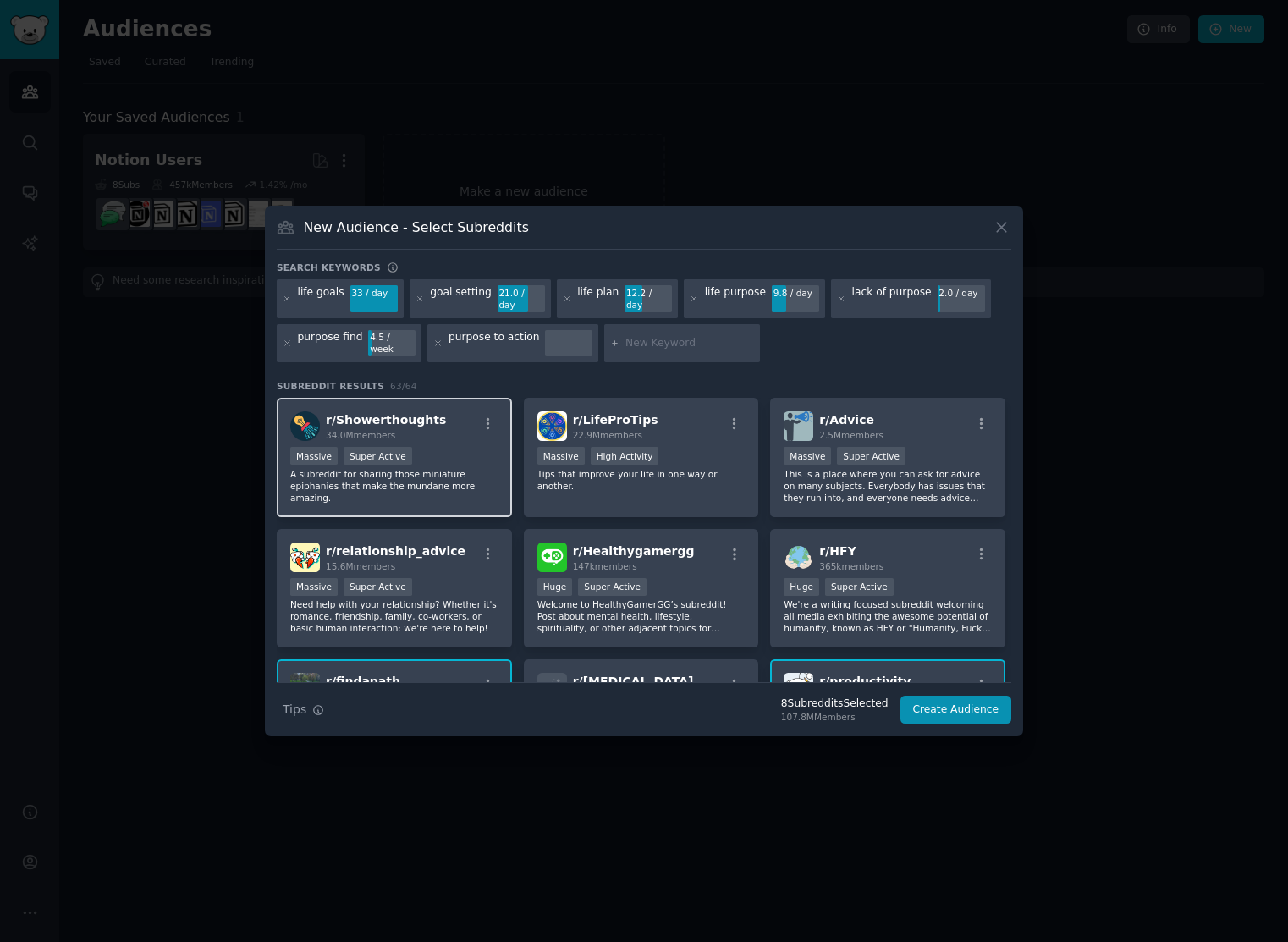
click at [438, 488] on p "A subreddit for sharing those miniature epiphanies that make the mundane more a…" at bounding box center [394, 486] width 208 height 35
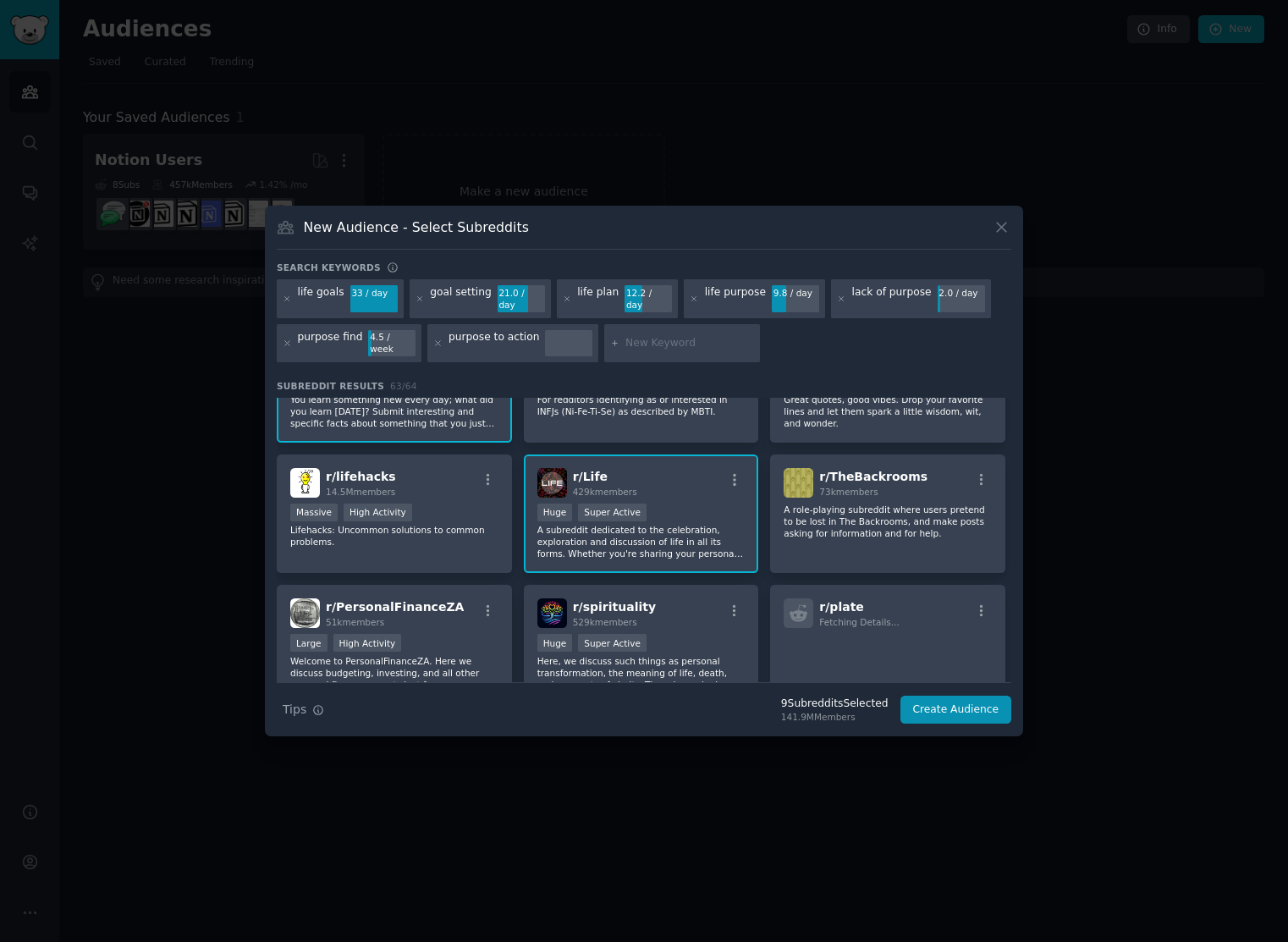
scroll to position [1126, 0]
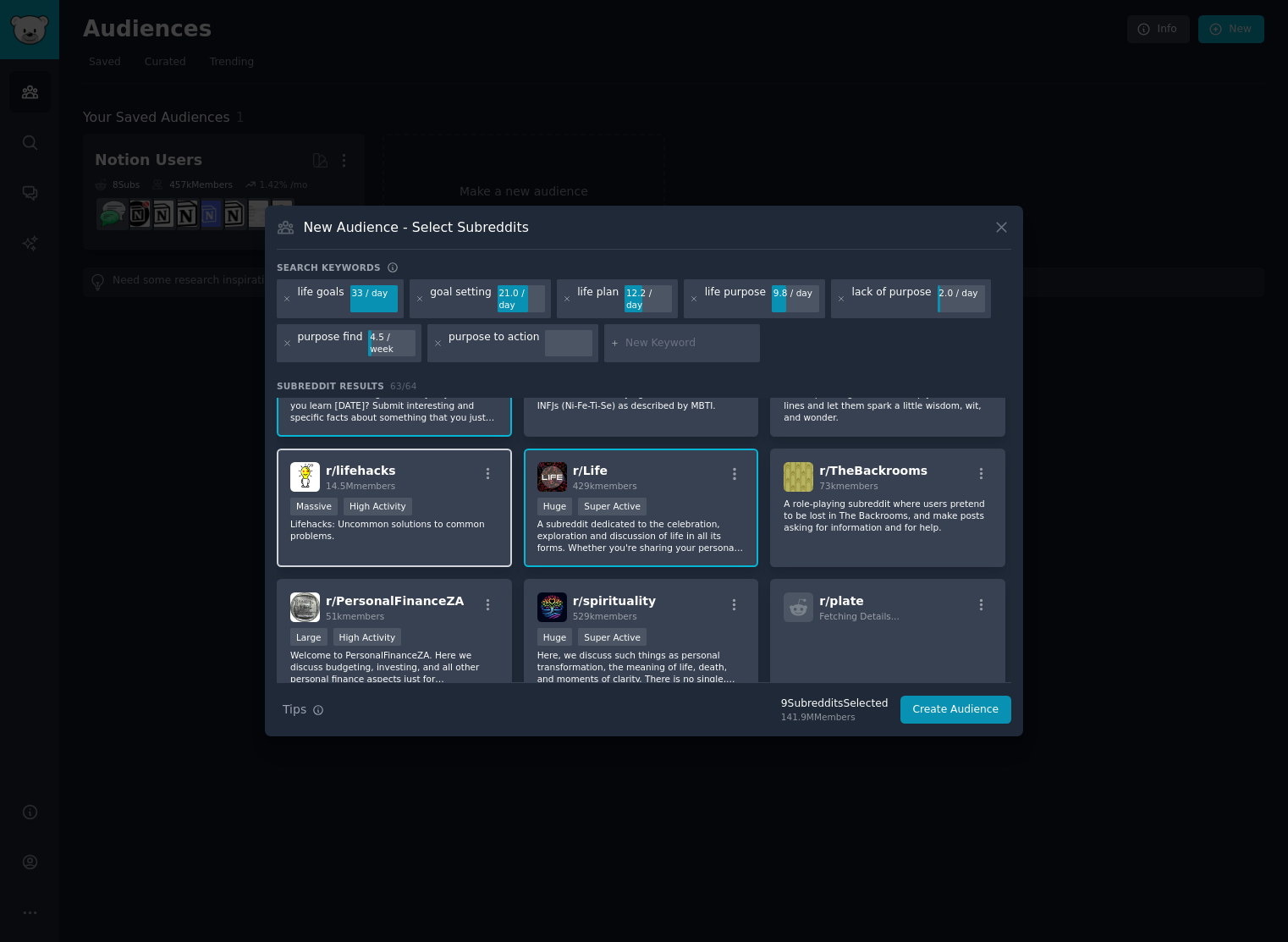
click at [475, 517] on p "Lifehacks: Uncommon solutions to common problems." at bounding box center [394, 529] width 208 height 24
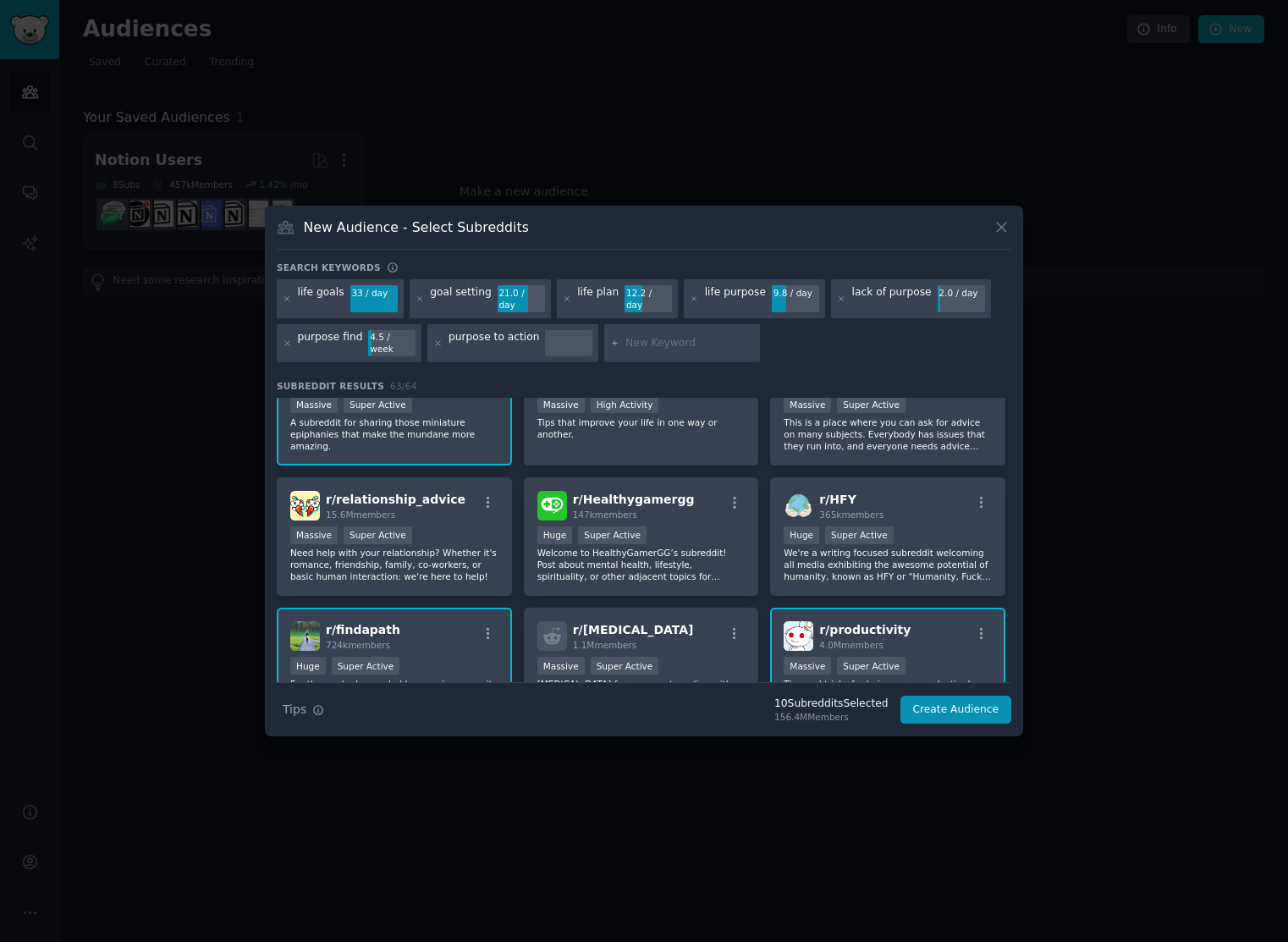
scroll to position [0, 0]
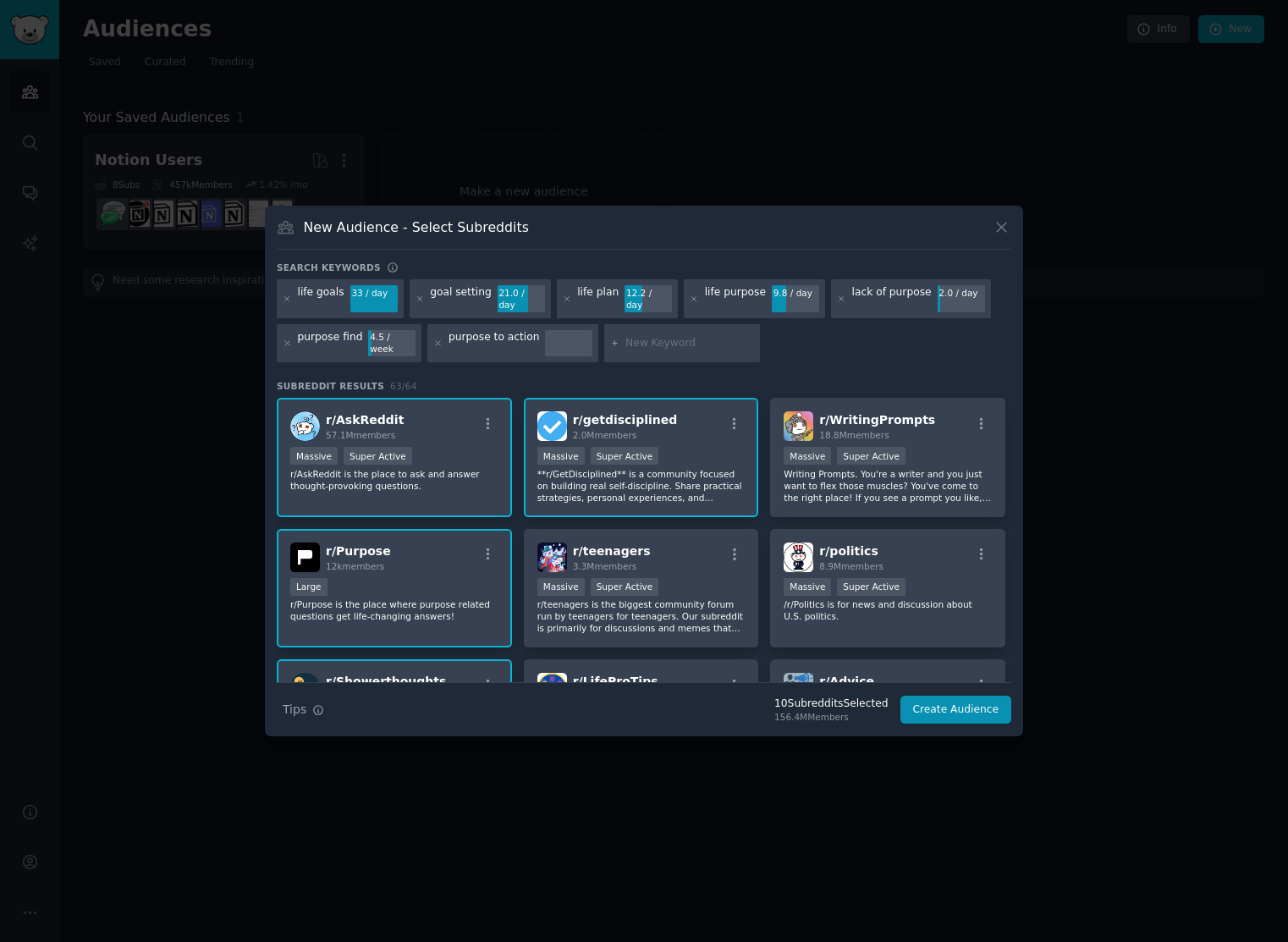
click at [656, 338] on input "text" at bounding box center [690, 343] width 129 height 15
type input "life vision"
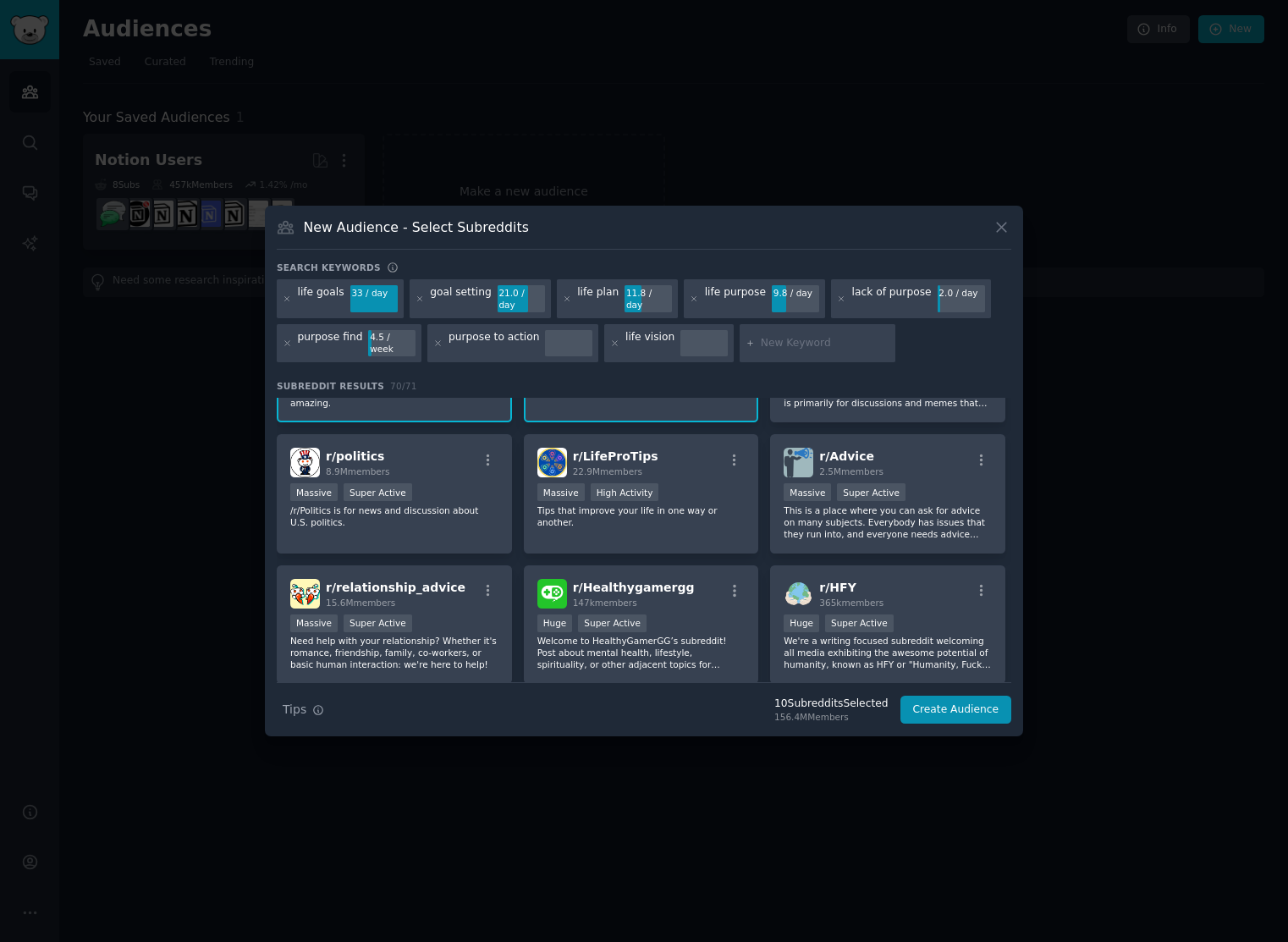
scroll to position [228, 0]
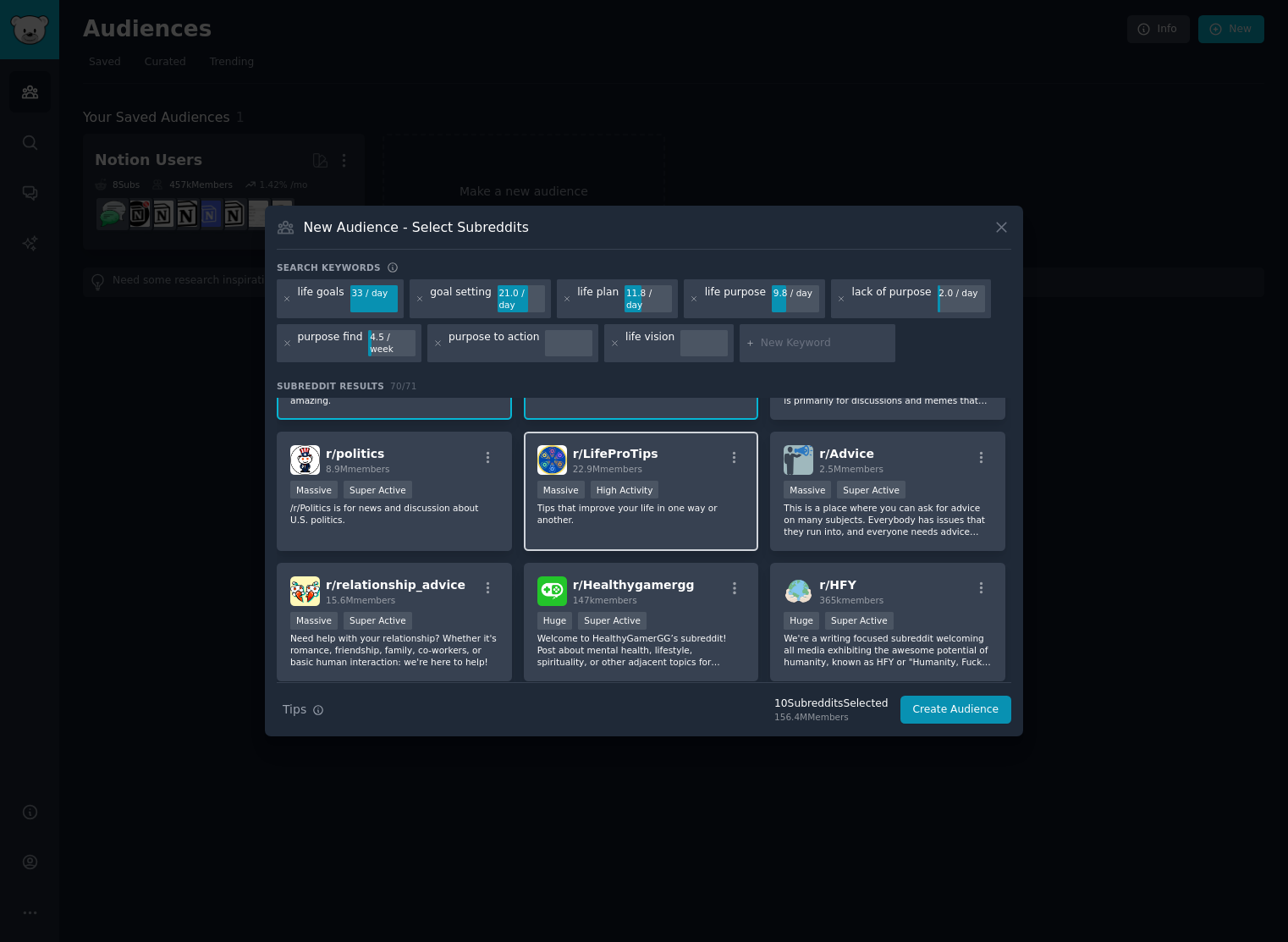
click at [718, 511] on p "Tips that improve your life in one way or another." at bounding box center [641, 513] width 208 height 24
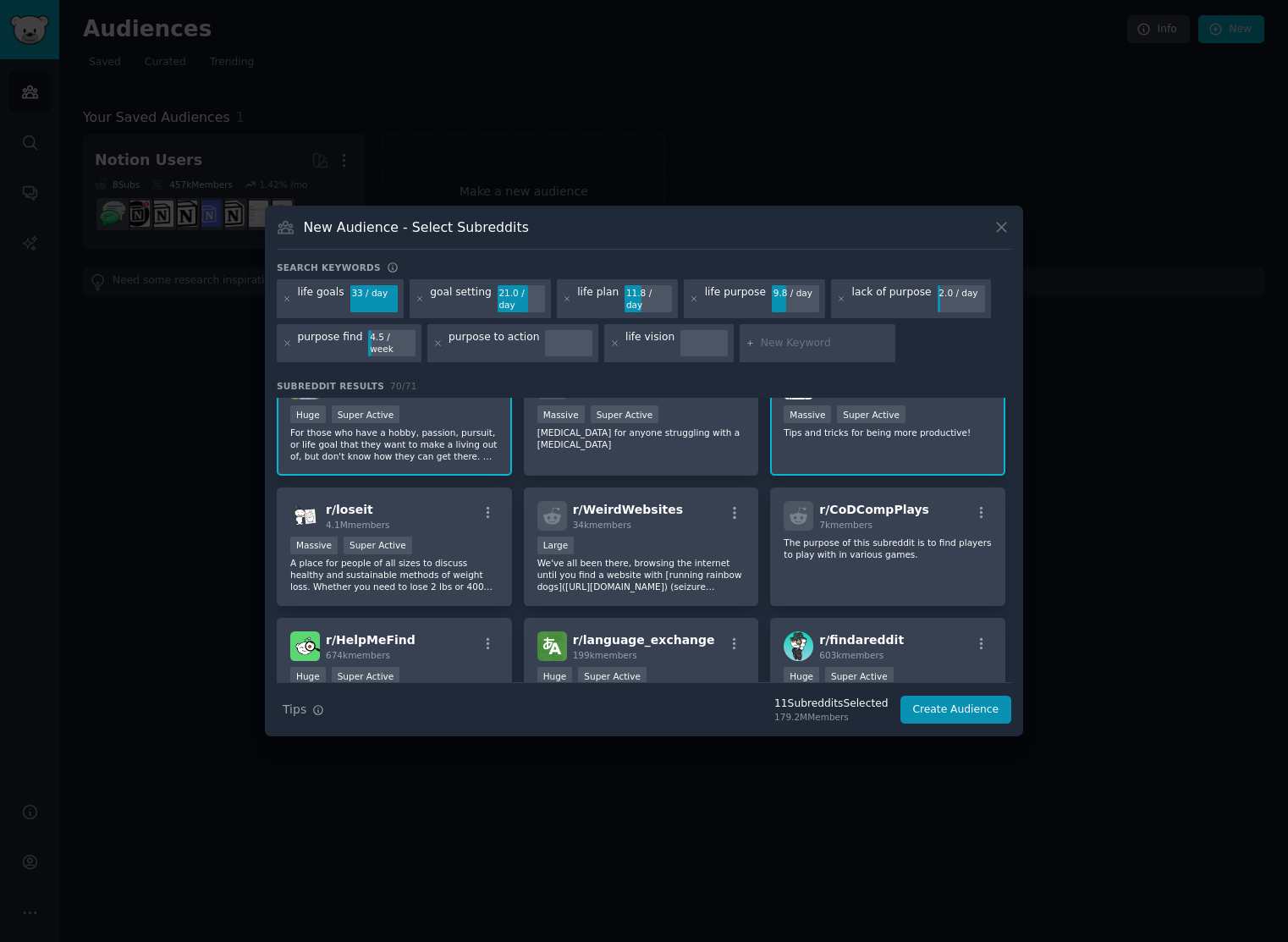
scroll to position [567, 0]
click at [957, 704] on button "Create Audience" at bounding box center [956, 709] width 111 height 29
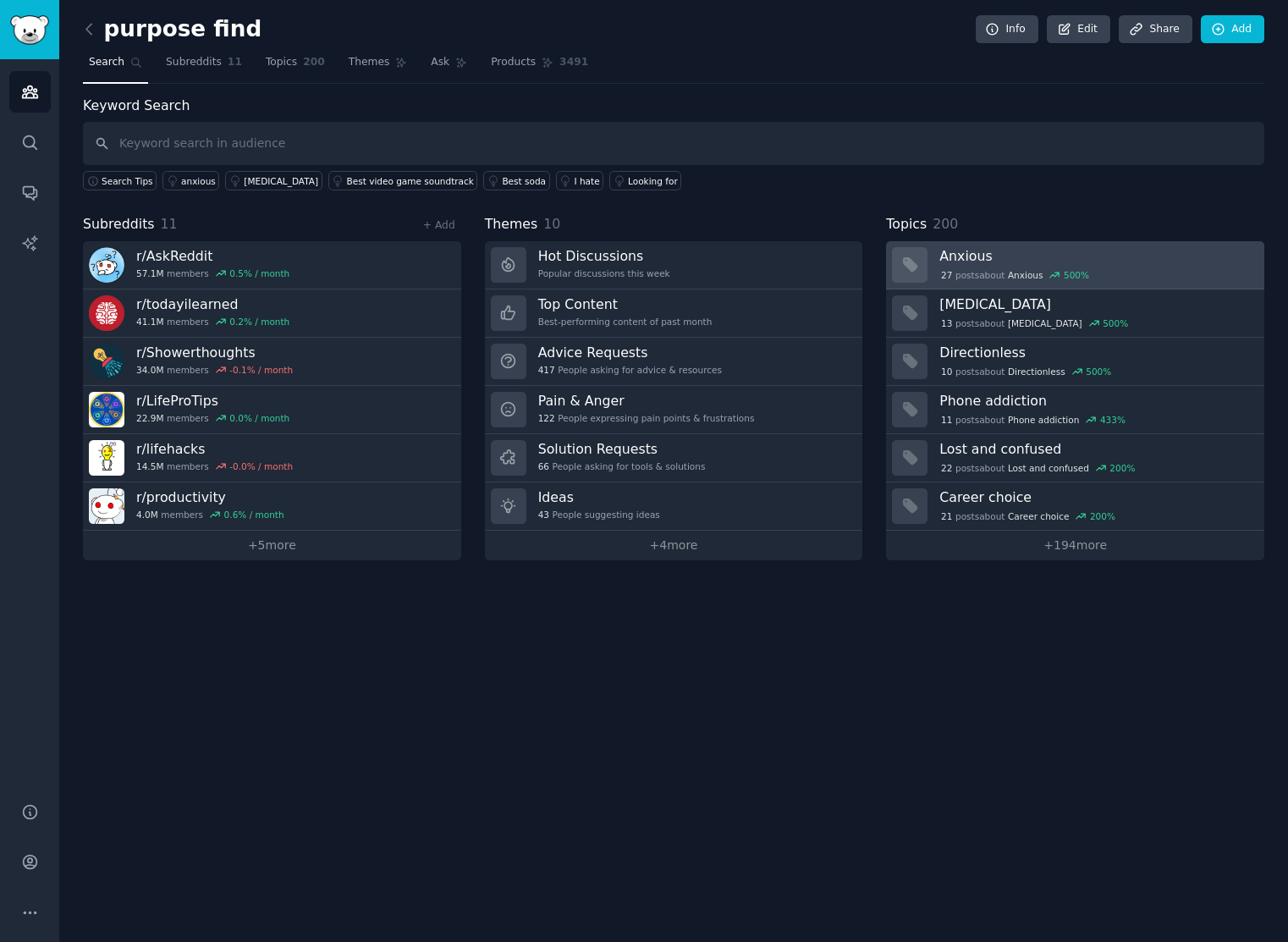
click at [1007, 272] on div "27 post s about Anxious 500 %" at bounding box center [1014, 274] width 151 height 15
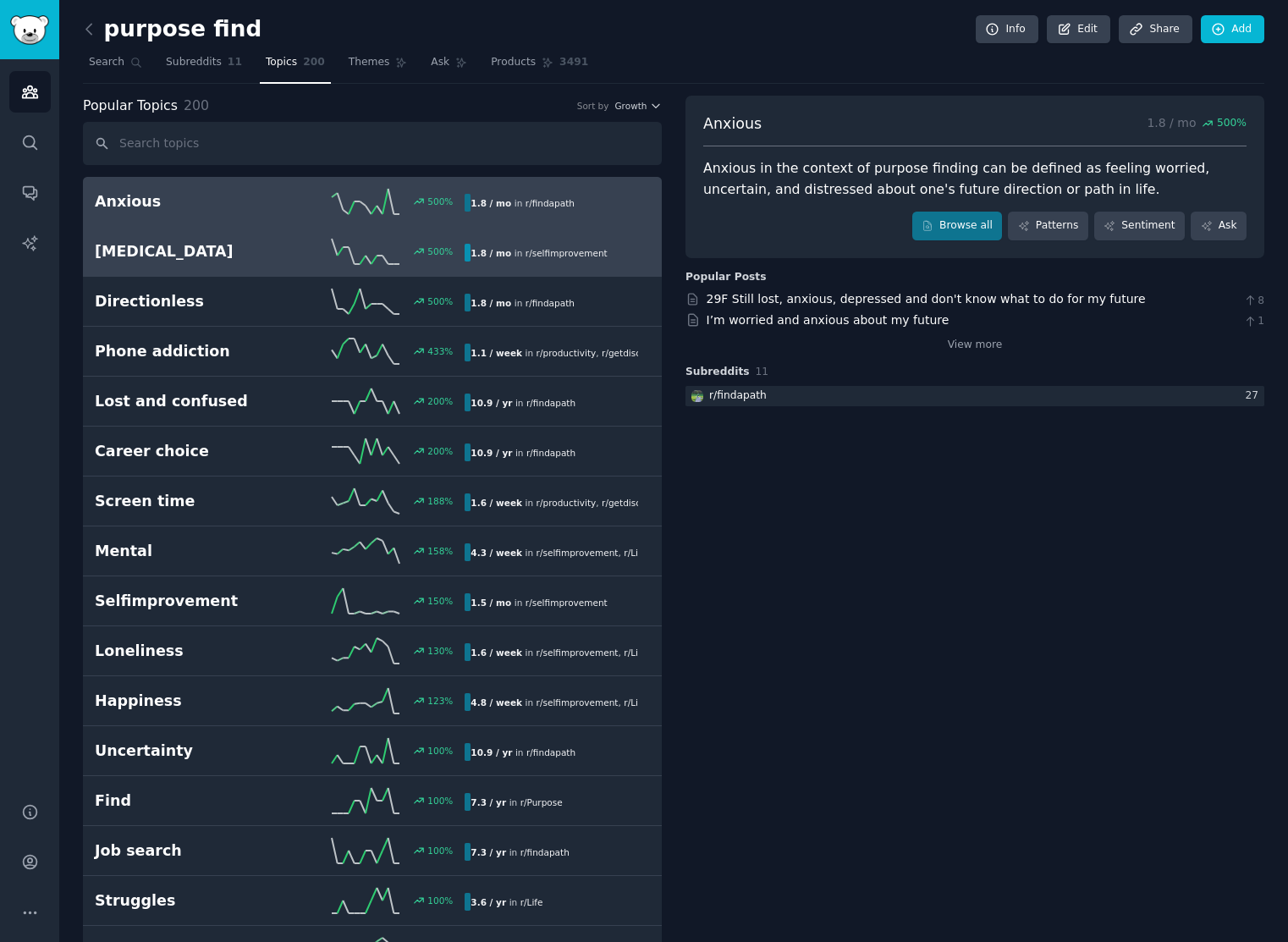
click at [263, 260] on h2 "Personal-growth" at bounding box center [187, 251] width 185 height 21
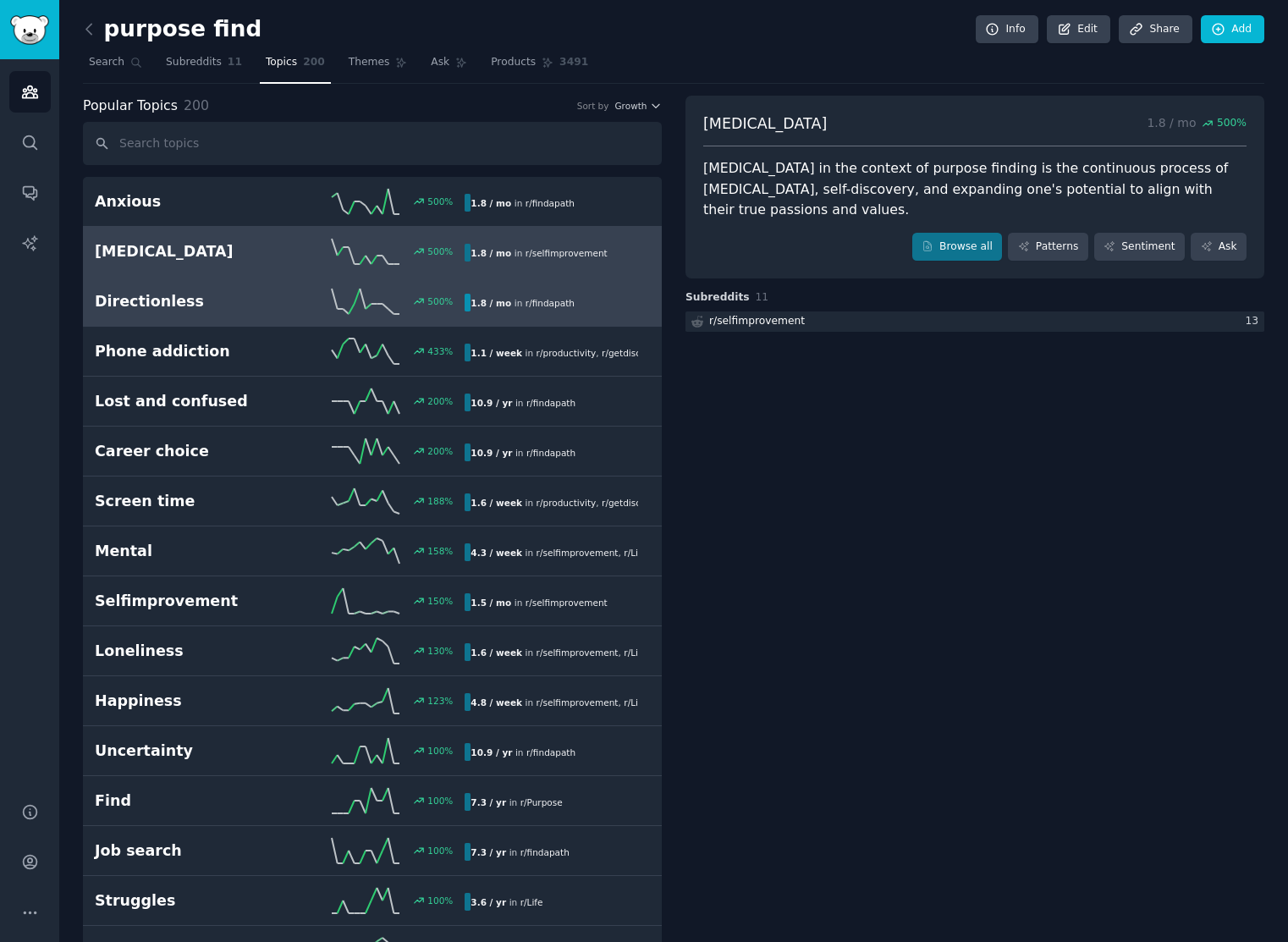
click at [251, 313] on div "Directionless 500 % 1.8 / mo in r/ findapath" at bounding box center [372, 302] width 555 height 26
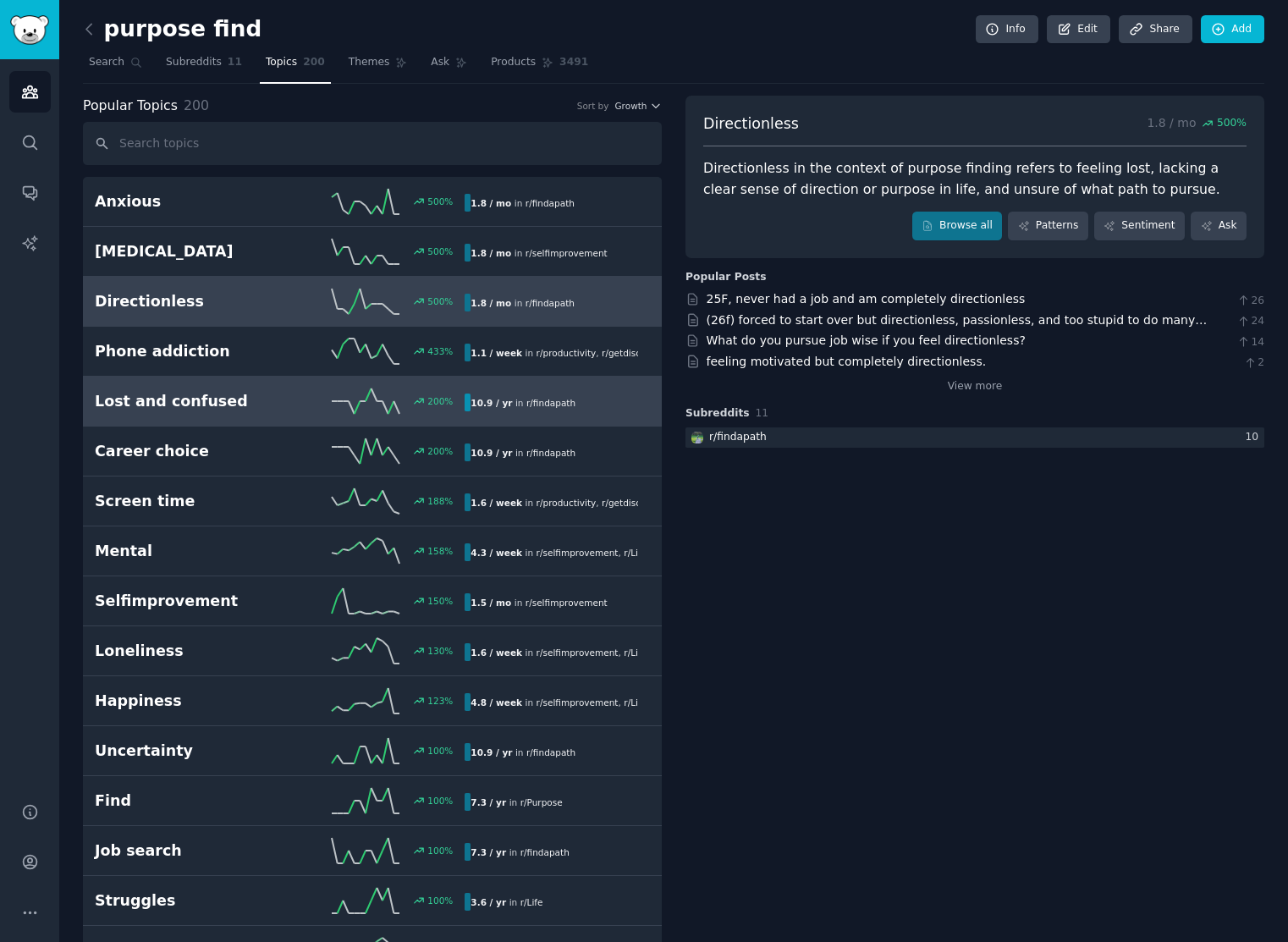
click at [243, 402] on h2 "Lost and confused" at bounding box center [187, 401] width 185 height 21
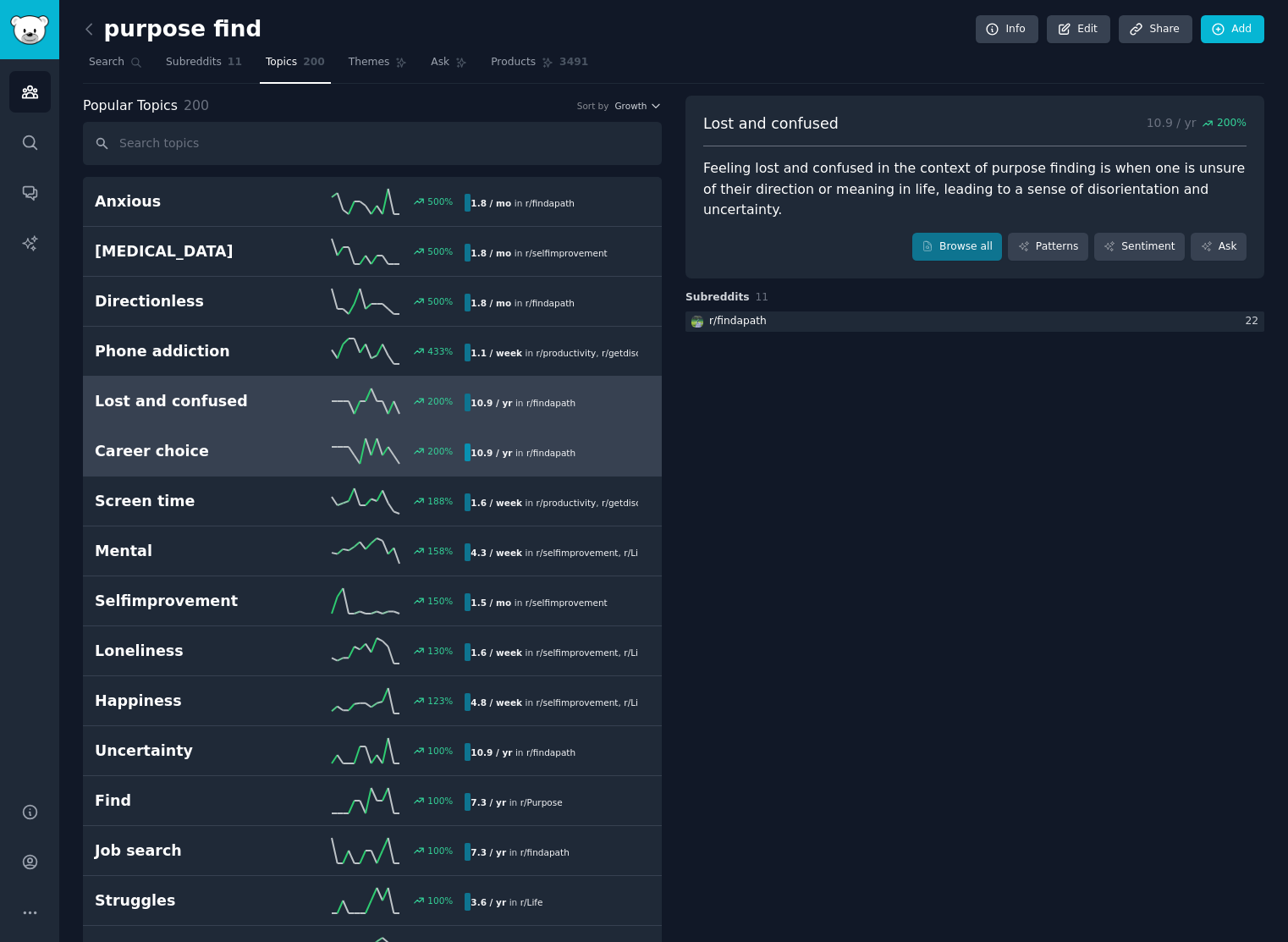
click at [224, 458] on h2 "Career choice" at bounding box center [187, 450] width 185 height 21
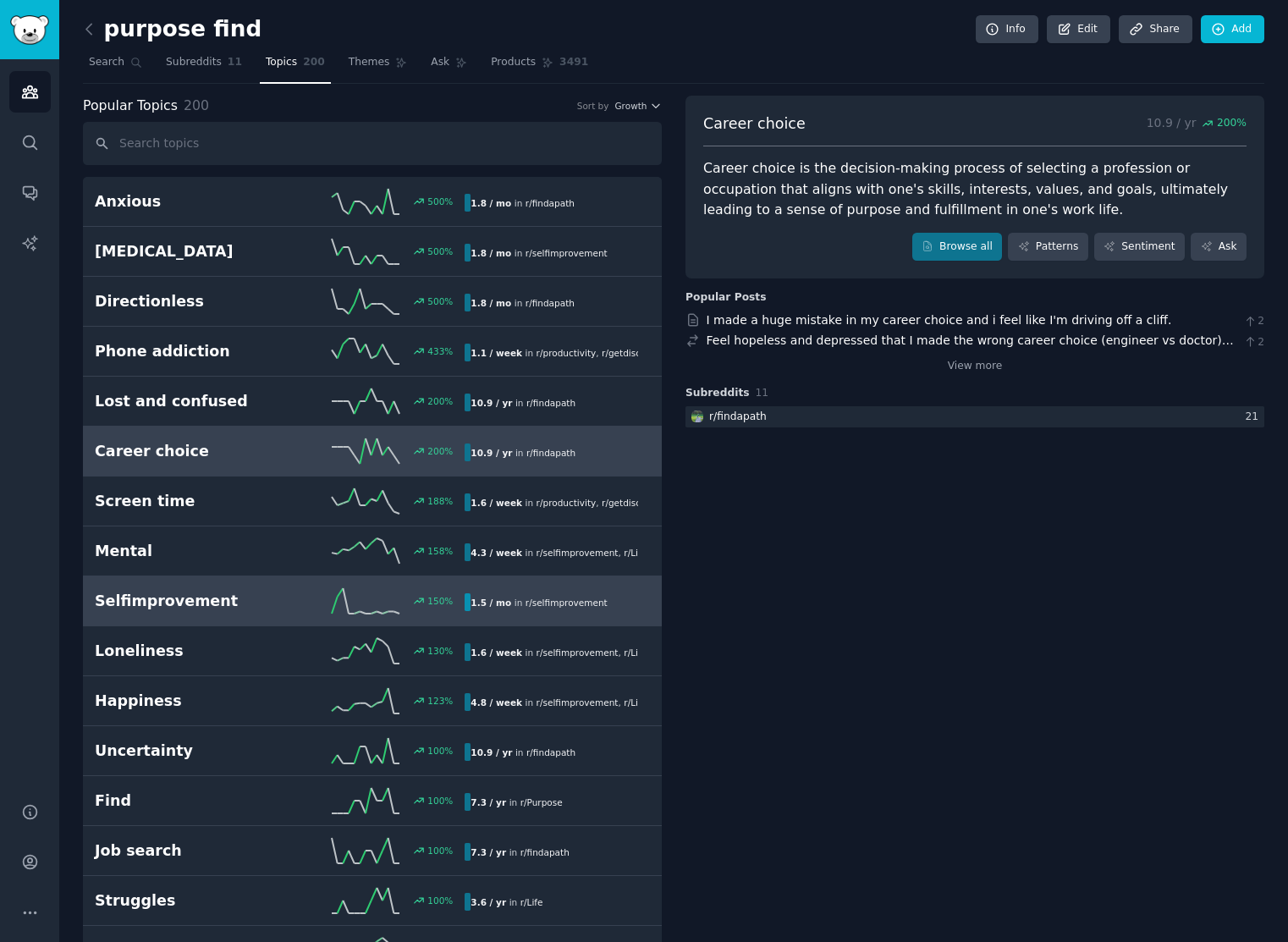
click at [225, 603] on h2 "Selfimprovement" at bounding box center [187, 600] width 185 height 21
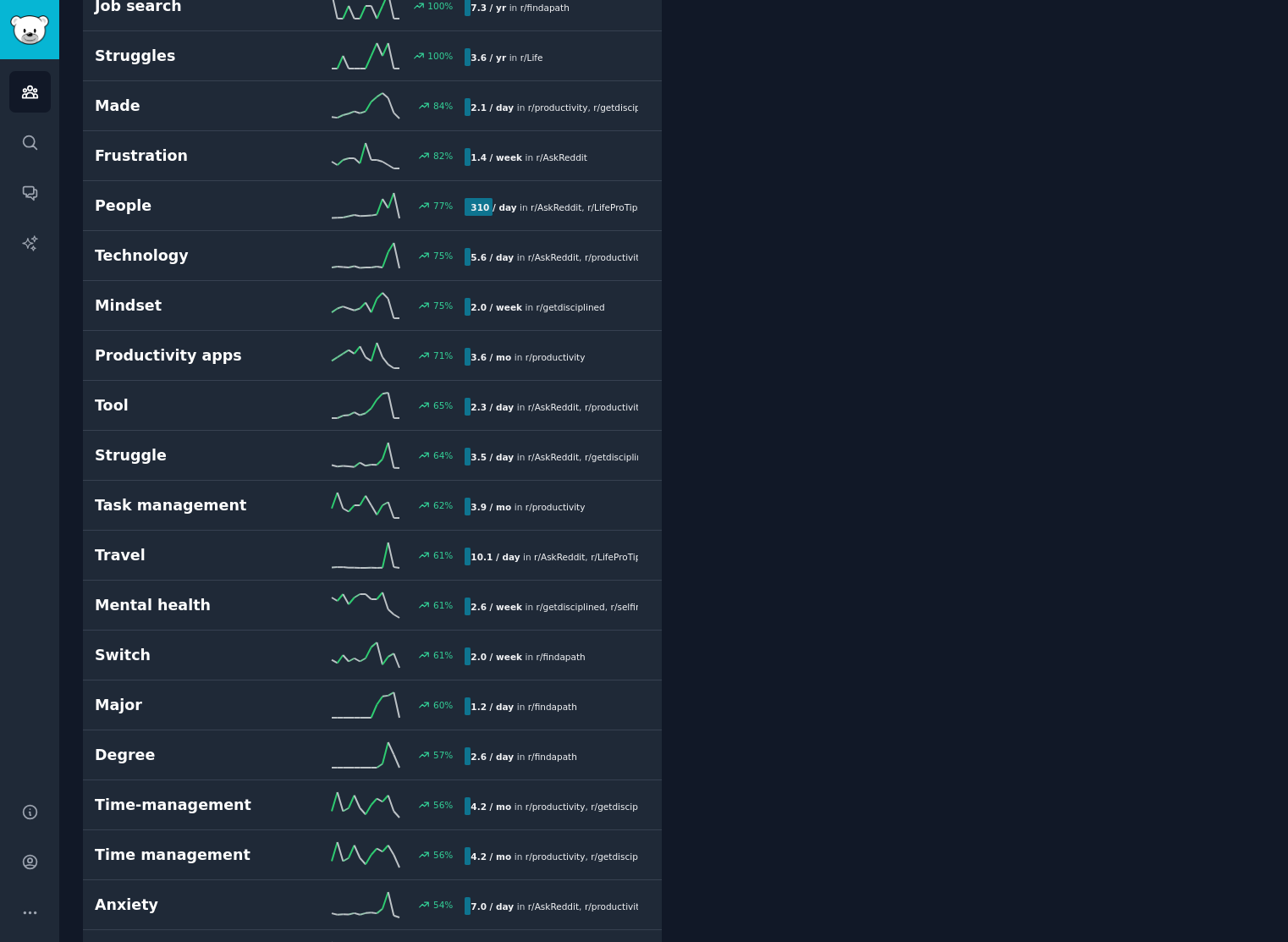
scroll to position [852, 0]
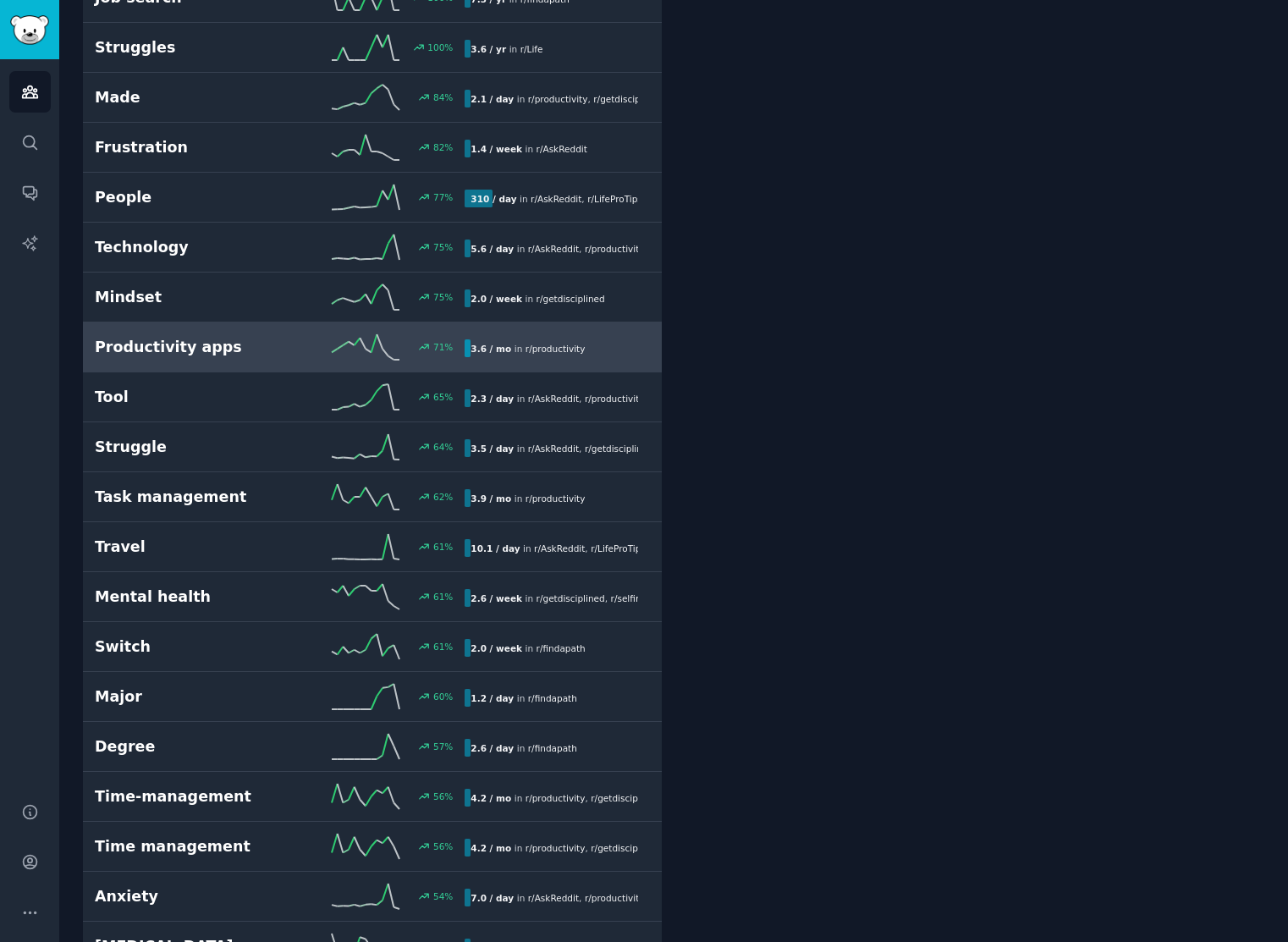
click at [196, 343] on h2 "Productivity apps" at bounding box center [187, 347] width 185 height 21
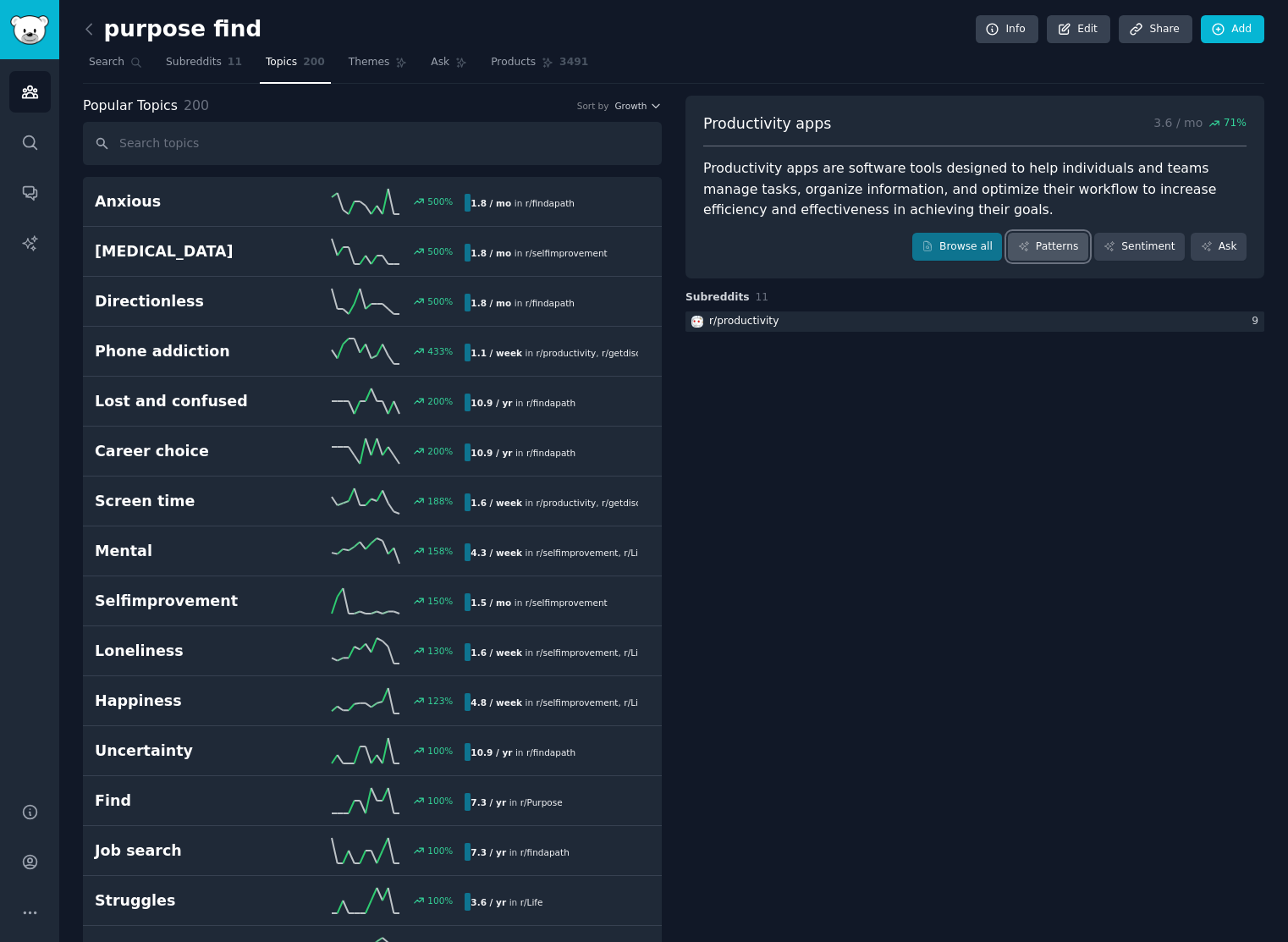
click at [1058, 252] on link "Patterns" at bounding box center [1048, 246] width 80 height 29
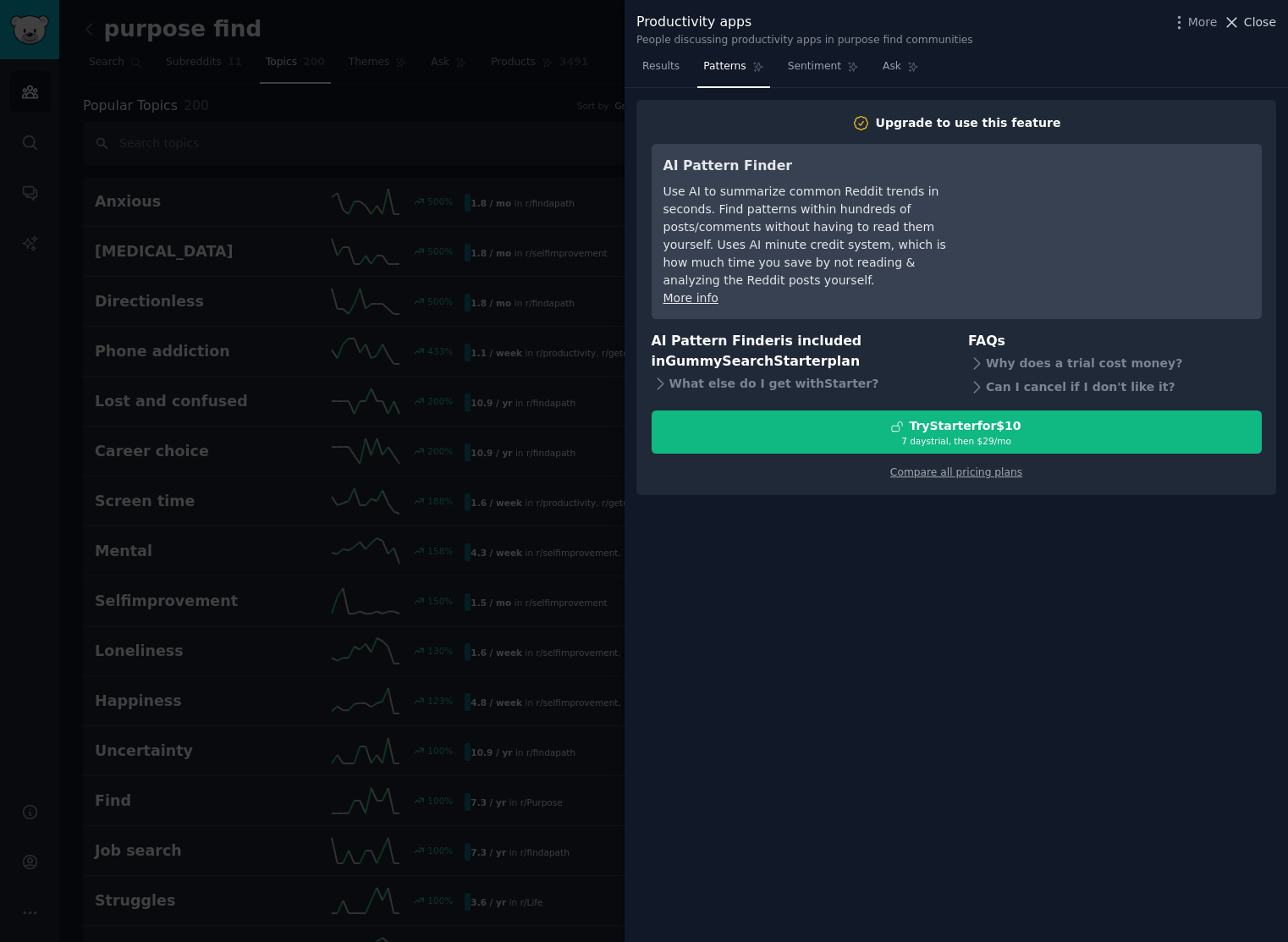
click at [1248, 23] on span "Close" at bounding box center [1259, 23] width 33 height 18
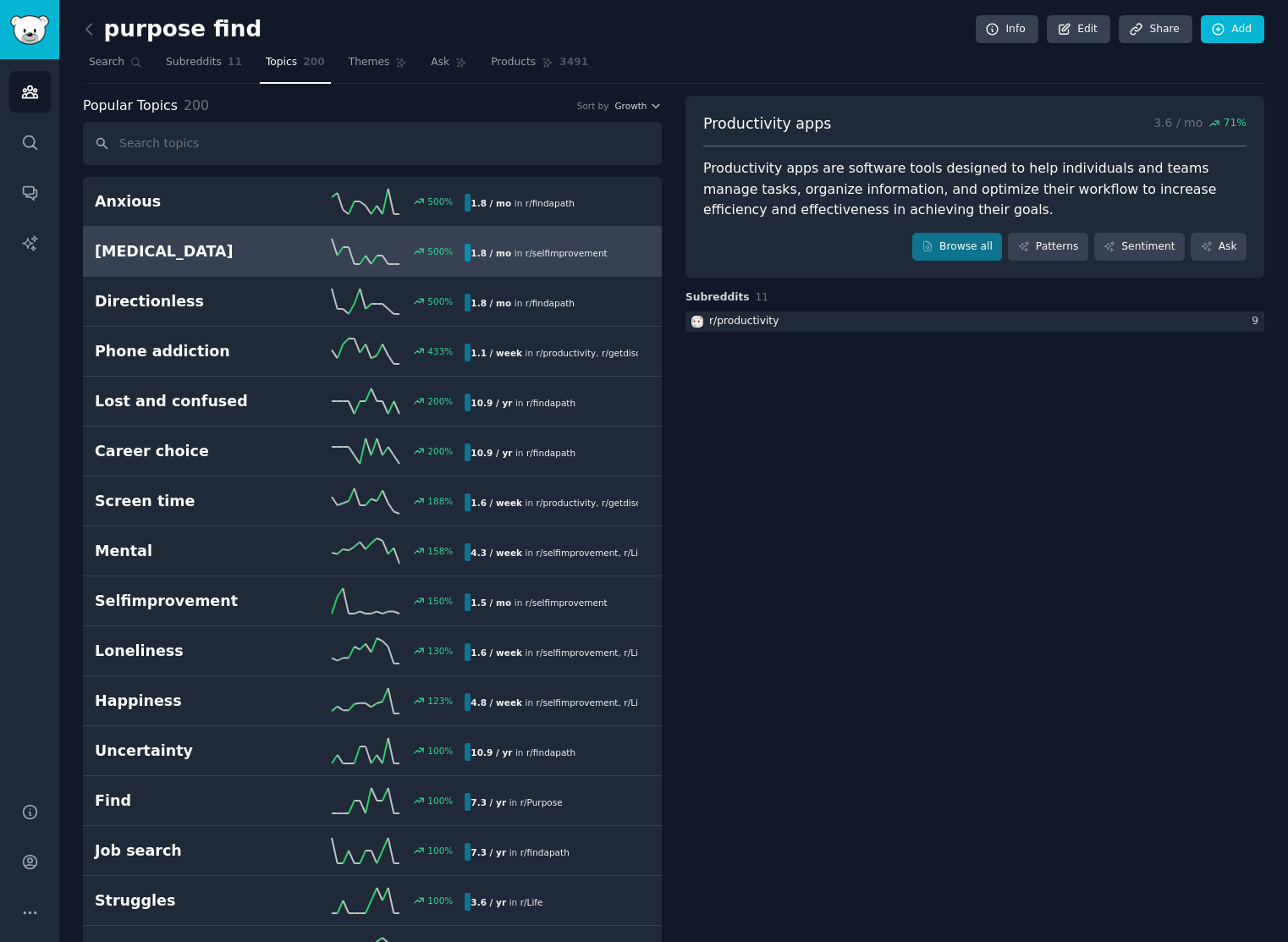
click at [390, 254] on icon at bounding box center [366, 251] width 68 height 26
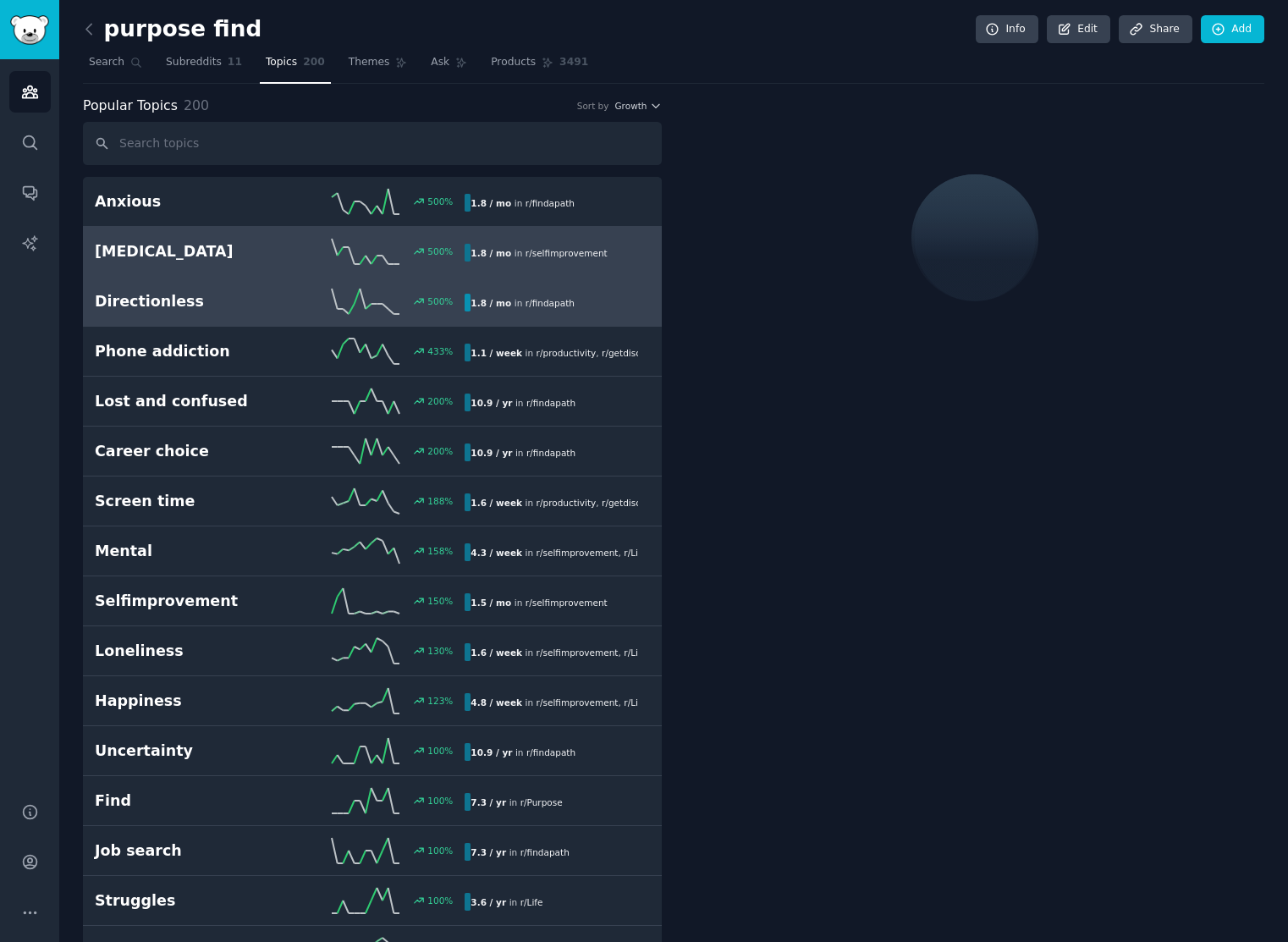
click at [338, 314] on link "Directionless 500 % 1.8 / mo in r/ findapath" at bounding box center [372, 302] width 578 height 50
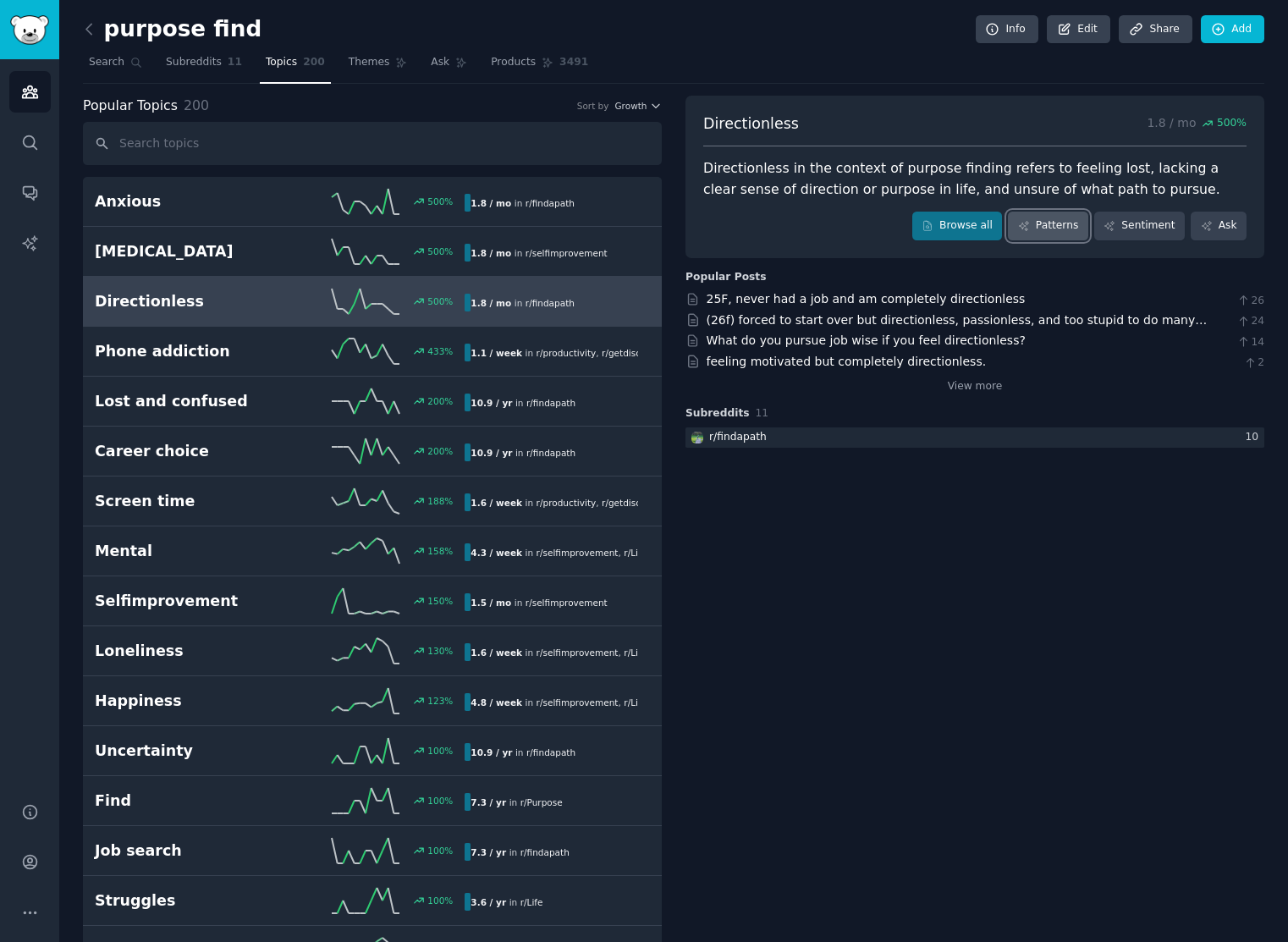
click at [1045, 222] on link "Patterns" at bounding box center [1048, 226] width 80 height 29
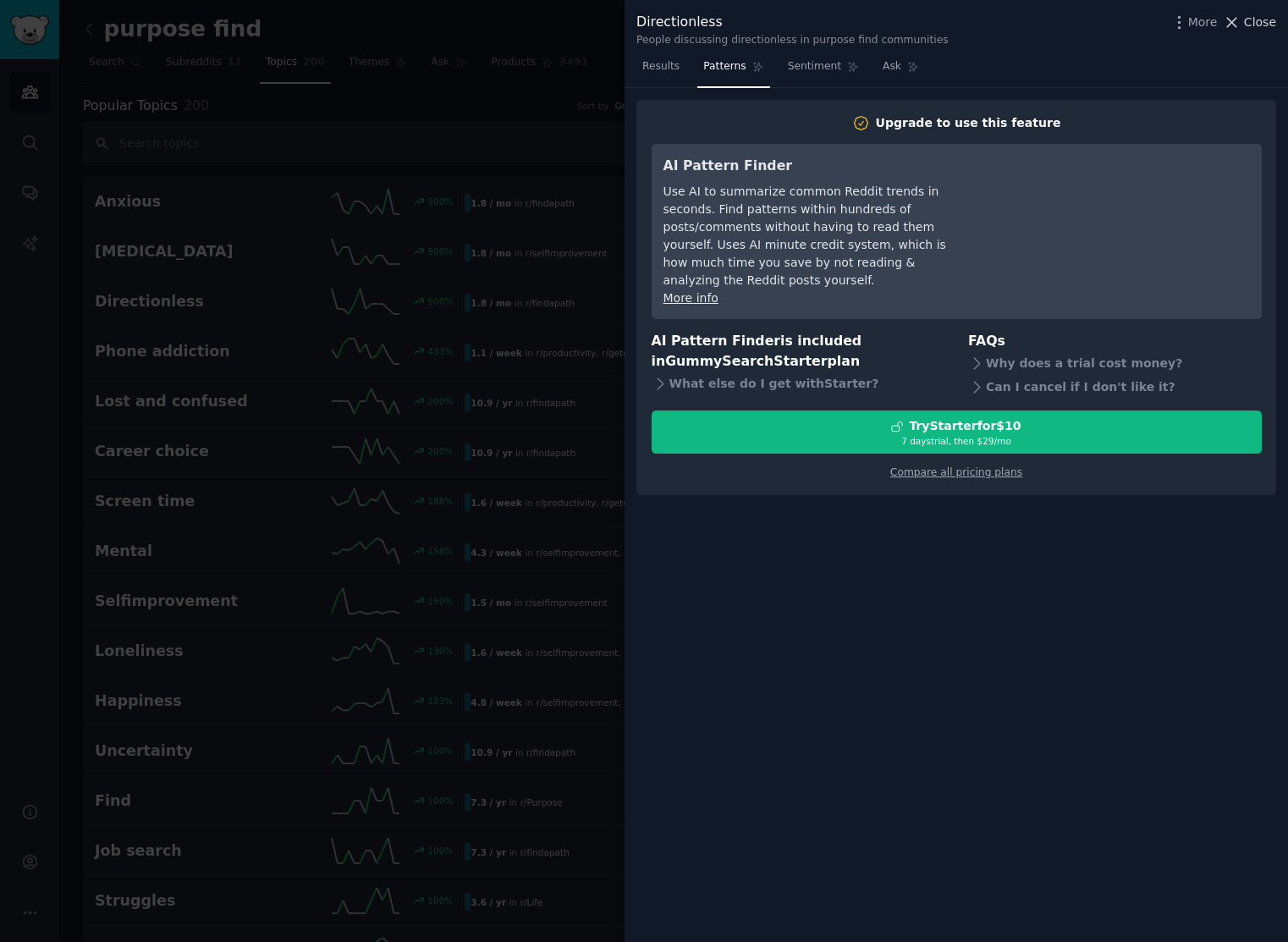
click at [1251, 25] on span "Close" at bounding box center [1259, 23] width 33 height 18
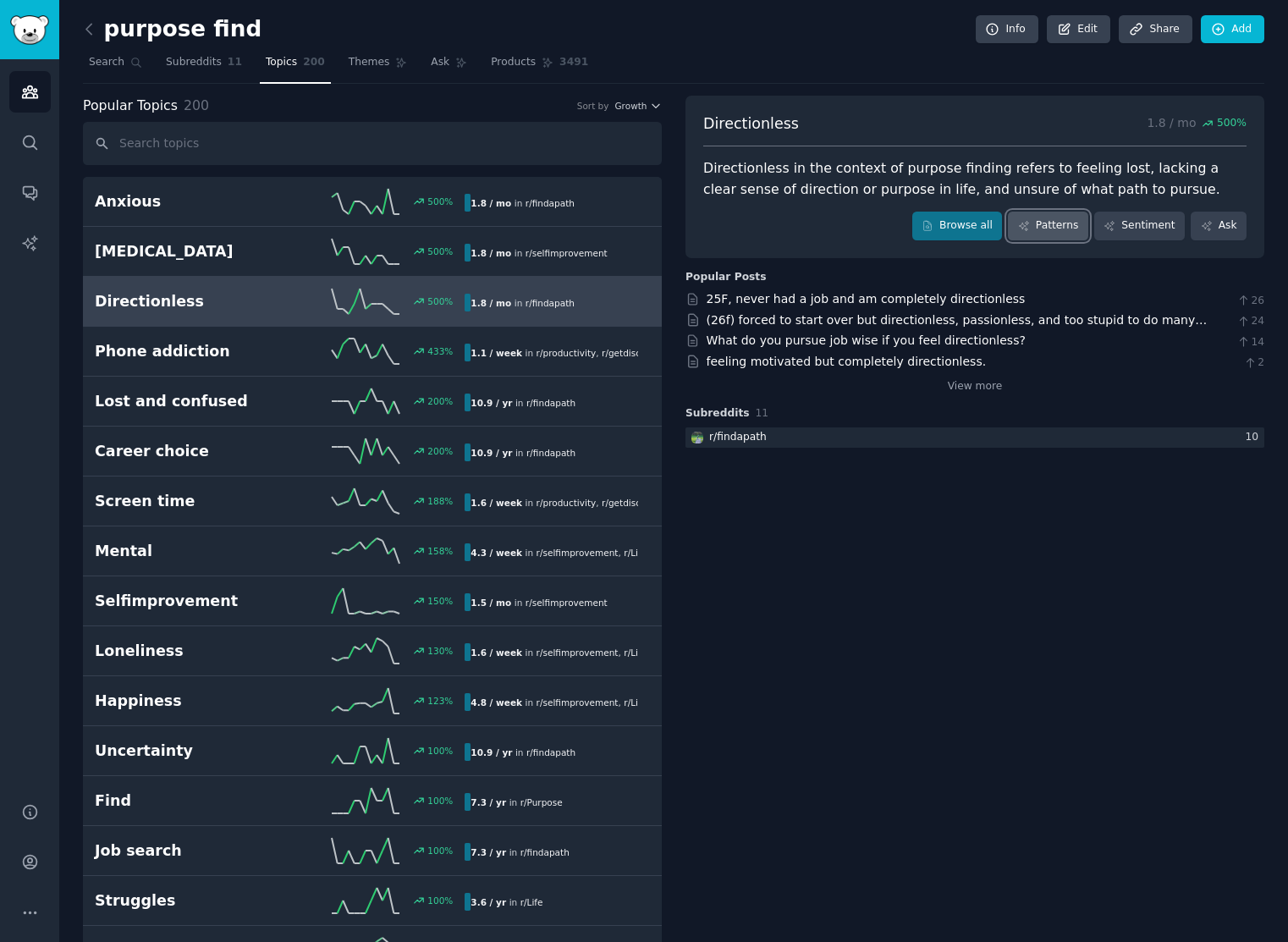
click at [1051, 229] on link "Patterns" at bounding box center [1048, 226] width 80 height 29
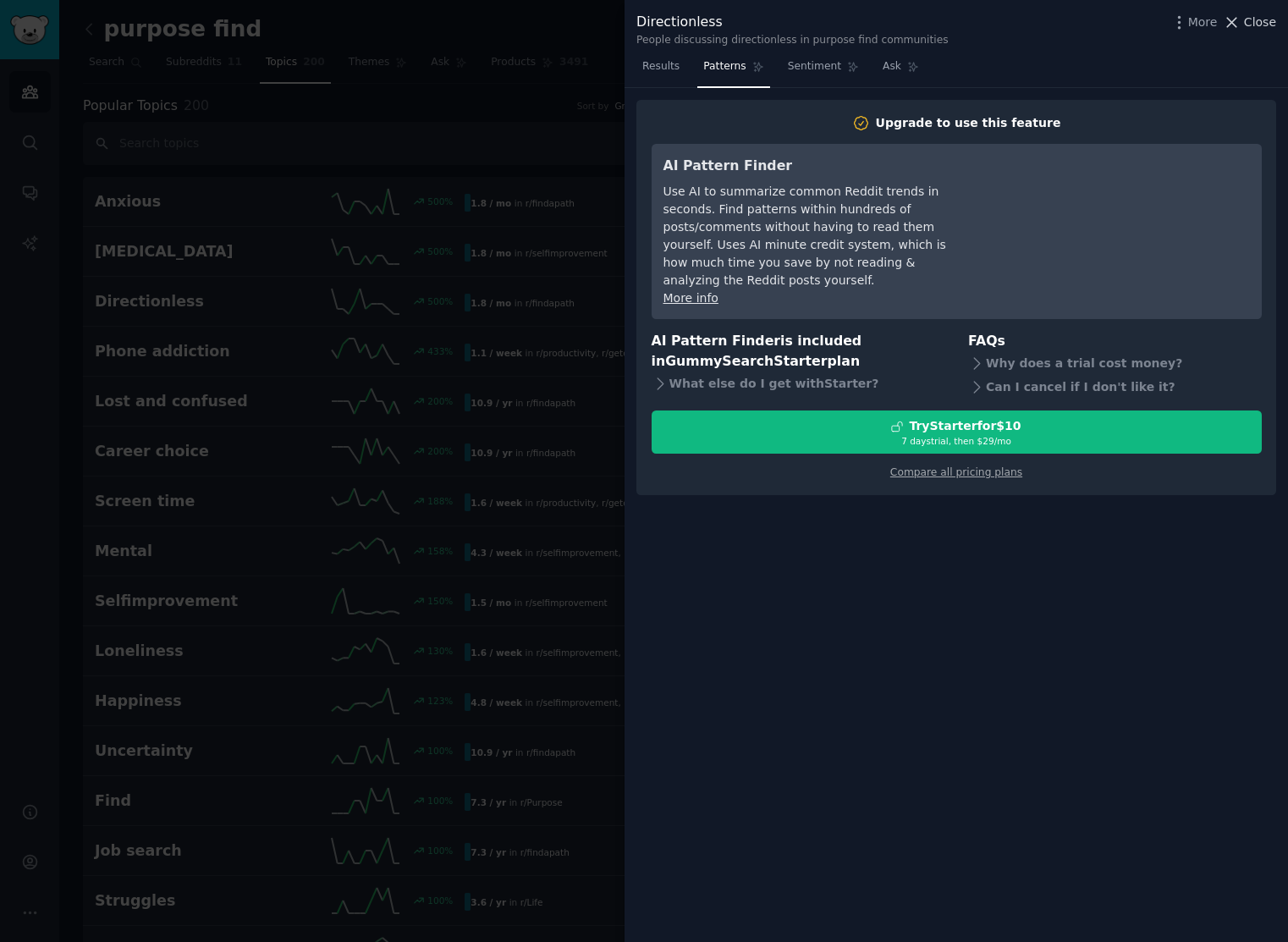
click at [1243, 28] on button "Close" at bounding box center [1250, 23] width 53 height 18
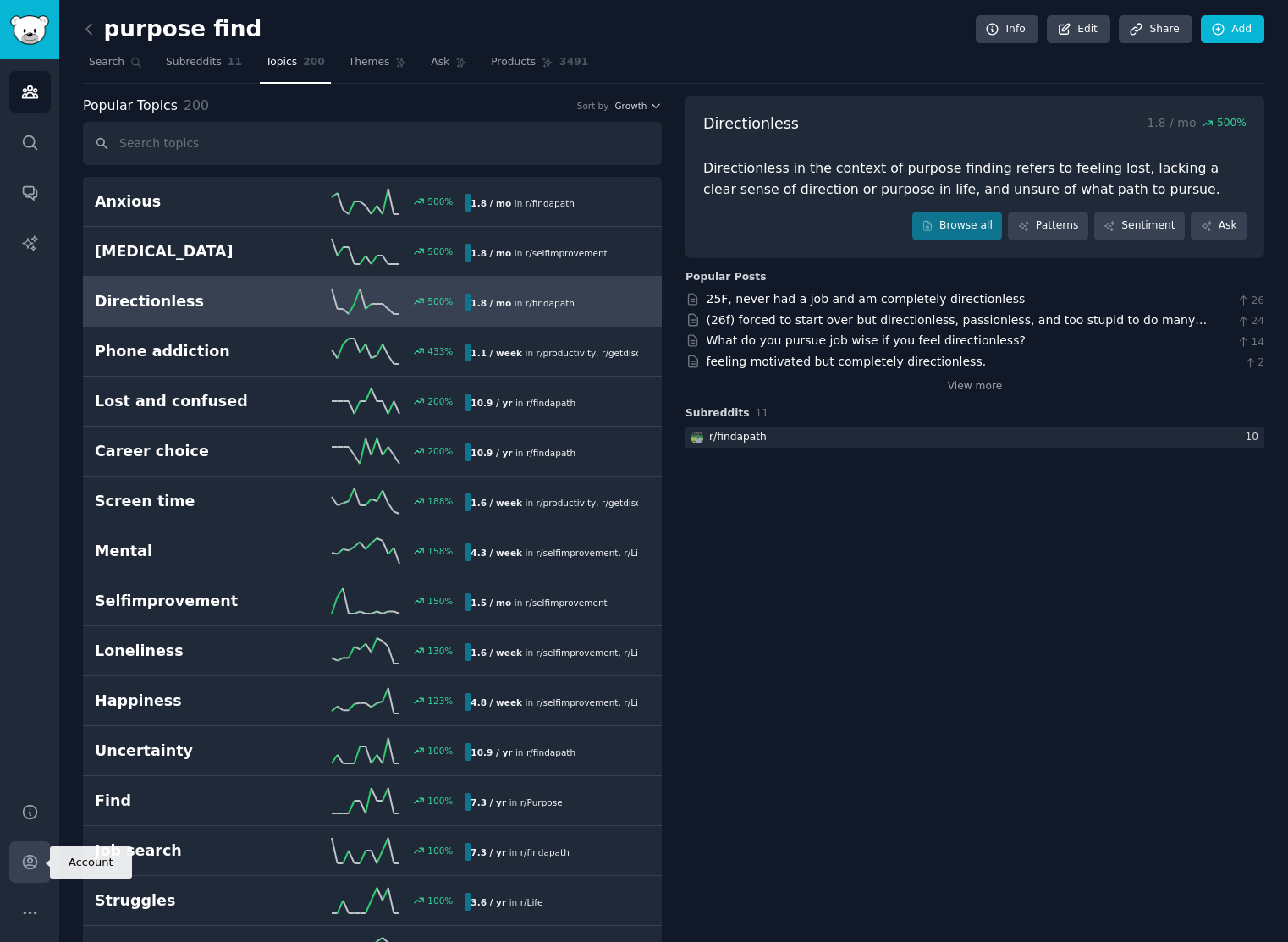
click at [31, 861] on icon "Sidebar" at bounding box center [30, 861] width 18 height 18
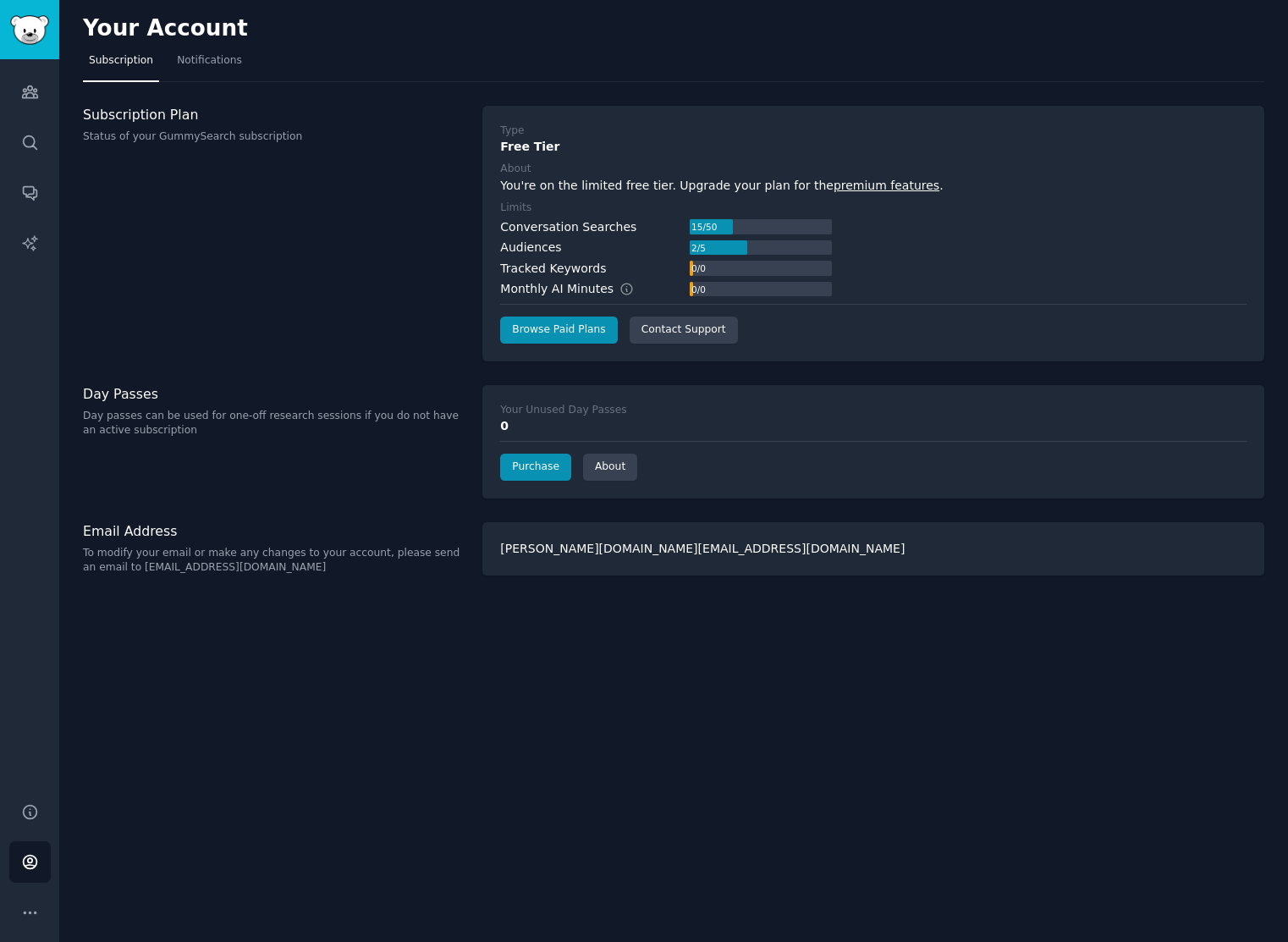
click at [560, 550] on div "duda.web.pro@gmail.com" at bounding box center [872, 549] width 781 height 53
click at [529, 565] on div "duda.web.pro@gmail.com" at bounding box center [872, 549] width 781 height 53
click at [158, 567] on p "To modify your email or make any changes to your account, please send an email …" at bounding box center [273, 561] width 381 height 30
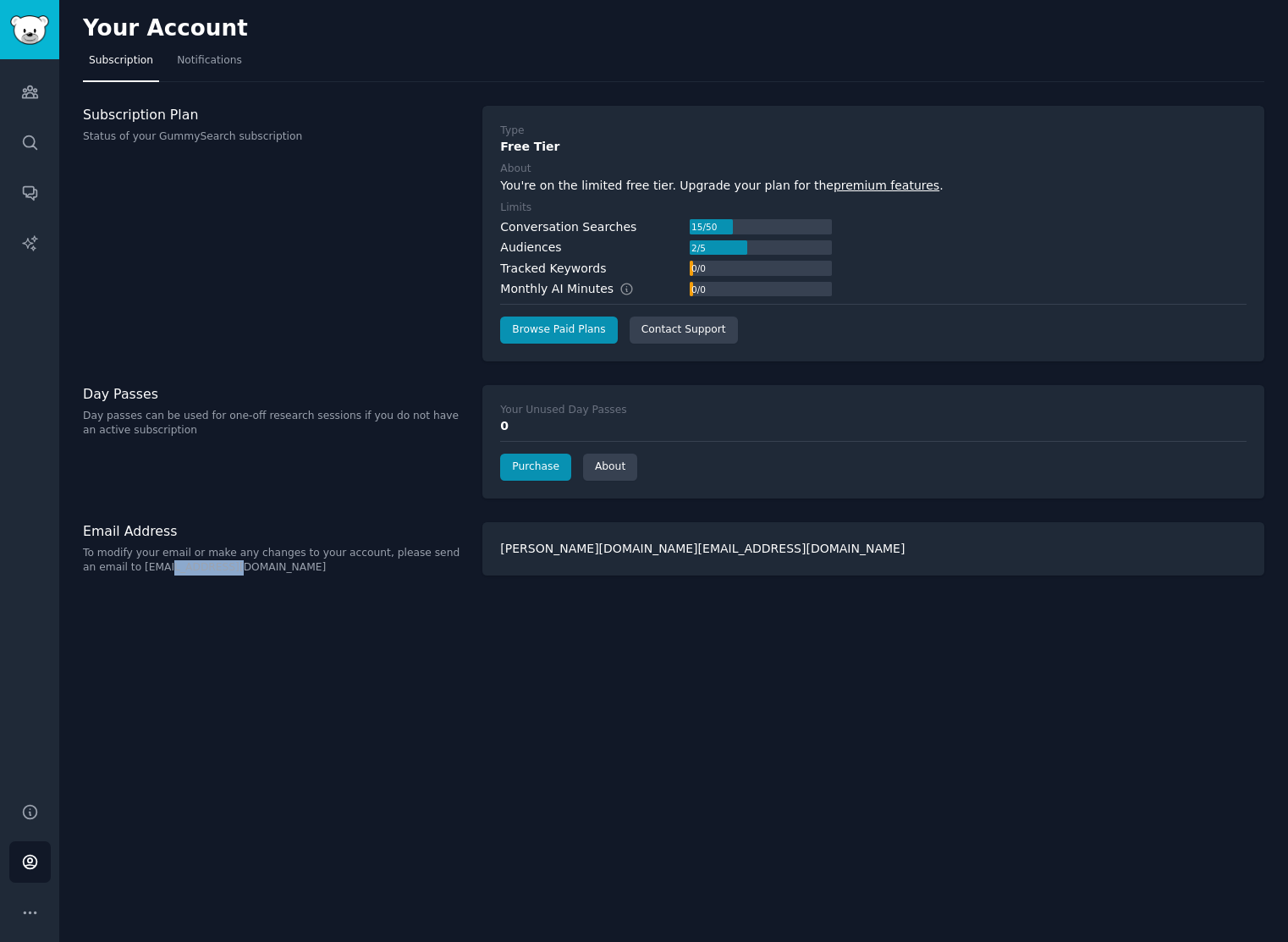
click at [158, 567] on p "To modify your email or make any changes to your account, please send an email …" at bounding box center [273, 561] width 381 height 30
click at [564, 532] on div "duda.web.pro@gmail.com" at bounding box center [872, 549] width 781 height 53
click at [566, 546] on div "duda.web.pro@gmail.com" at bounding box center [872, 549] width 781 height 53
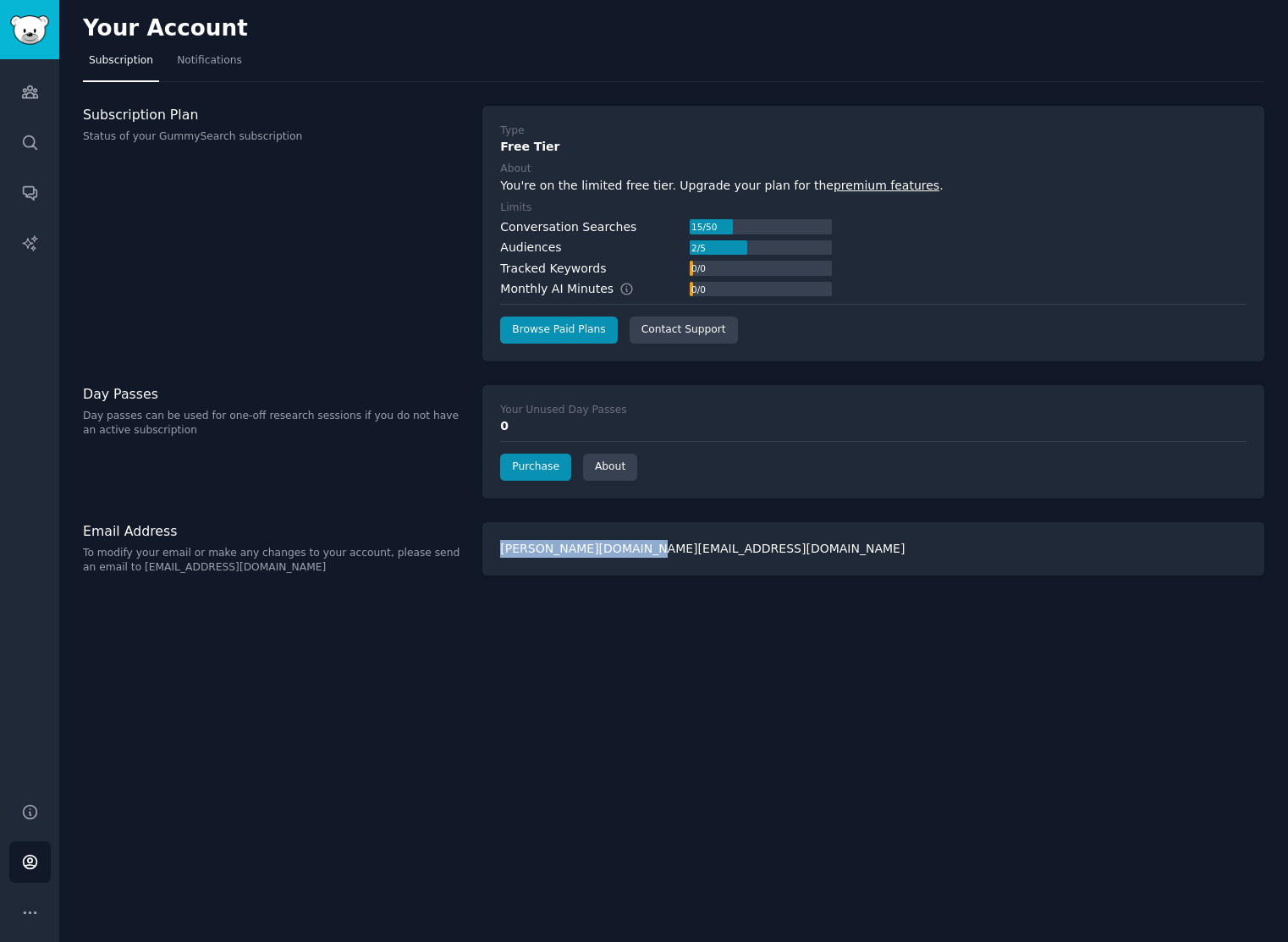
click at [566, 546] on div "duda.web.pro@gmail.com" at bounding box center [872, 549] width 781 height 53
click at [24, 101] on link "Audiences" at bounding box center [30, 92] width 41 height 41
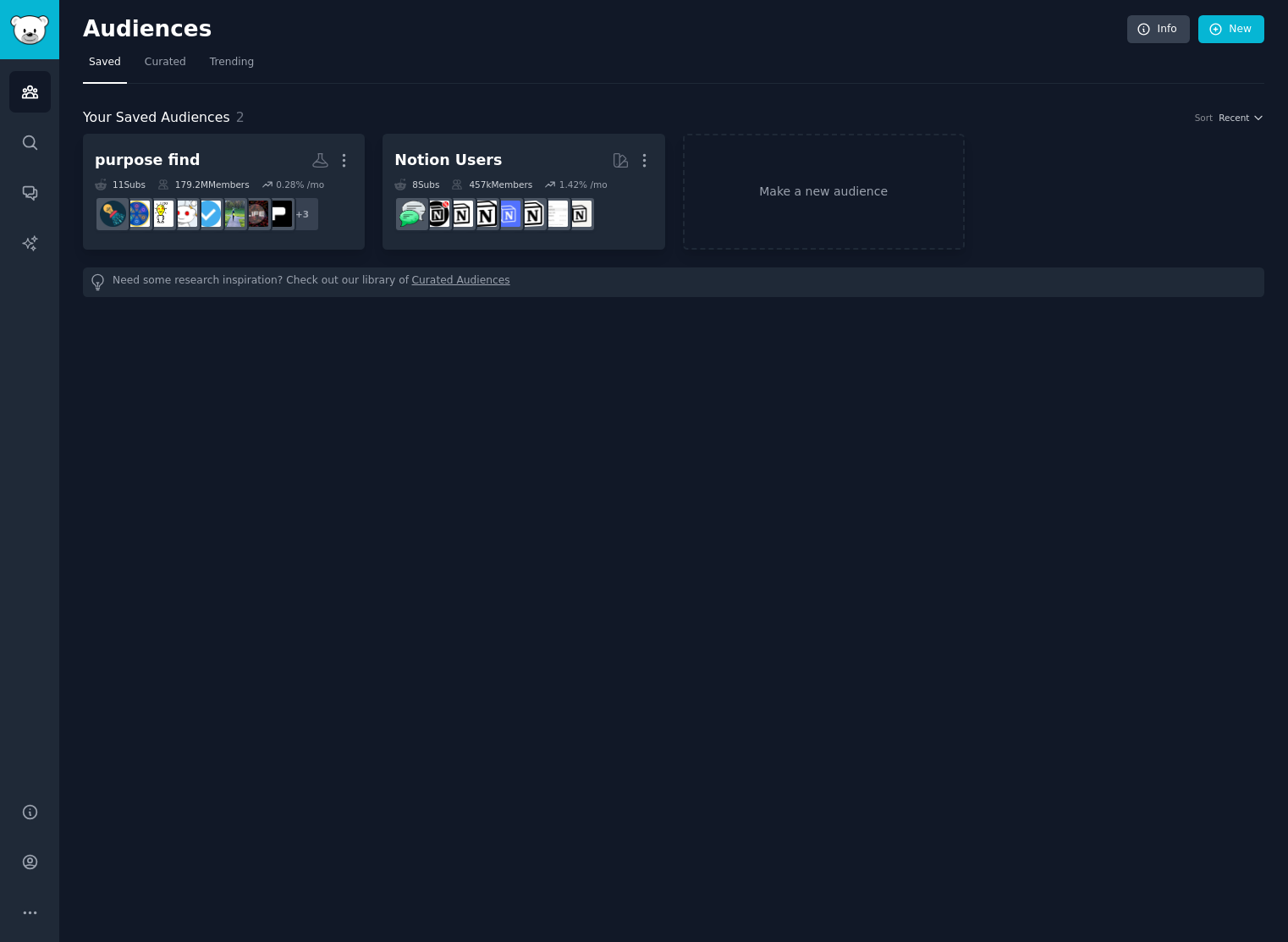
click at [1247, 124] on div "Your Saved Audiences 2 Sort Recent" at bounding box center [673, 117] width 1182 height 21
click at [43, 916] on button "More" at bounding box center [30, 912] width 41 height 41
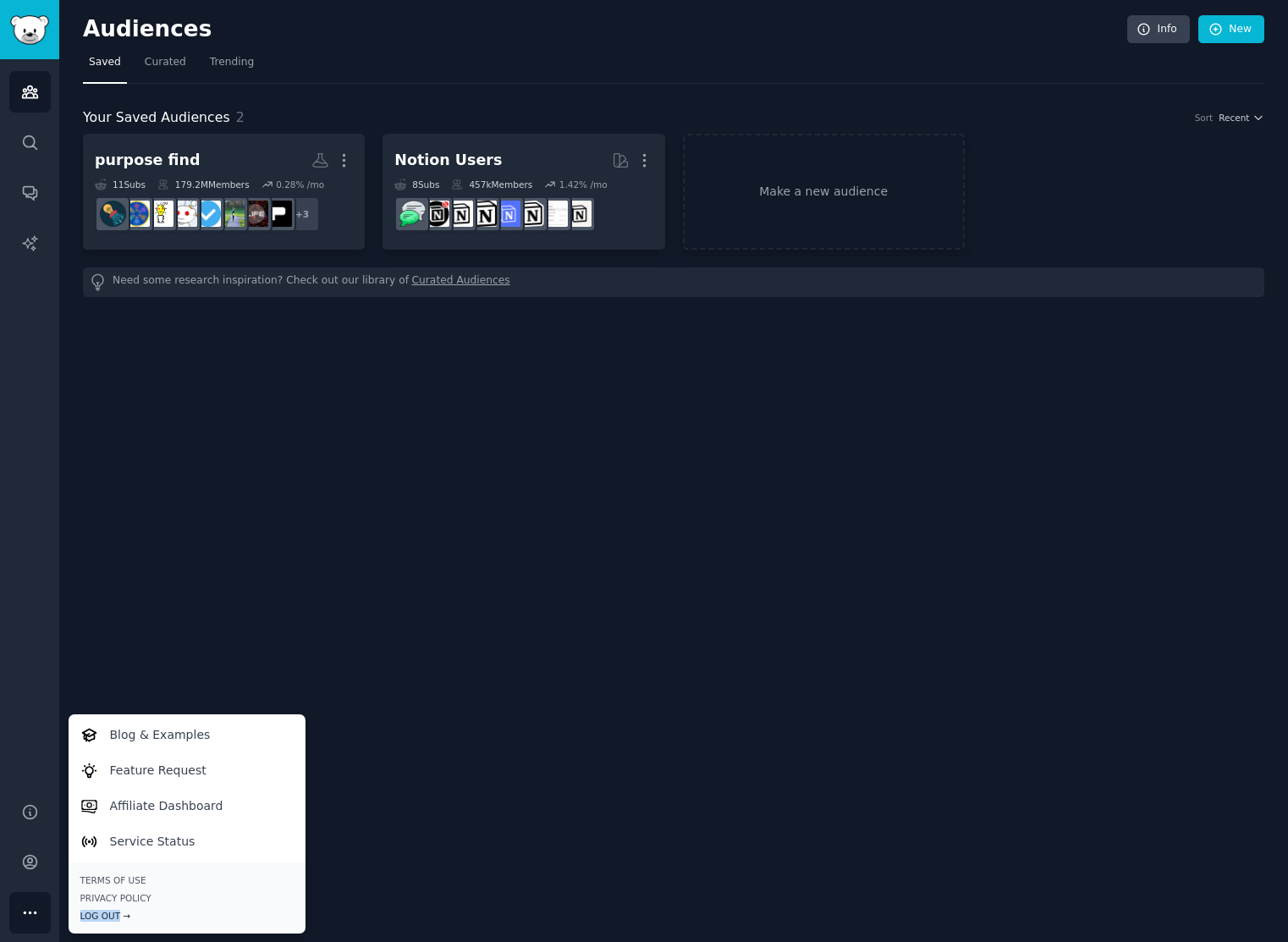
click at [118, 909] on div "Log Out →" at bounding box center [187, 915] width 213 height 12
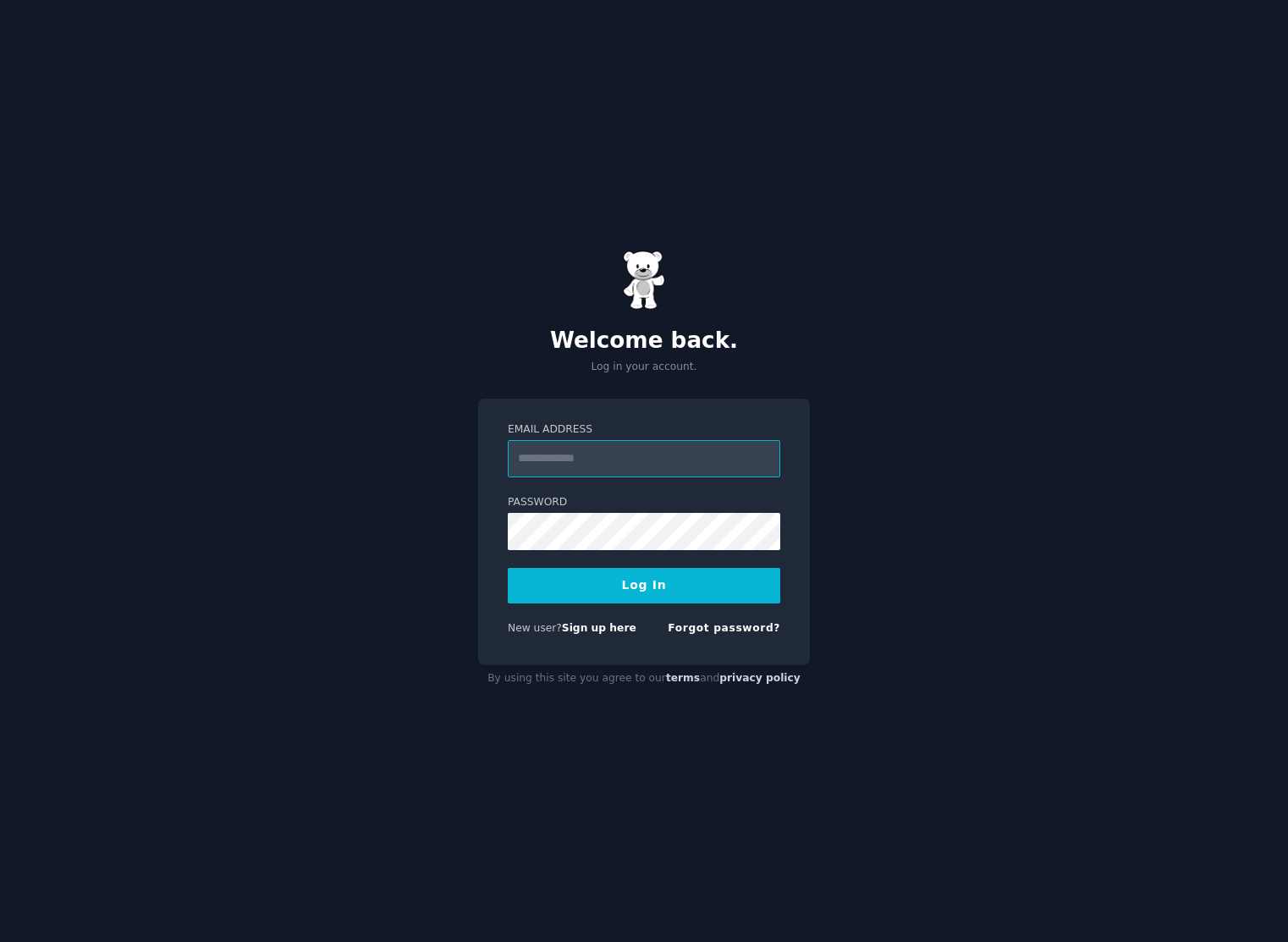
click at [711, 448] on input "Email Address" at bounding box center [644, 458] width 272 height 37
type input "**********"
click at [508, 568] on button "Log In" at bounding box center [644, 585] width 272 height 35
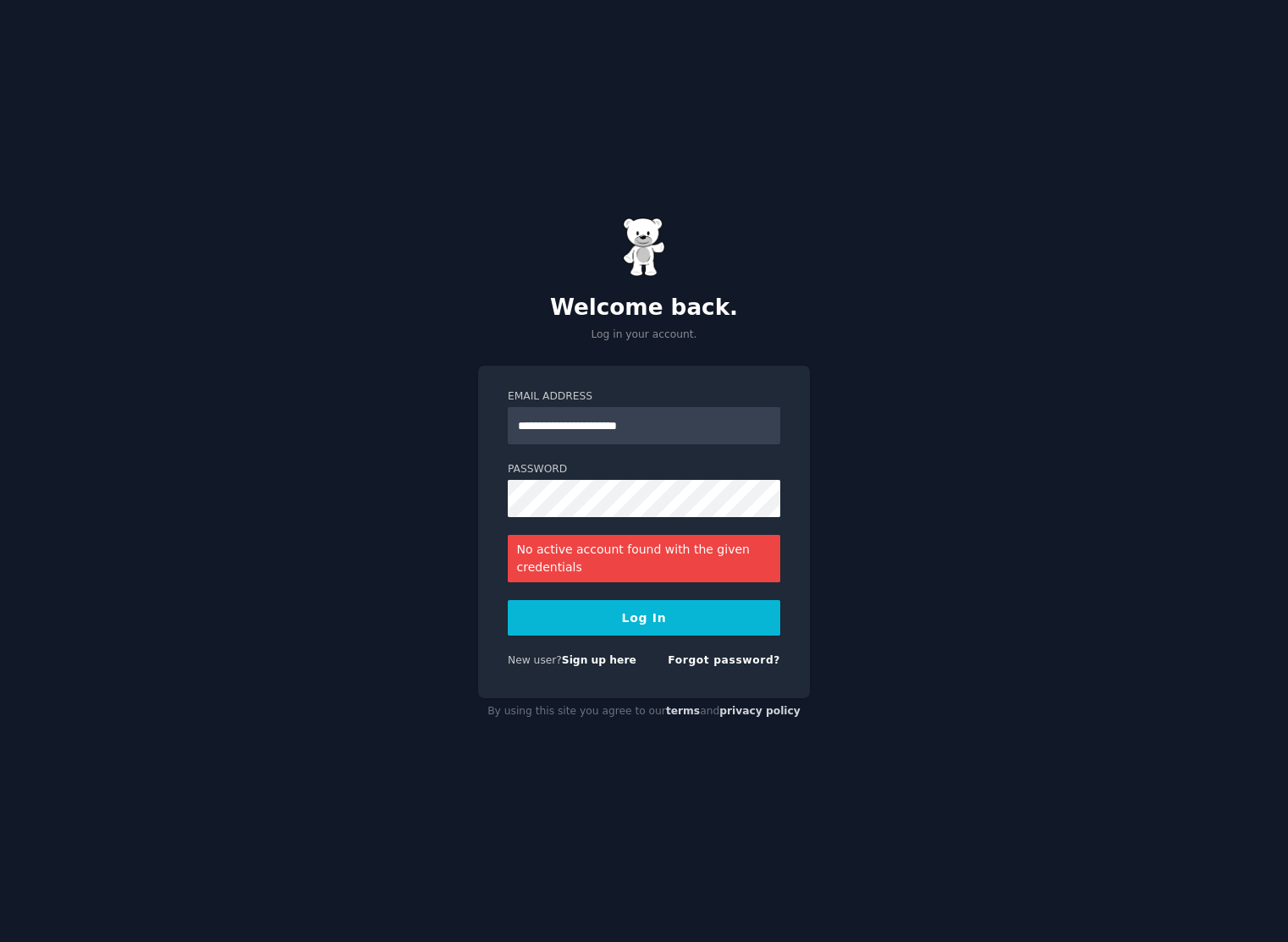
click at [498, 563] on div "**********" at bounding box center [644, 531] width 332 height 332
click at [508, 600] on button "Log In" at bounding box center [644, 618] width 272 height 35
